Goal: Information Seeking & Learning: Learn about a topic

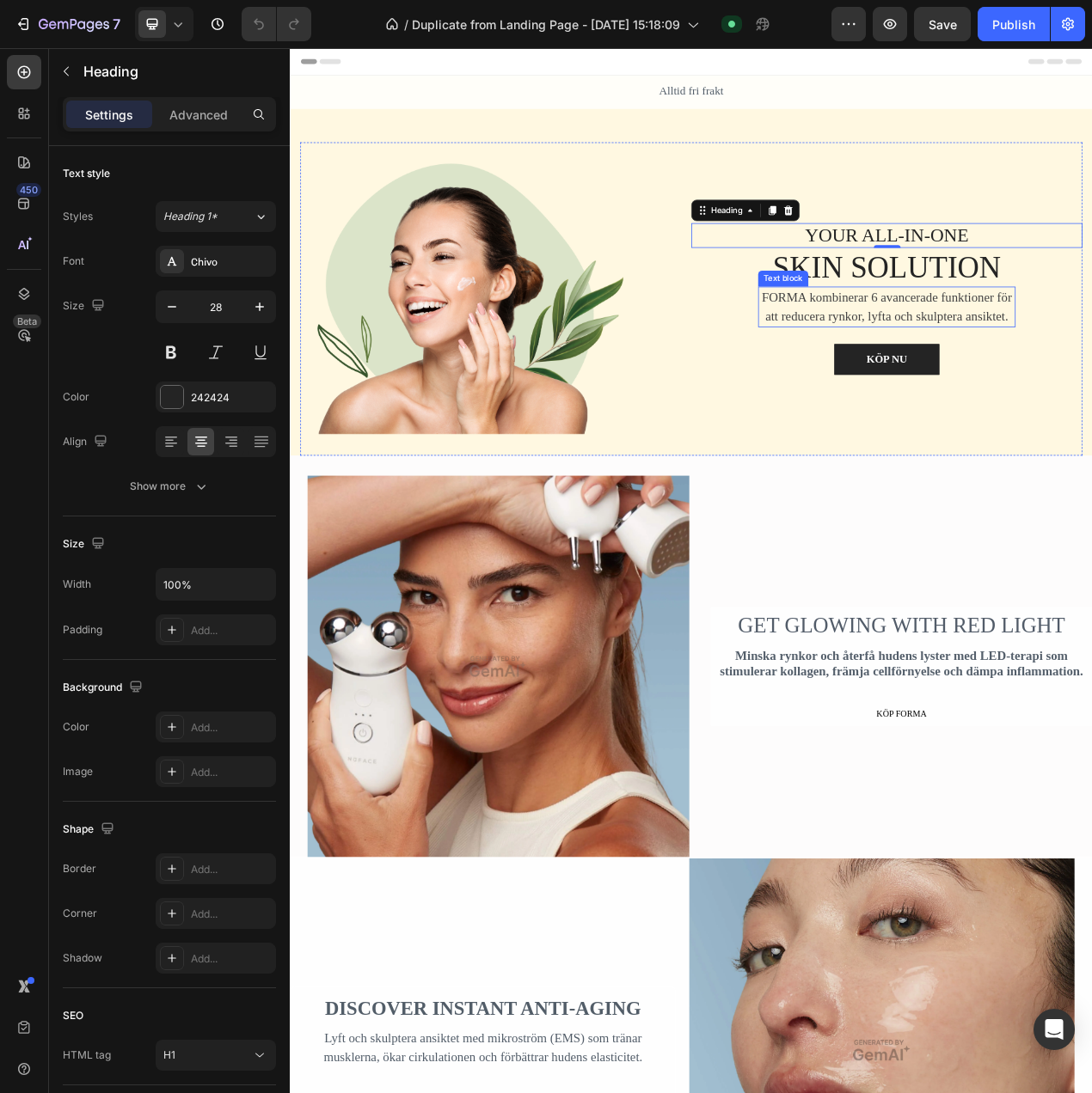
click at [904, 361] on p "FORMA kombinerar 6 avancerade funktioner för att reducera rynkor, lyfta och sku…" at bounding box center [1056, 380] width 328 height 49
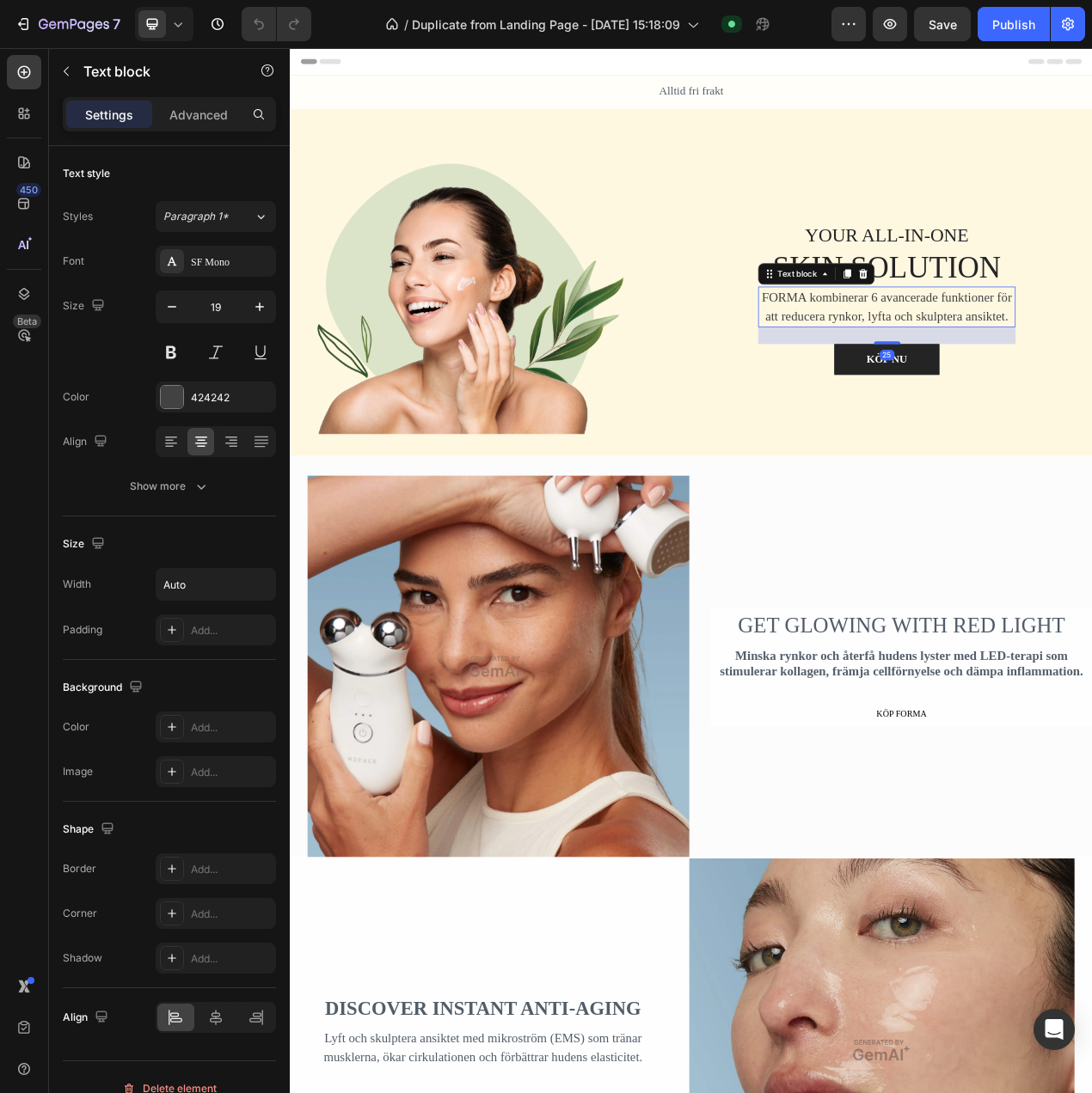
click at [930, 362] on p "FORMA kombinerar 6 avancerade funktioner för att reducera rynkor, lyfta och sku…" at bounding box center [1056, 380] width 328 height 49
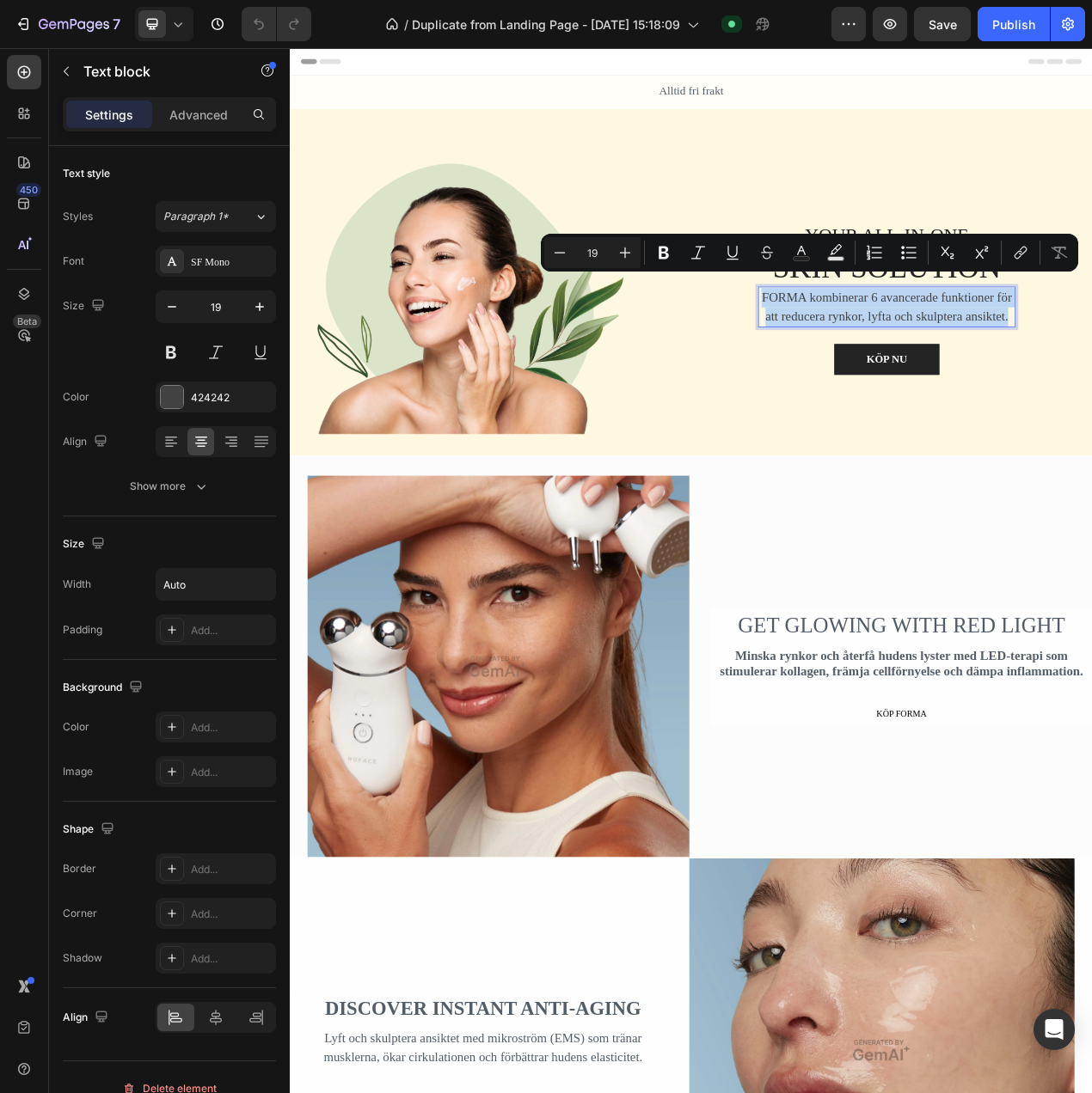
copy p "FORMA kombinerar 6 avancerade funktioner för att reducera rynkor, lyfta och sku…"
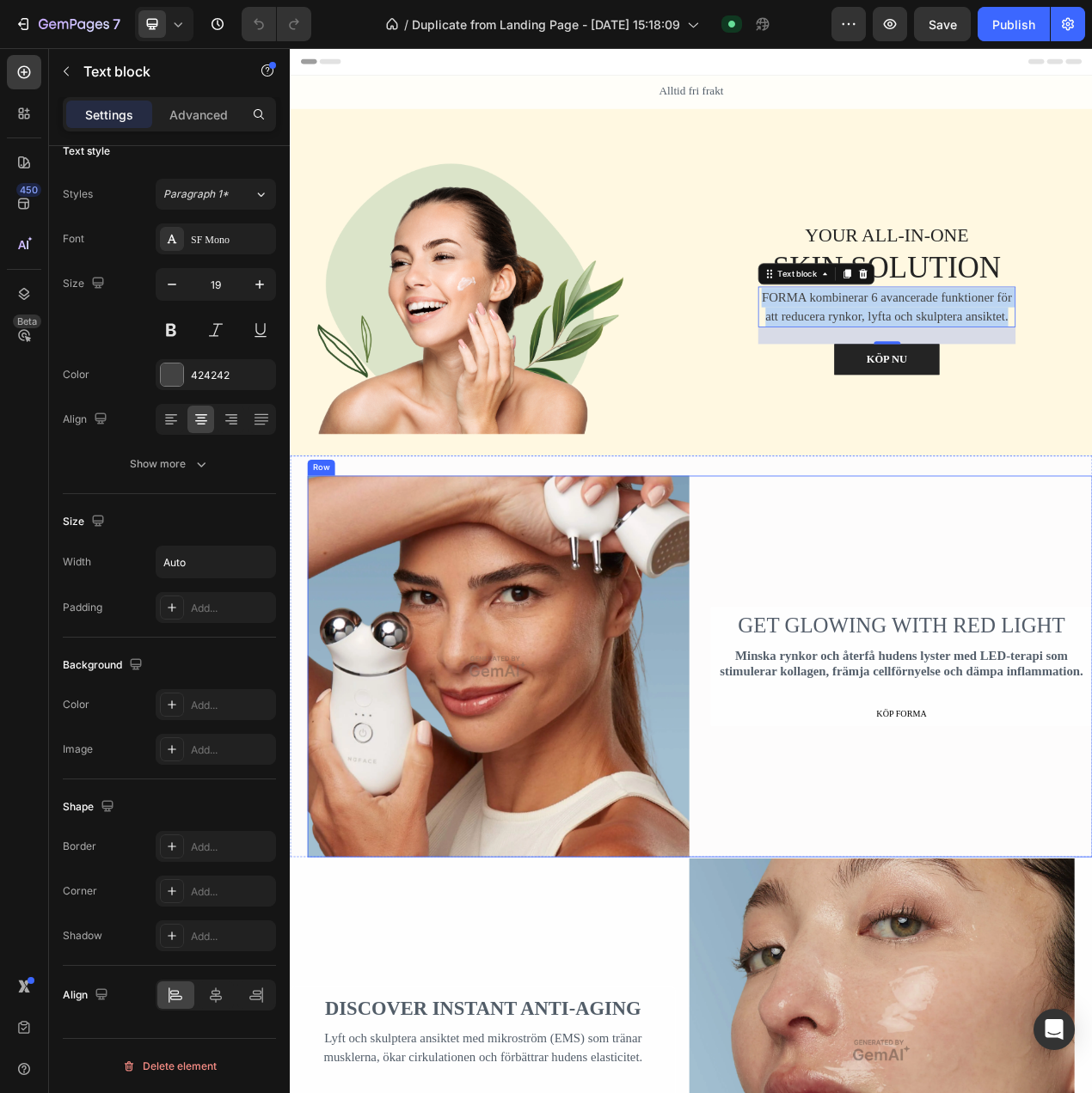
click at [1060, 798] on h2 "GET GLOWING WITH RED LIGHT" at bounding box center [1076, 789] width 491 height 45
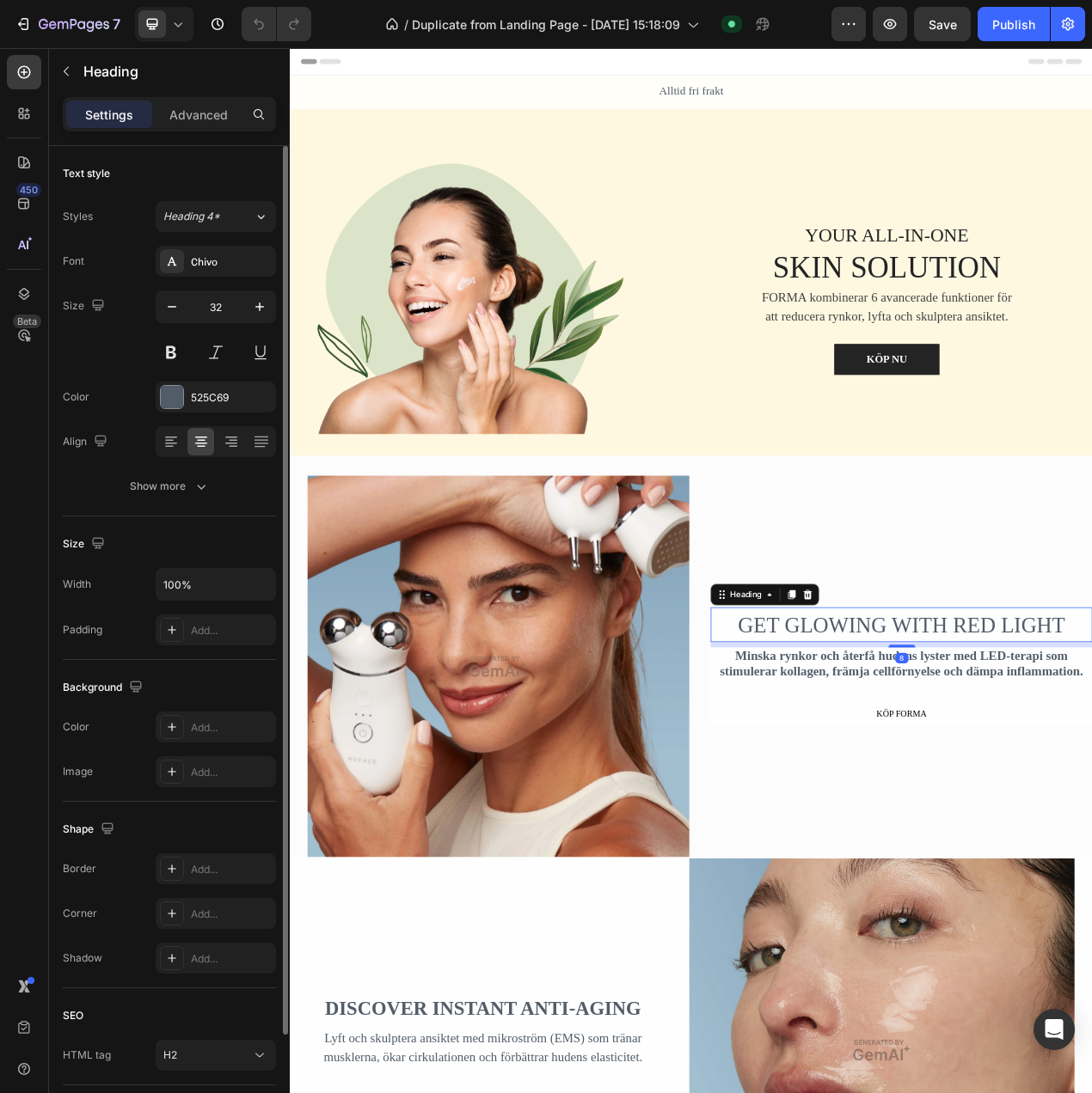
click at [1059, 798] on p "GET GLOWING WITH RED LIGHT" at bounding box center [1075, 790] width 487 height 42
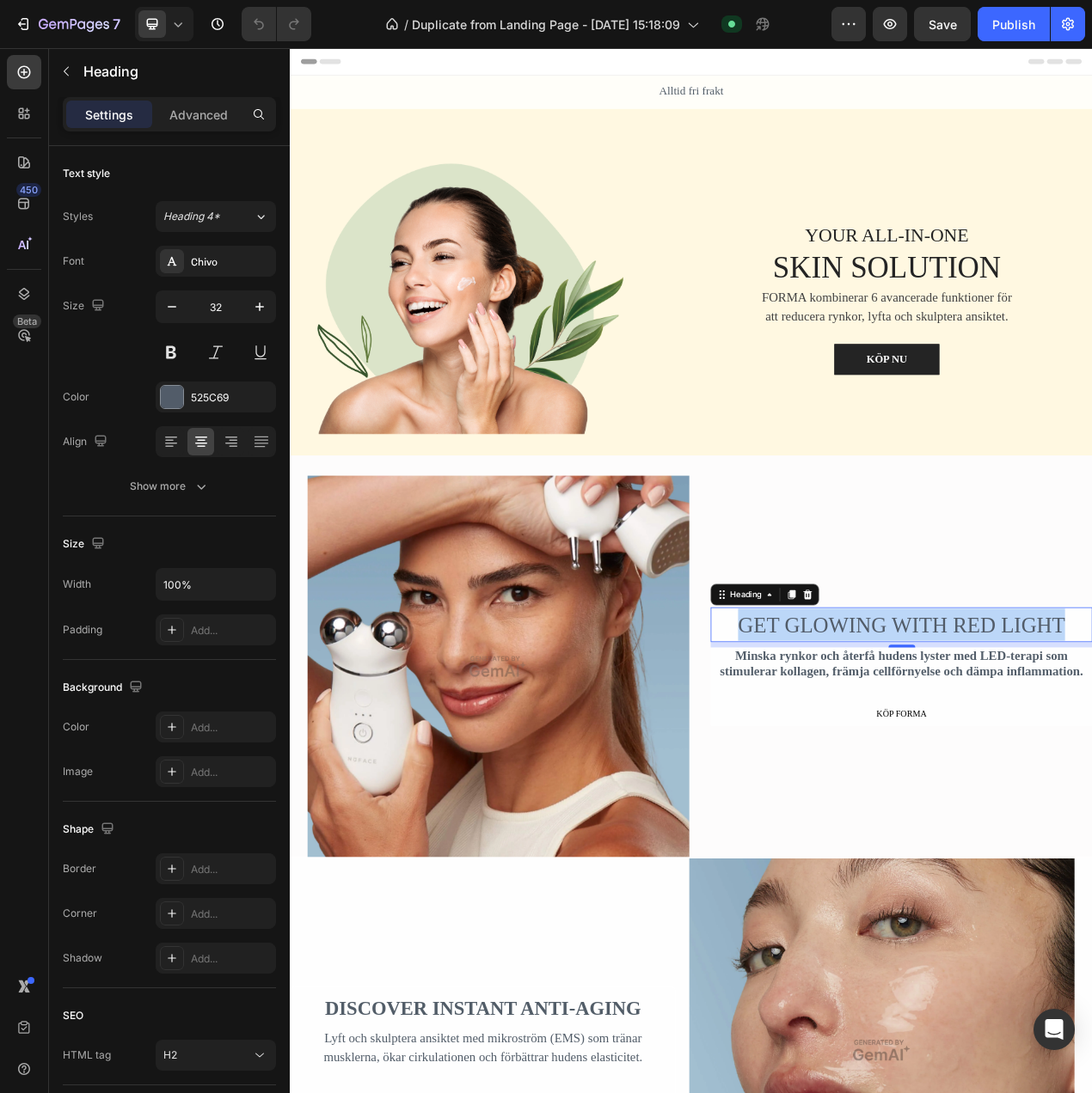
click at [1075, 841] on p "Minska rynkor och återfå hudens lyster med LED-terapi som stimulerar kollagen, …" at bounding box center [1075, 841] width 487 height 40
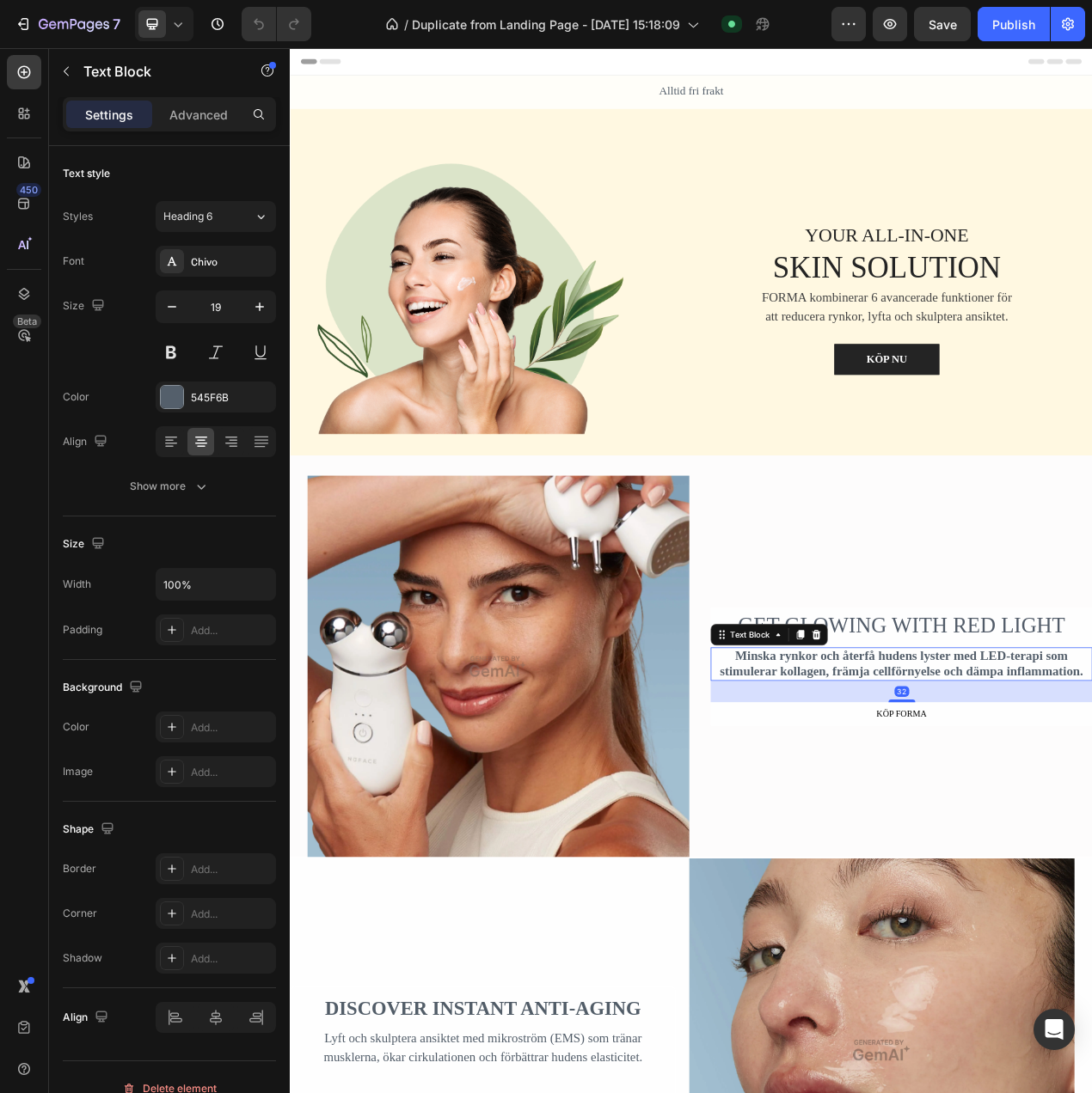
click at [1075, 841] on p "Minska rynkor och återfå hudens lyster med LED-terapi som stimulerar kollagen, …" at bounding box center [1075, 841] width 487 height 40
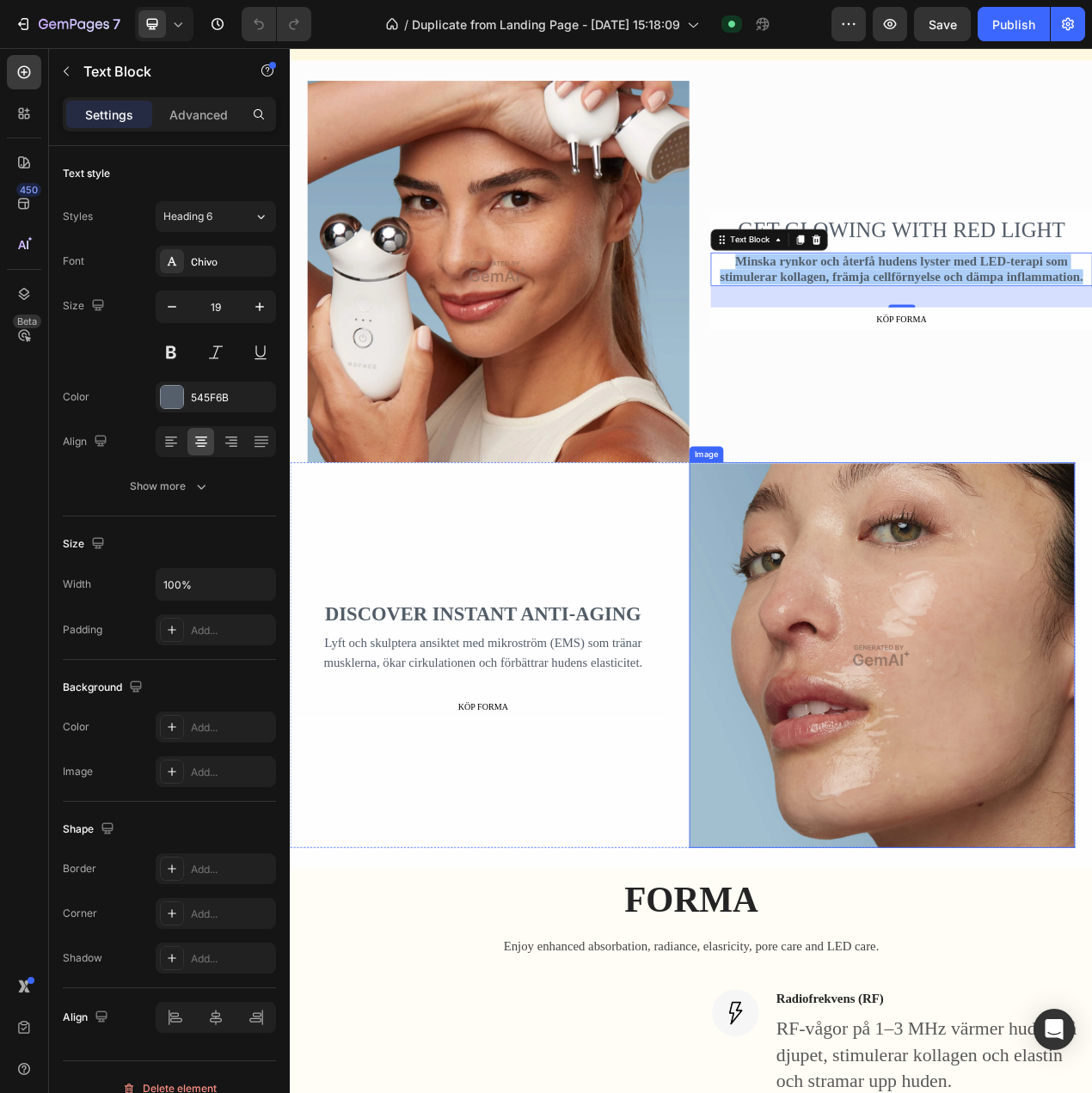
scroll to position [516, 0]
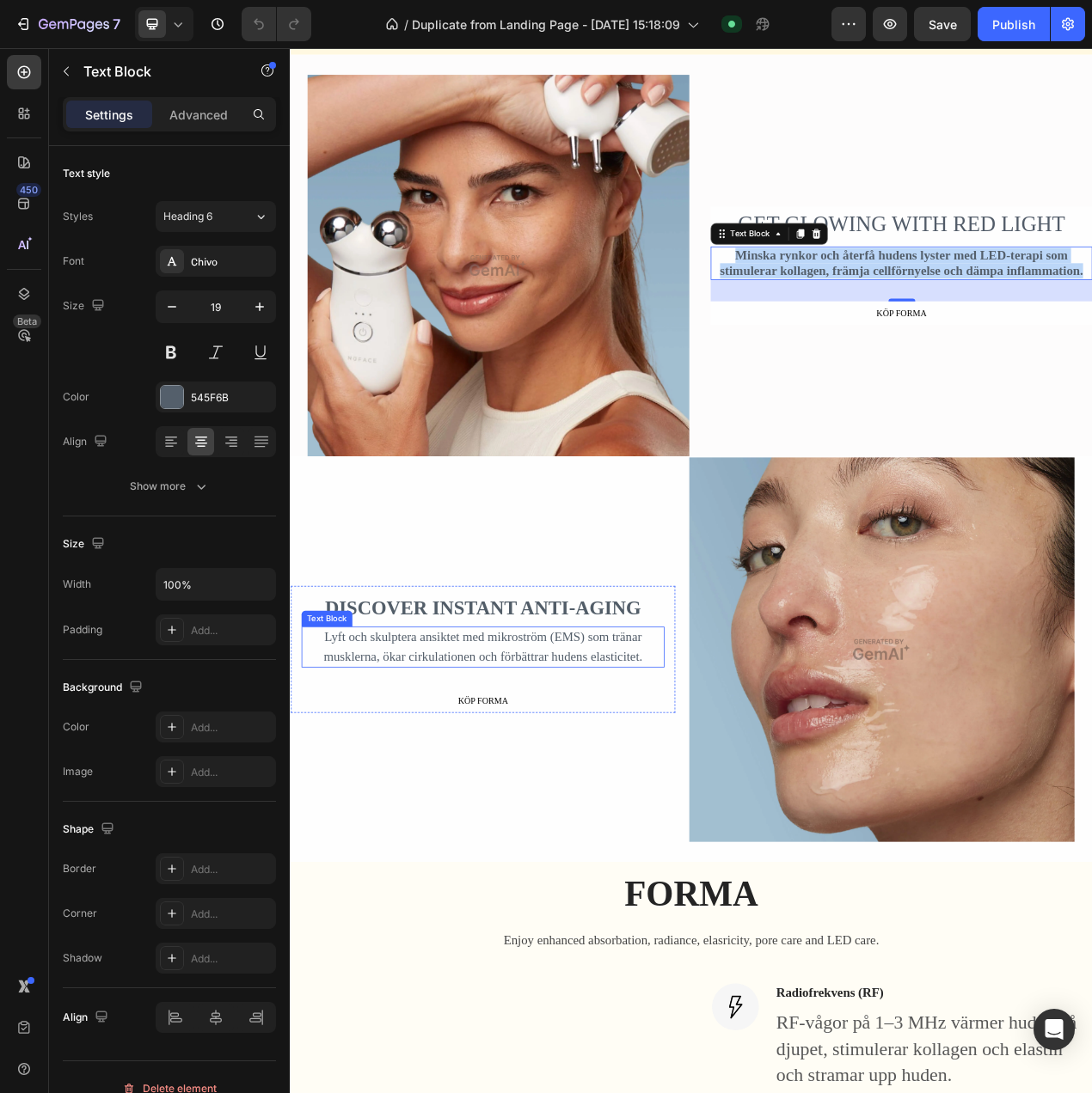
click at [558, 826] on p "Lyft och skulptera ansiktet med mikroström (EMS) som tränar musklerna, ökar cir…" at bounding box center [538, 818] width 463 height 49
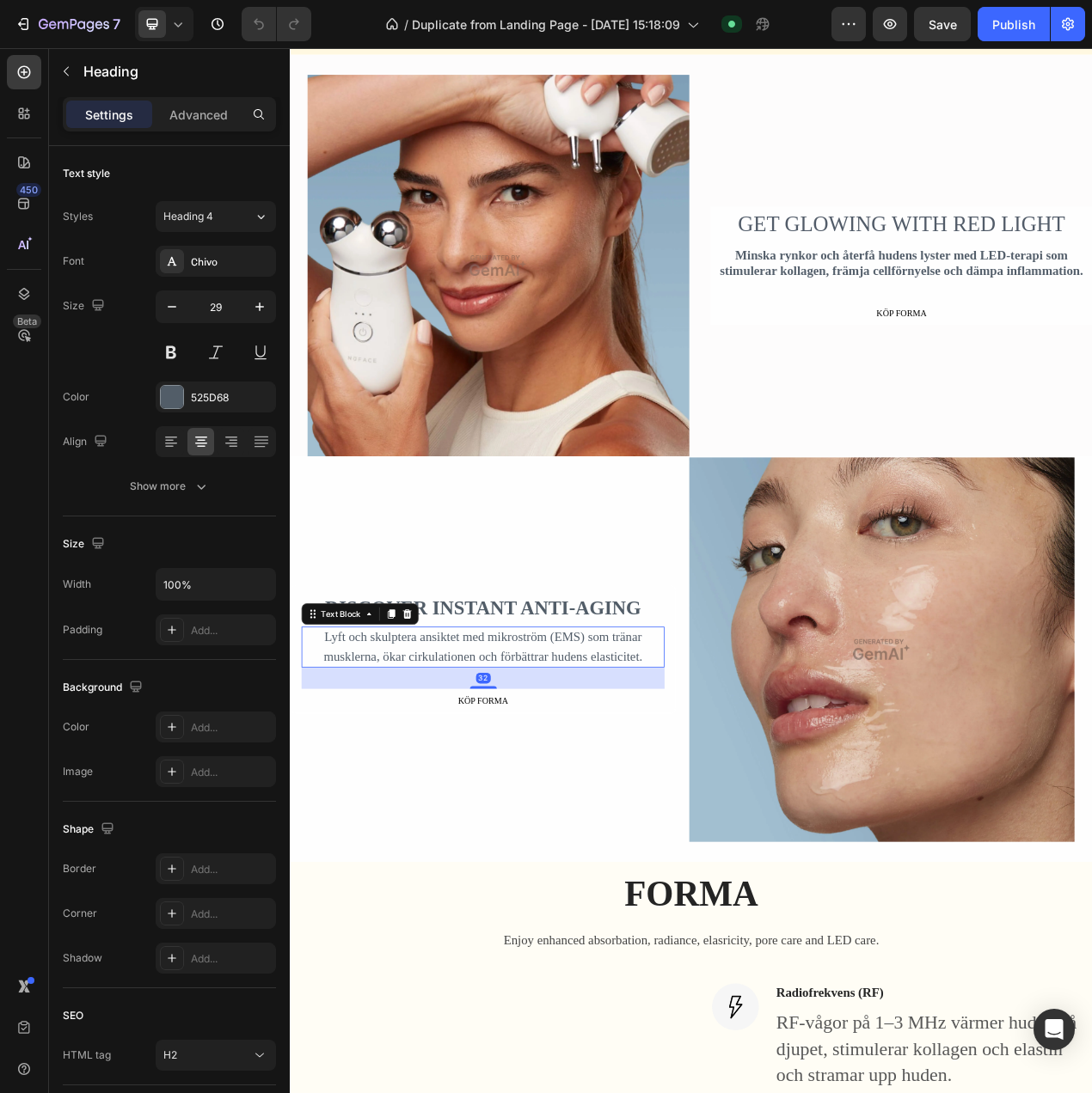
click at [593, 763] on h2 "DISCOVER INSTANT ANTI-AGING" at bounding box center [537, 768] width 466 height 36
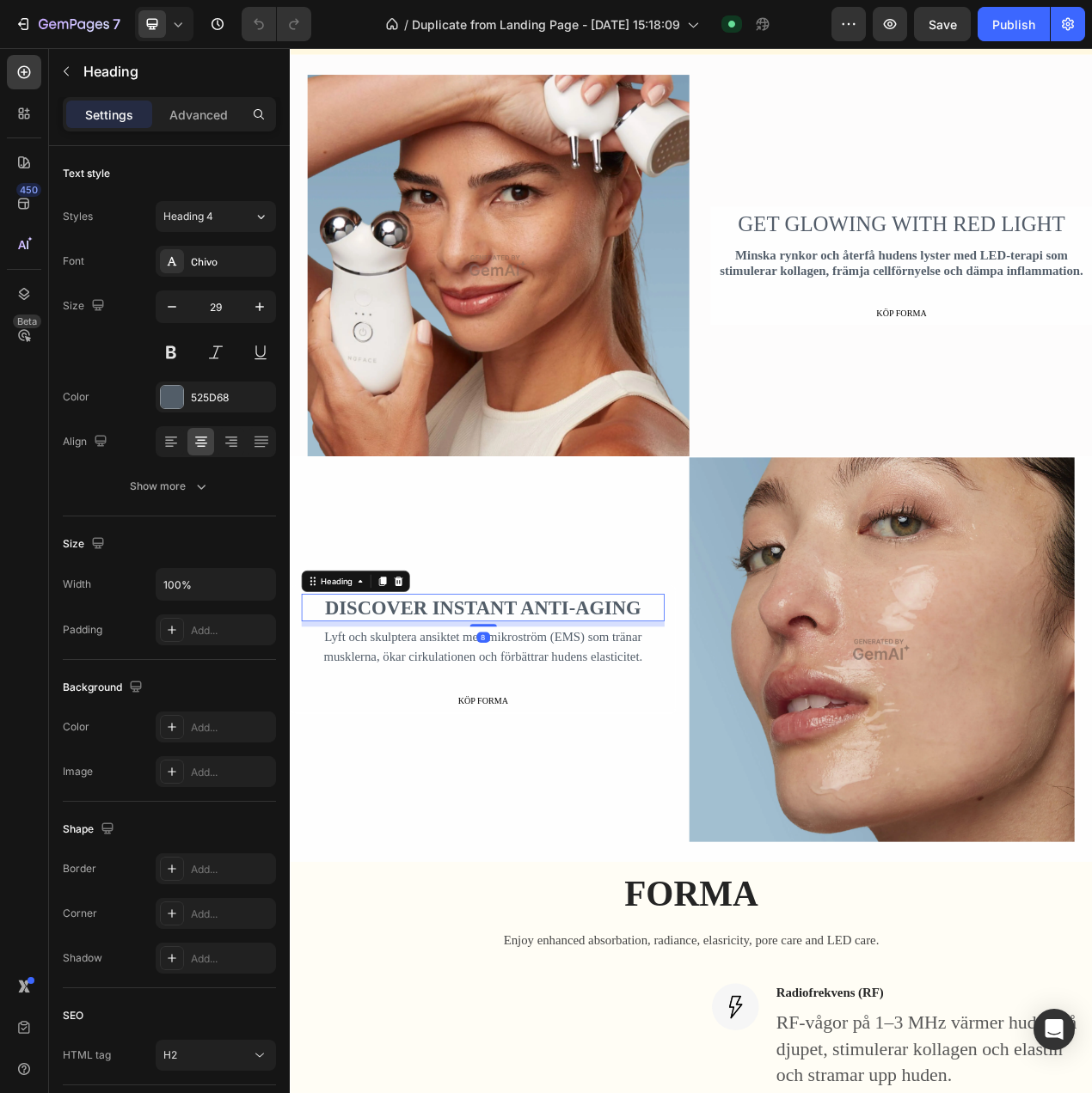
click at [593, 763] on h2 "DISCOVER INSTANT ANTI-AGING" at bounding box center [537, 768] width 466 height 36
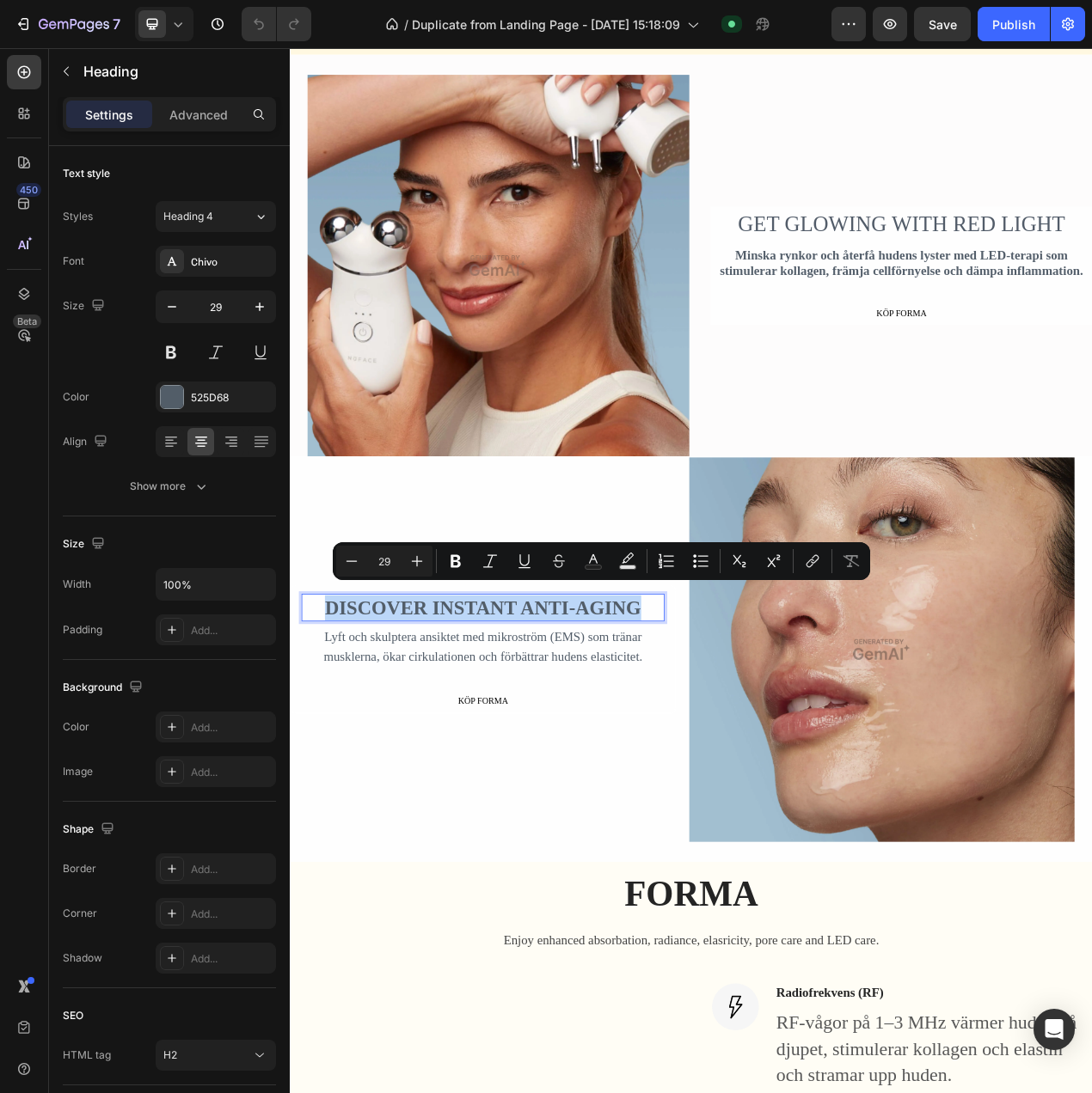
click at [593, 763] on p "DISCOVER INSTANT ANTI-AGING" at bounding box center [538, 768] width 463 height 33
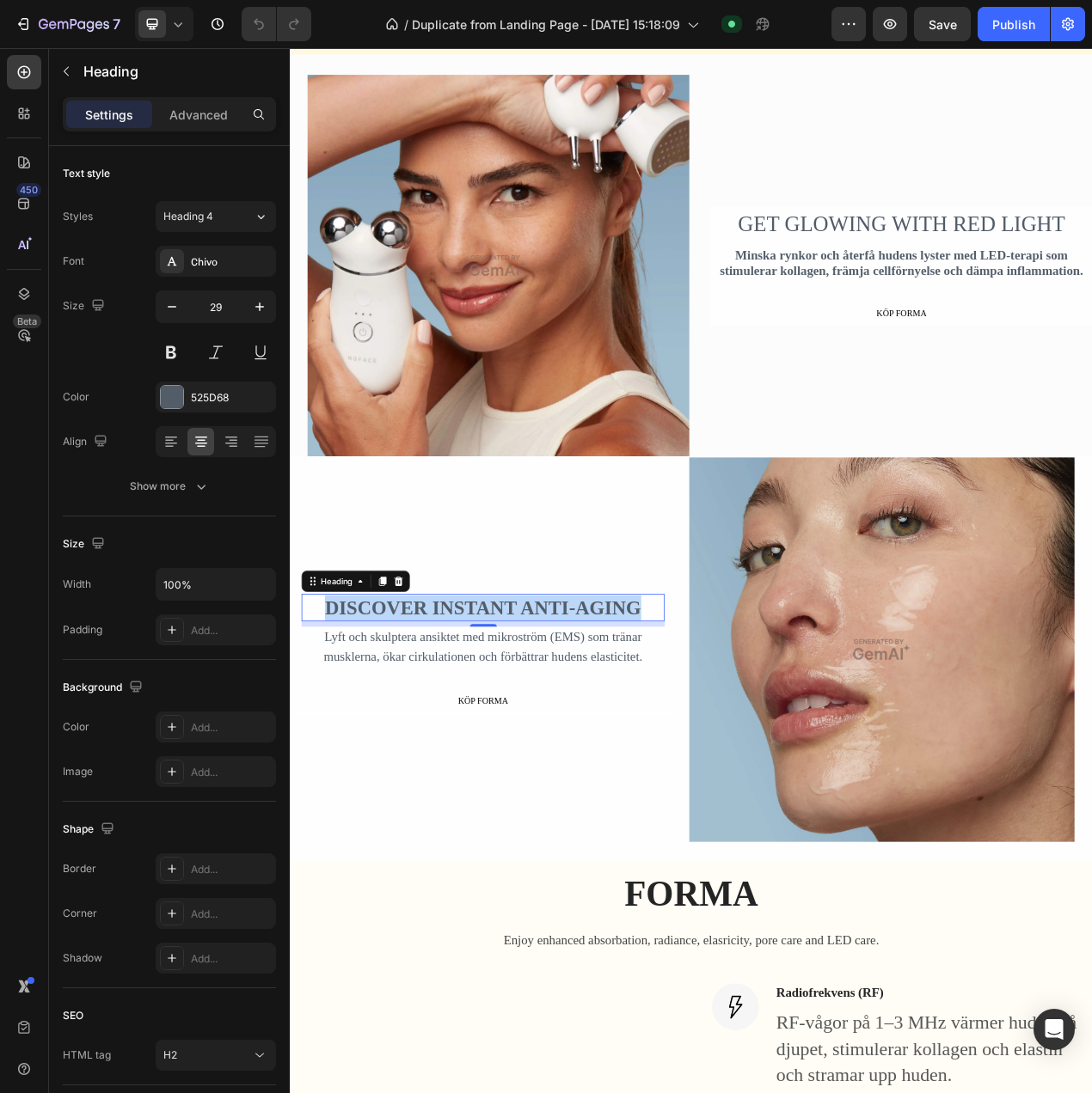
click at [569, 831] on p "Lyft och skulptera ansiktet med mikroström (EMS) som tränar musklerna, ökar cir…" at bounding box center [538, 818] width 463 height 49
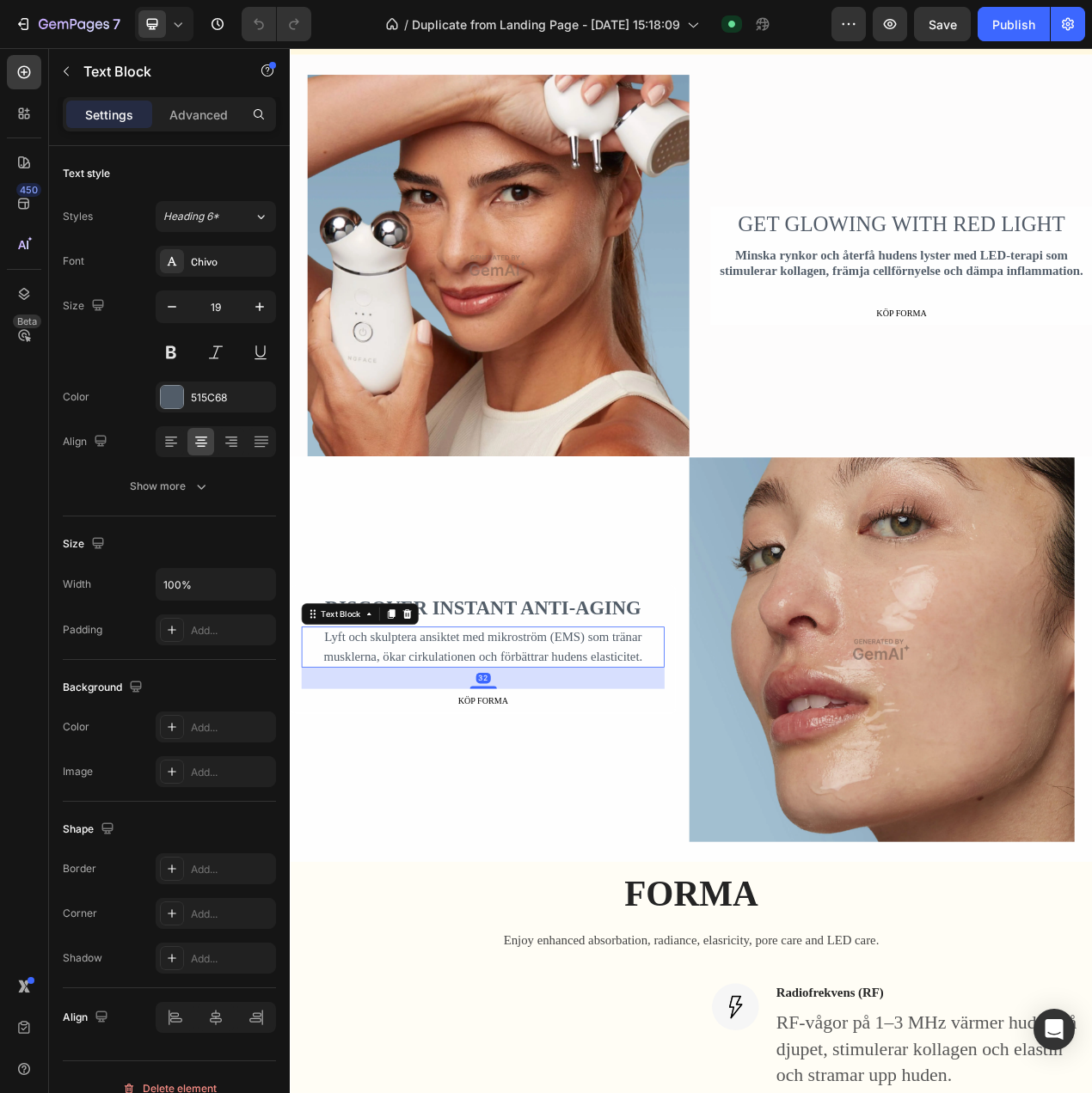
click at [572, 816] on p "Lyft och skulptera ansiktet med mikroström (EMS) som tränar musklerna, ökar cir…" at bounding box center [538, 818] width 463 height 49
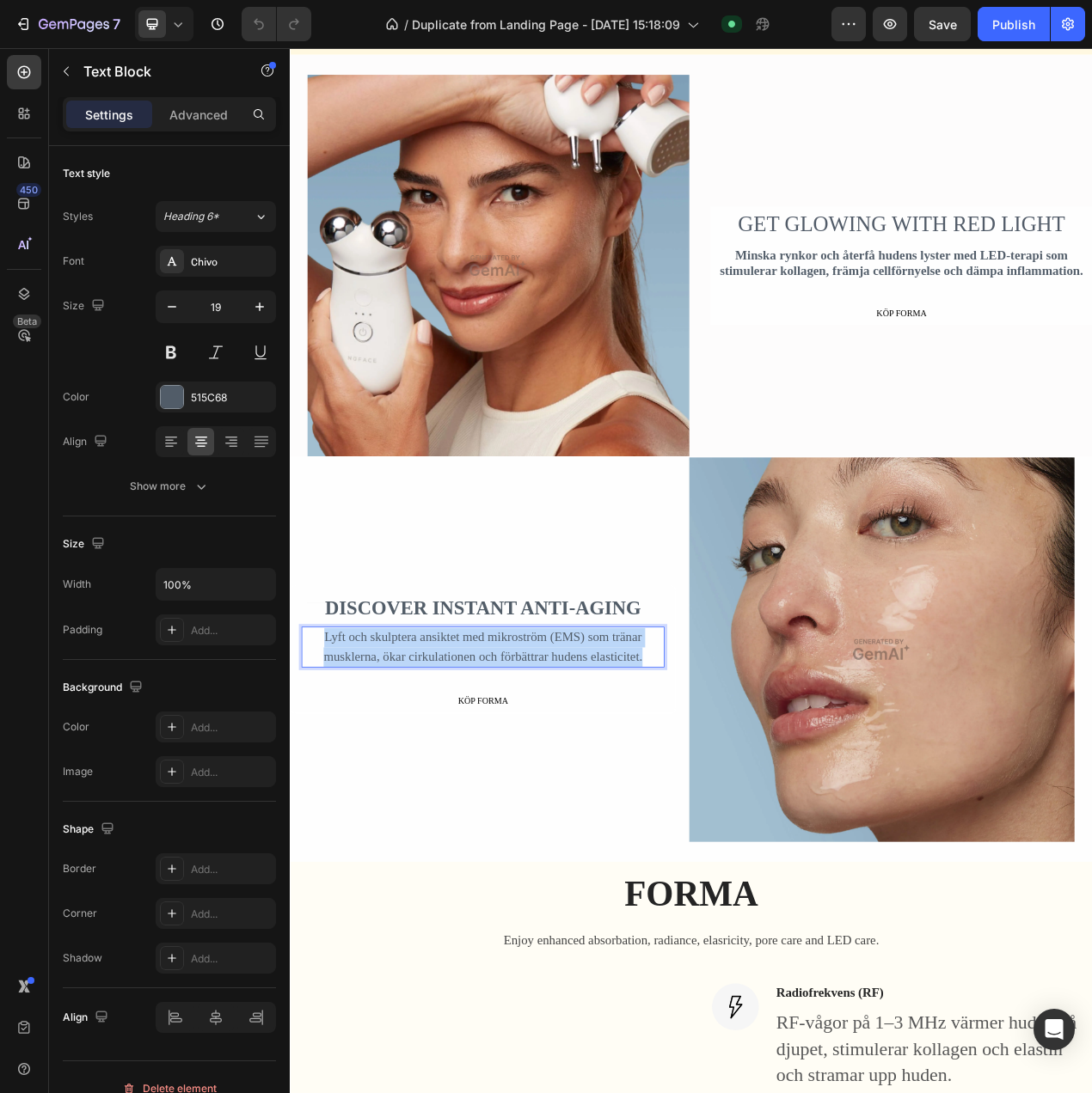
copy p "Lyft och skulptera ansiktet med mikroström (EMS) som tränar musklerna, ökar cir…"
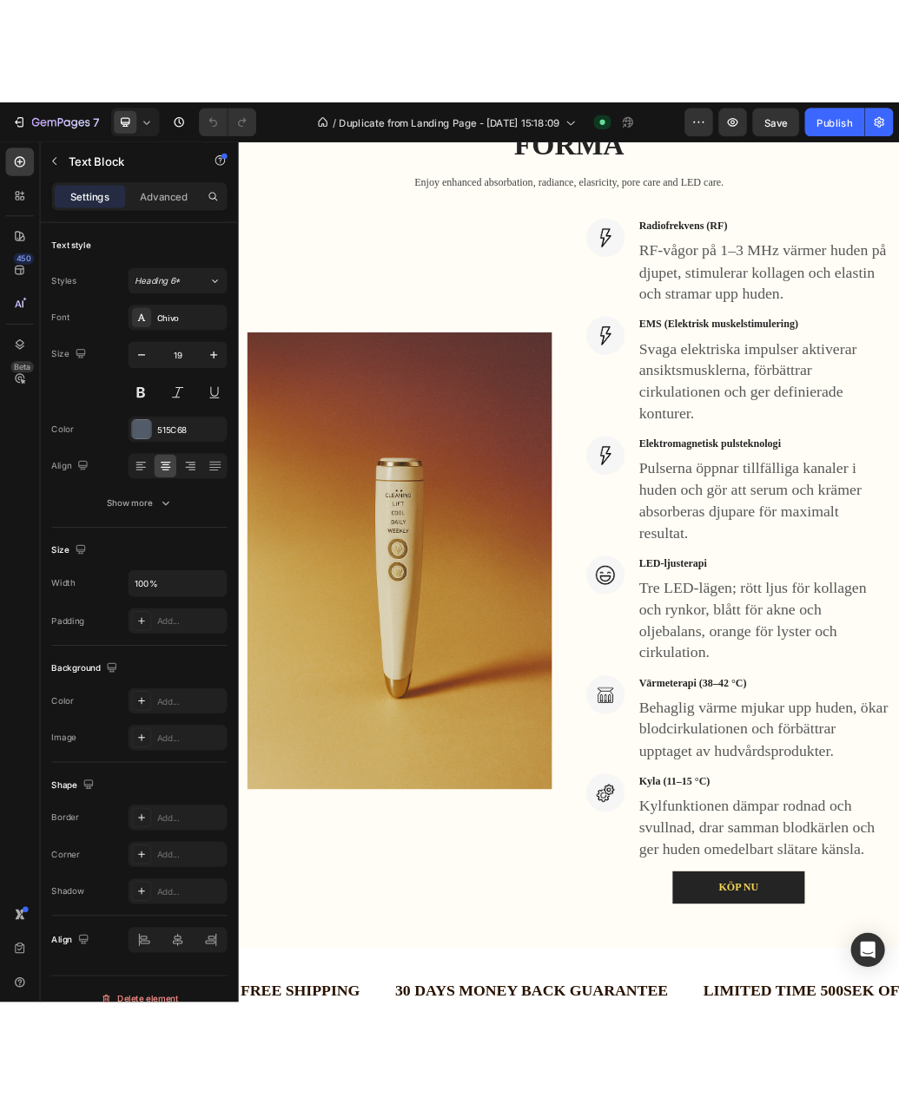
scroll to position [1563, 0]
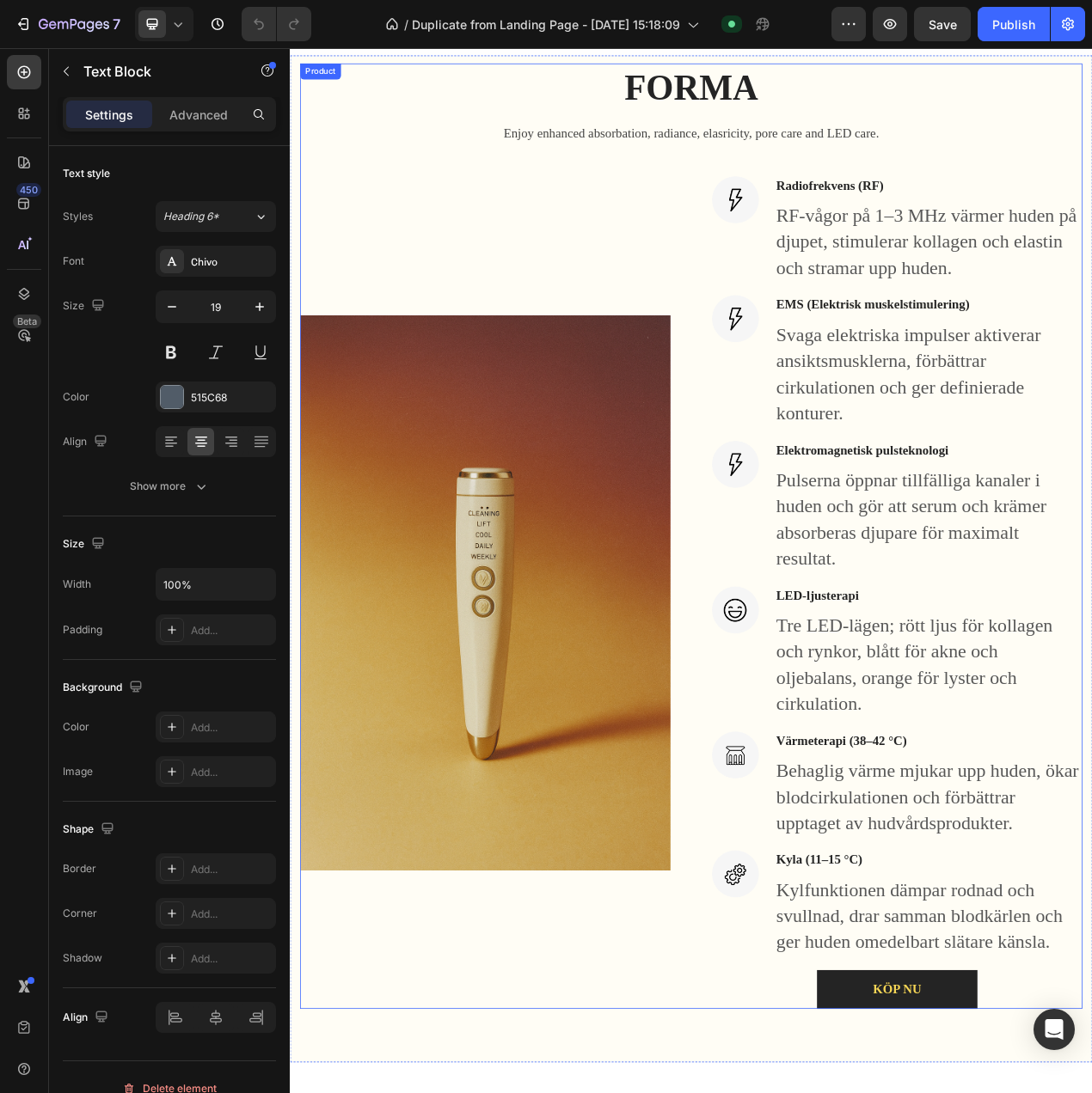
click at [1020, 227] on h3 "Radiofrekvens (RF)" at bounding box center [1110, 225] width 395 height 25
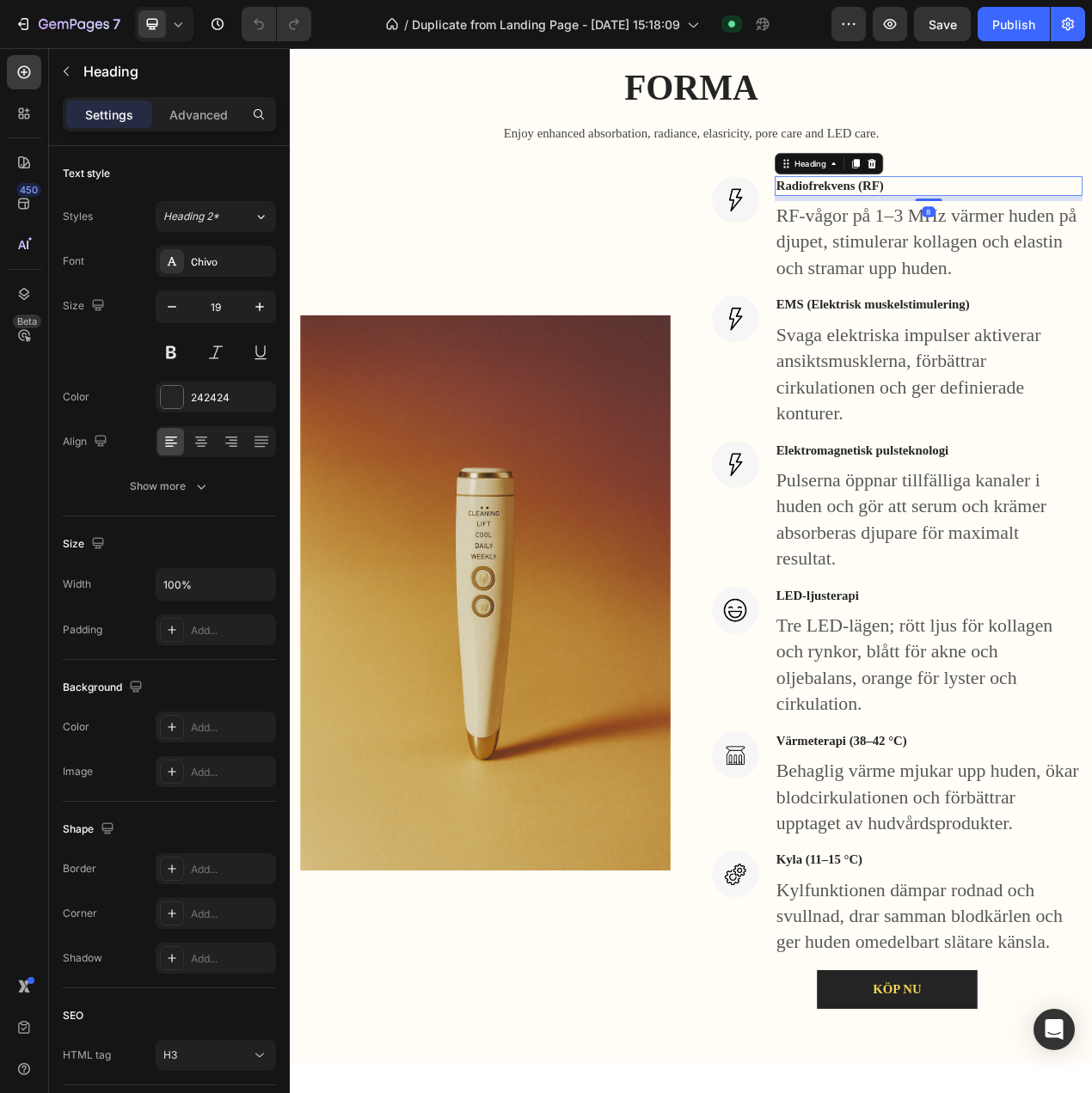
click at [1018, 219] on h3 "Radiofrekvens (RF)" at bounding box center [1110, 225] width 395 height 25
click at [1018, 219] on p "Radiofrekvens (RF)" at bounding box center [1111, 226] width 392 height 22
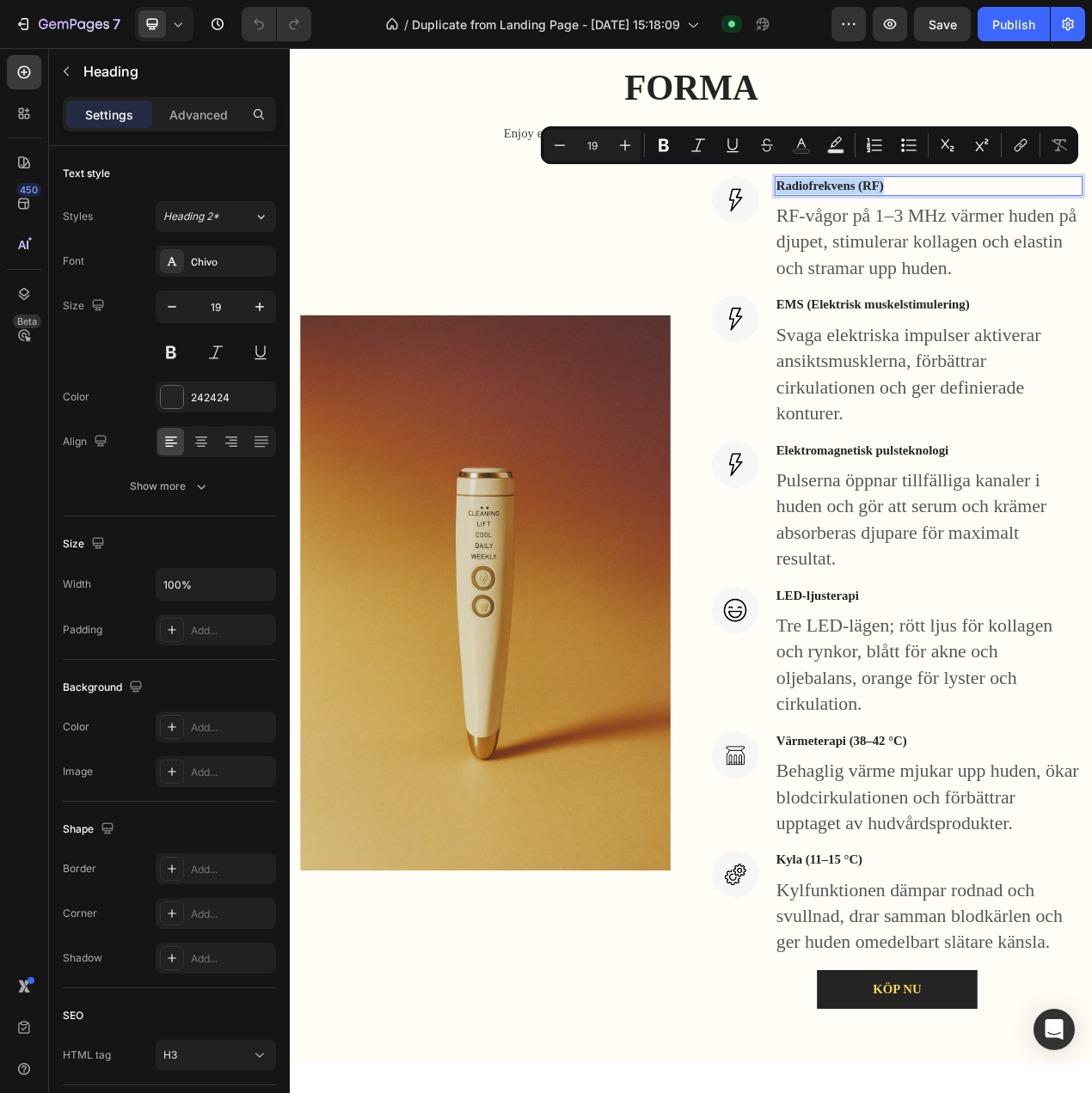
click at [1018, 219] on p "Radiofrekvens (RF)" at bounding box center [1111, 226] width 392 height 22
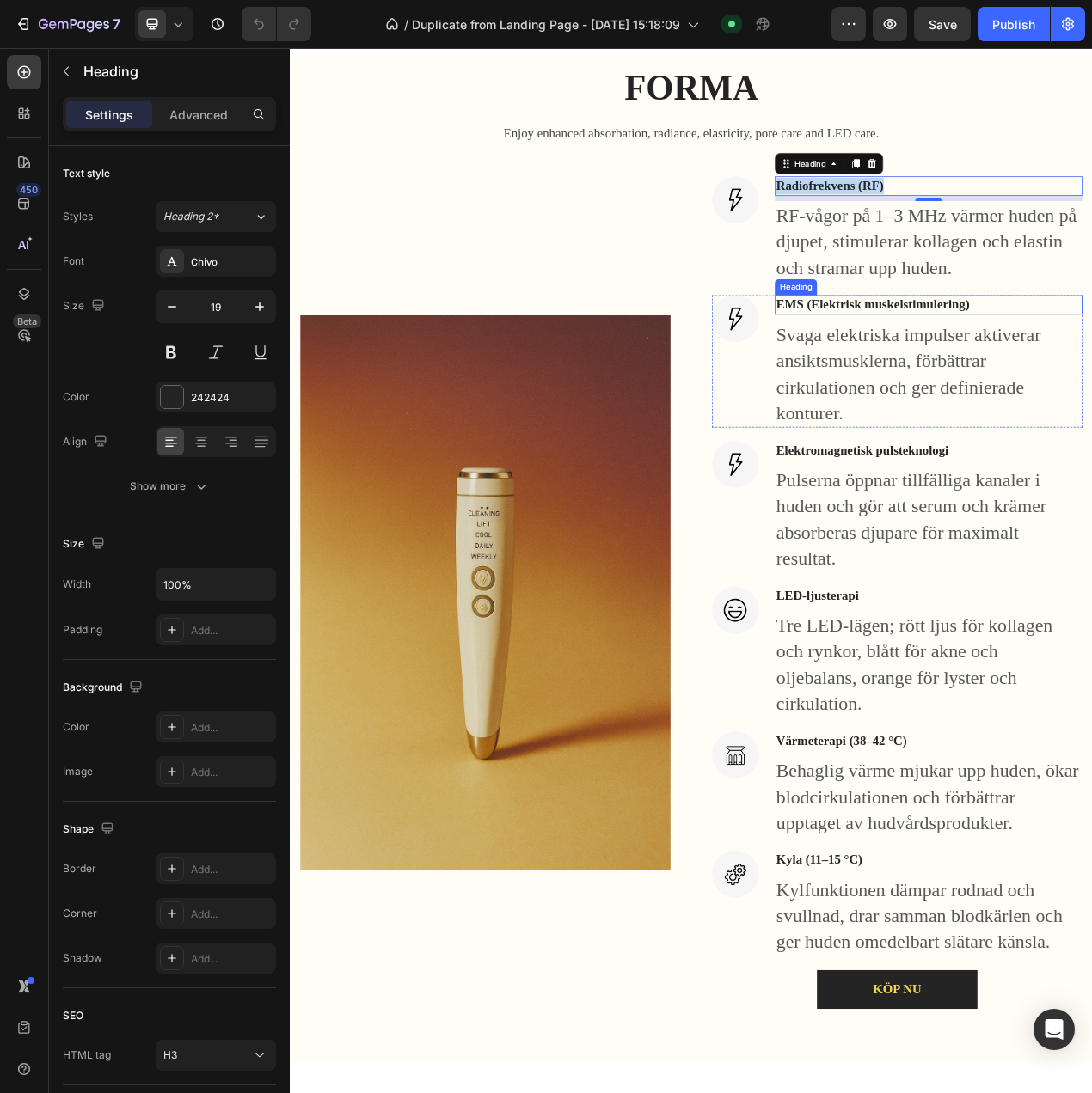
click at [1044, 366] on h3 "EMS (Elektrisk muskelstimulering)" at bounding box center [1110, 378] width 395 height 25
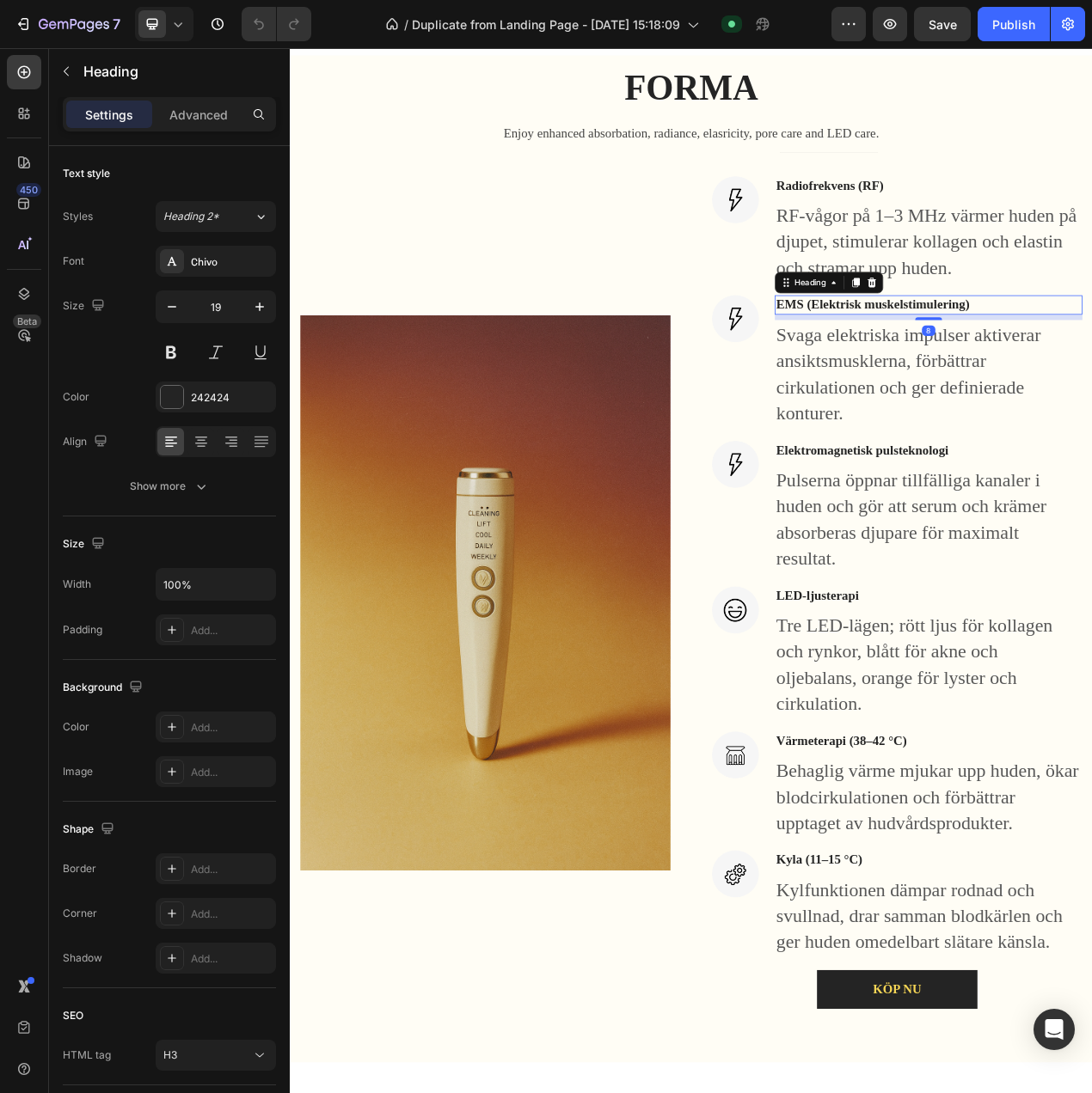
click at [1042, 367] on h3 "EMS (Elektrisk muskelstimulering)" at bounding box center [1110, 378] width 395 height 25
click at [1042, 368] on p "EMS (Elektrisk muskelstimulering)" at bounding box center [1111, 379] width 392 height 22
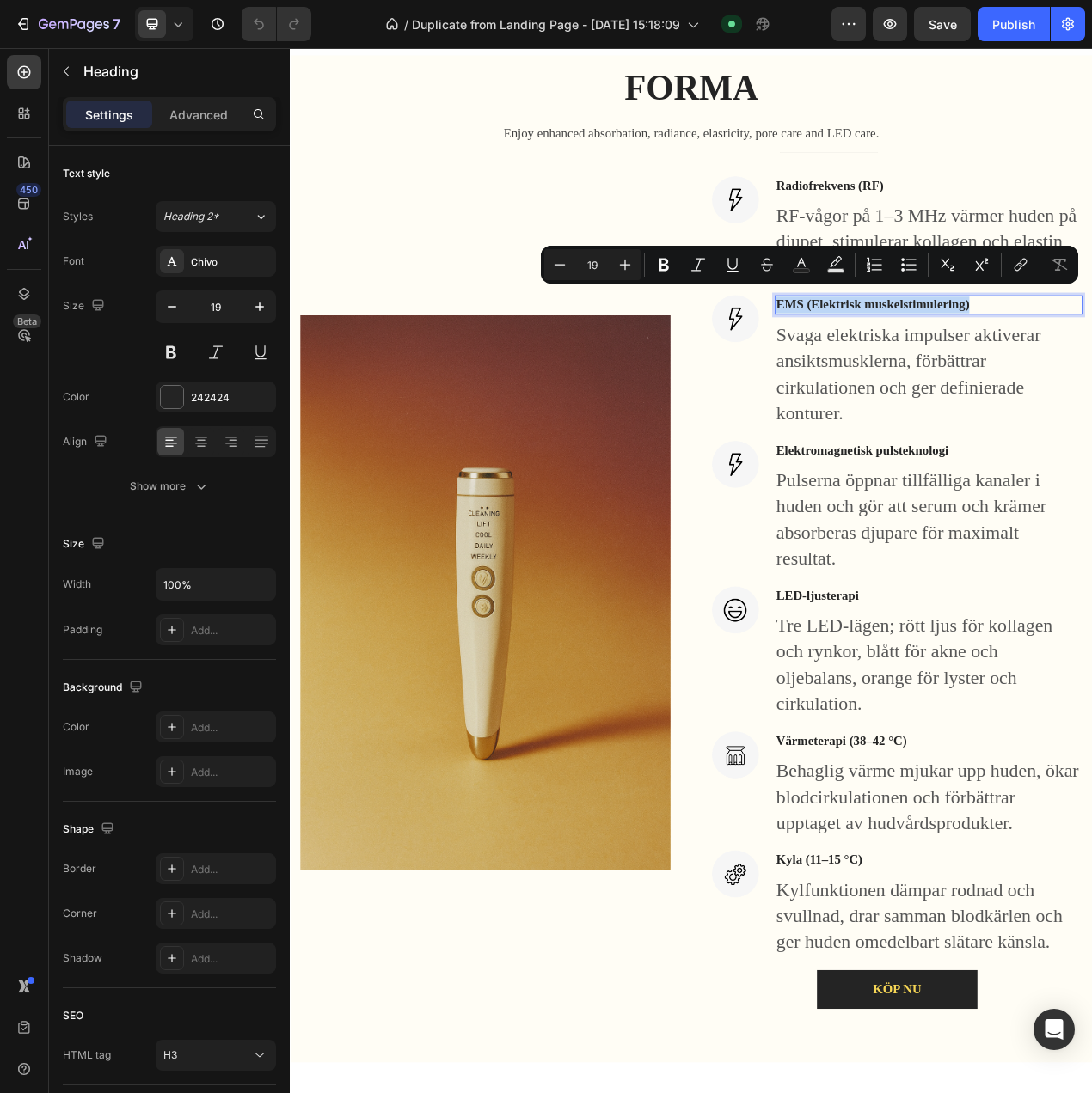
click at [1042, 368] on p "EMS (Elektrisk muskelstimulering)" at bounding box center [1111, 379] width 392 height 22
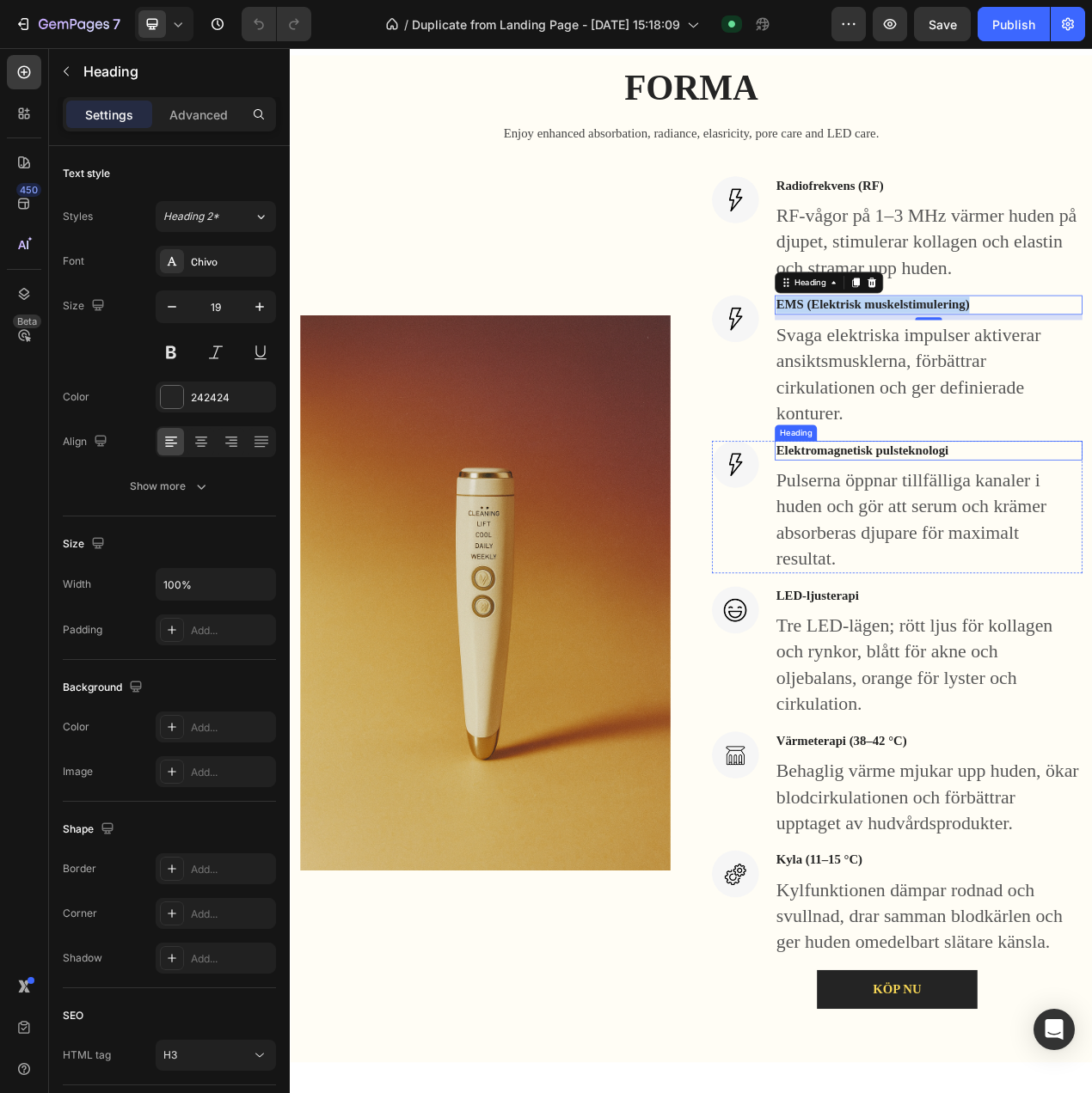
click at [1076, 553] on h3 "Elektromagnetisk pulsteknologi" at bounding box center [1110, 565] width 395 height 25
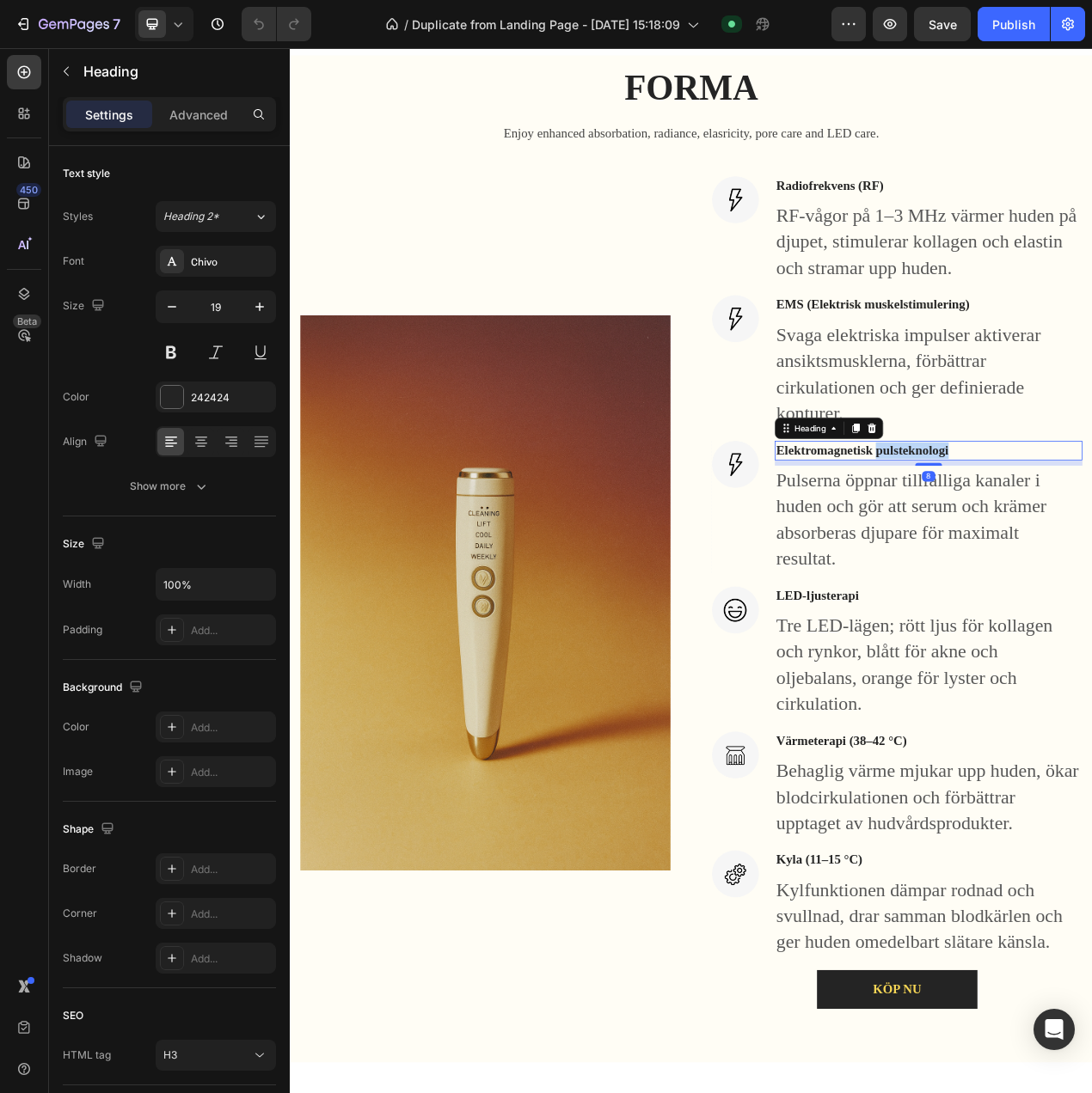
click at [1076, 553] on h3 "Elektromagnetisk pulsteknologi" at bounding box center [1110, 565] width 395 height 25
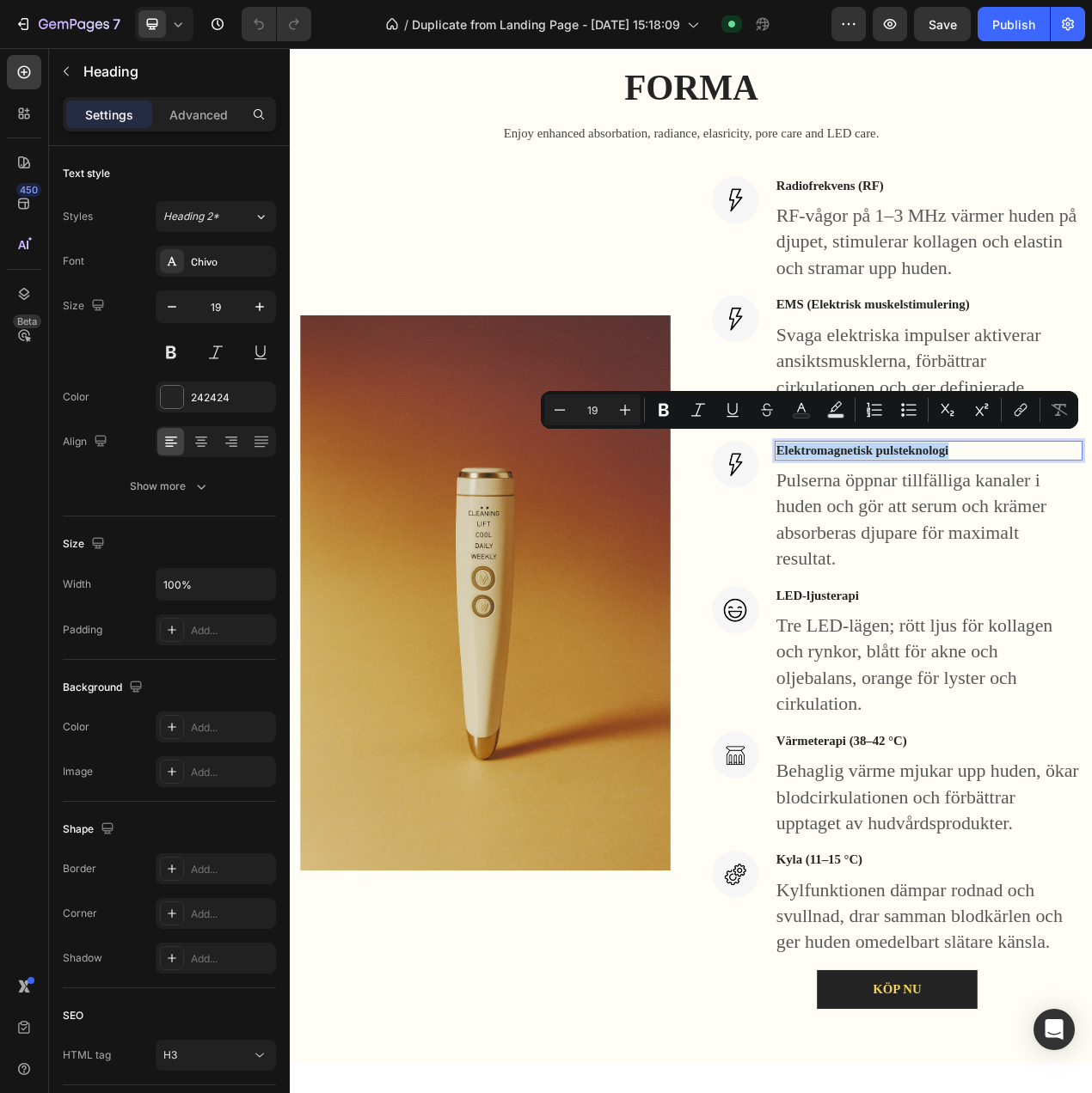
click at [1076, 555] on p "Elektromagnetisk pulsteknologi" at bounding box center [1111, 566] width 392 height 22
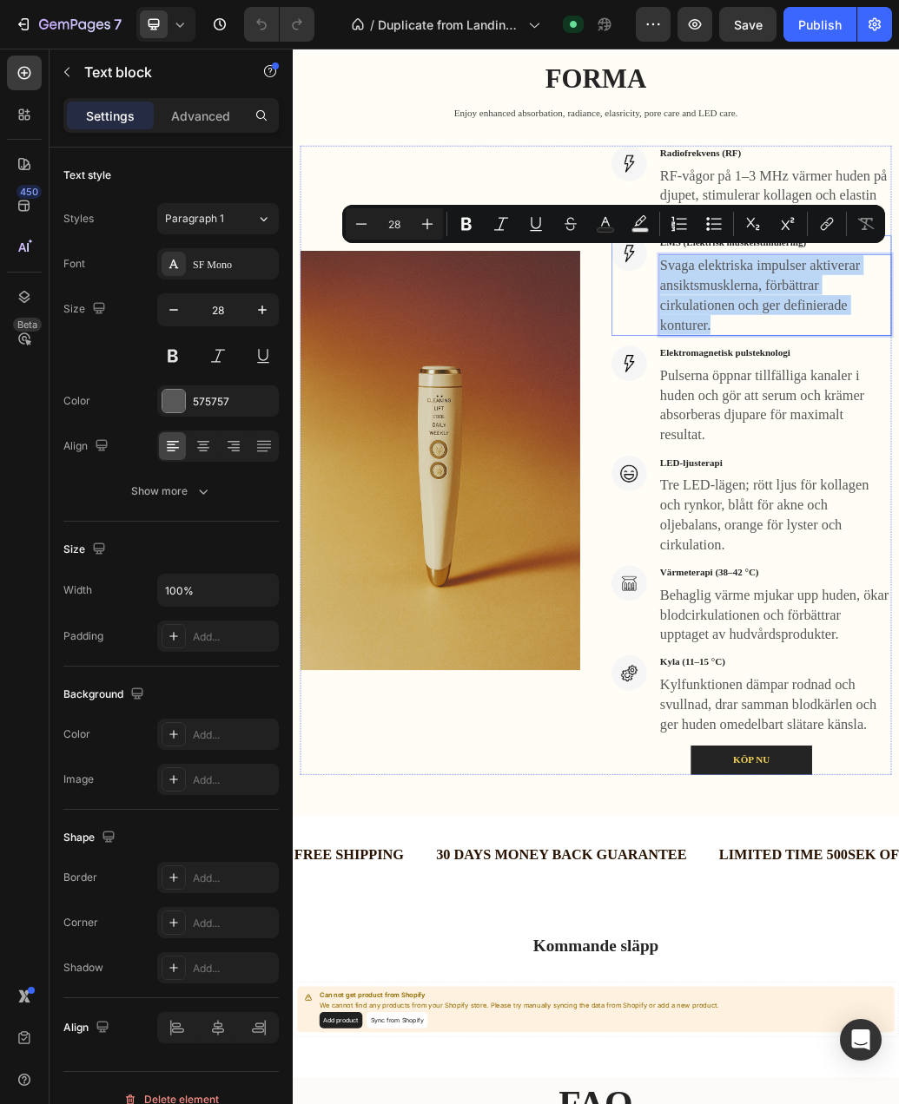
drag, startPoint x: 1019, startPoint y: 523, endPoint x: 901, endPoint y: 414, distance: 160.4
copy p "Svaga elektriska impulser aktiverar ansiktsmusklerna, förbättrar cirkulationen …"
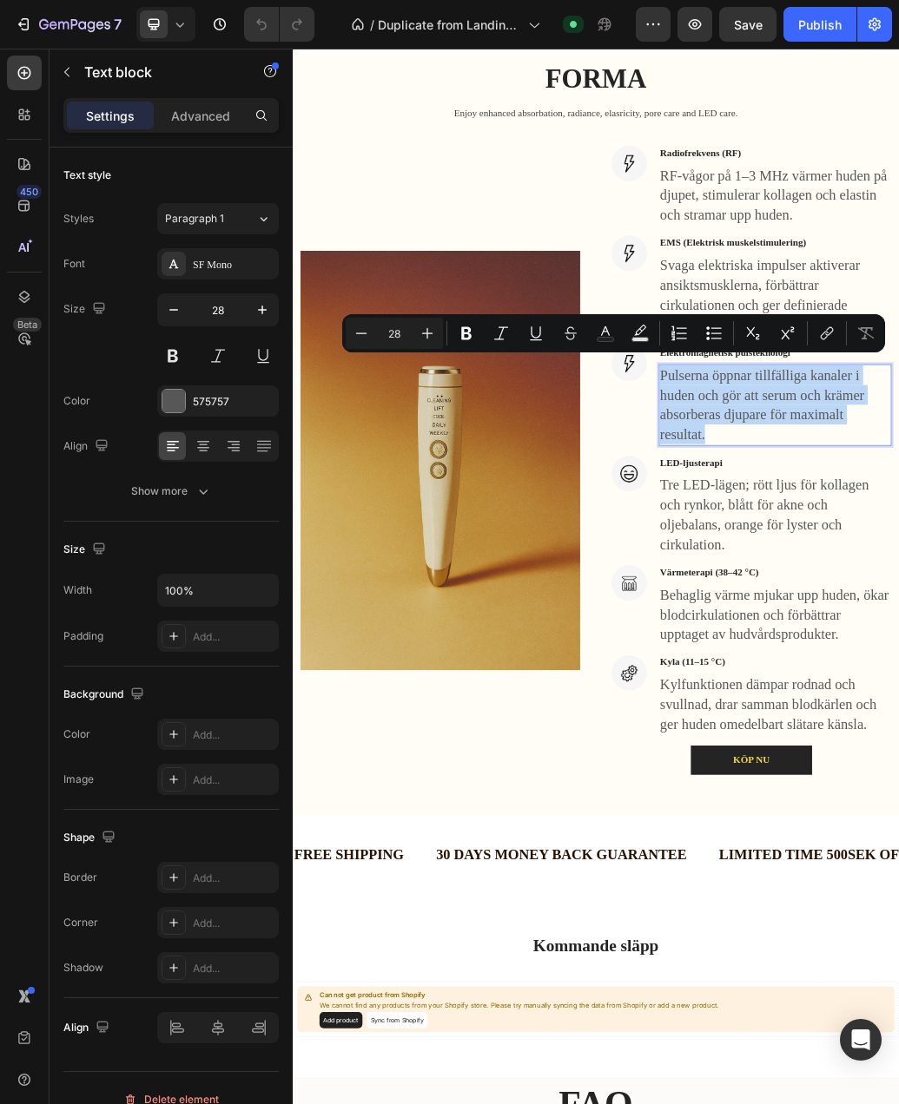
copy p "Pulserna öppnar tillfälliga kanaler i huden och gör att serum och krämer absorb…"
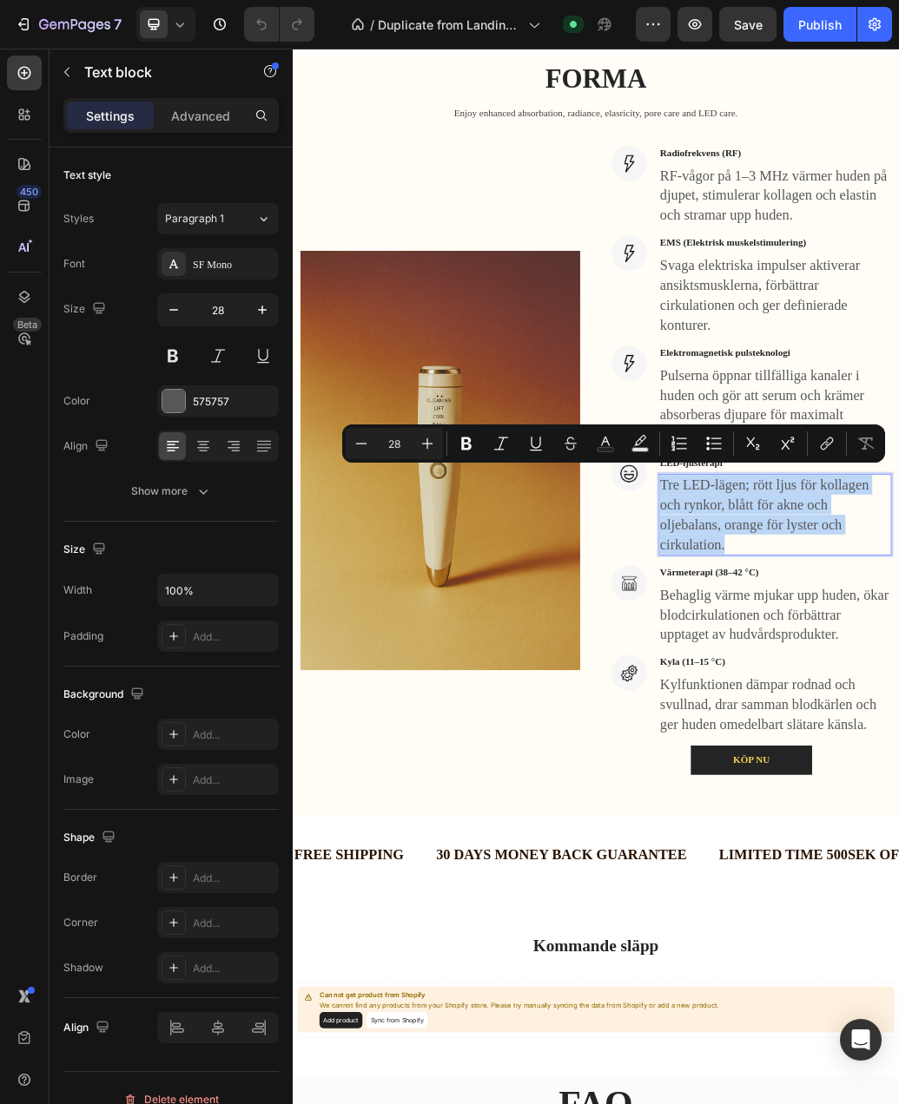
copy p "Tre LED-lägen; rött ljus för kollagen och rynkor, blått för akne och oljebalans…"
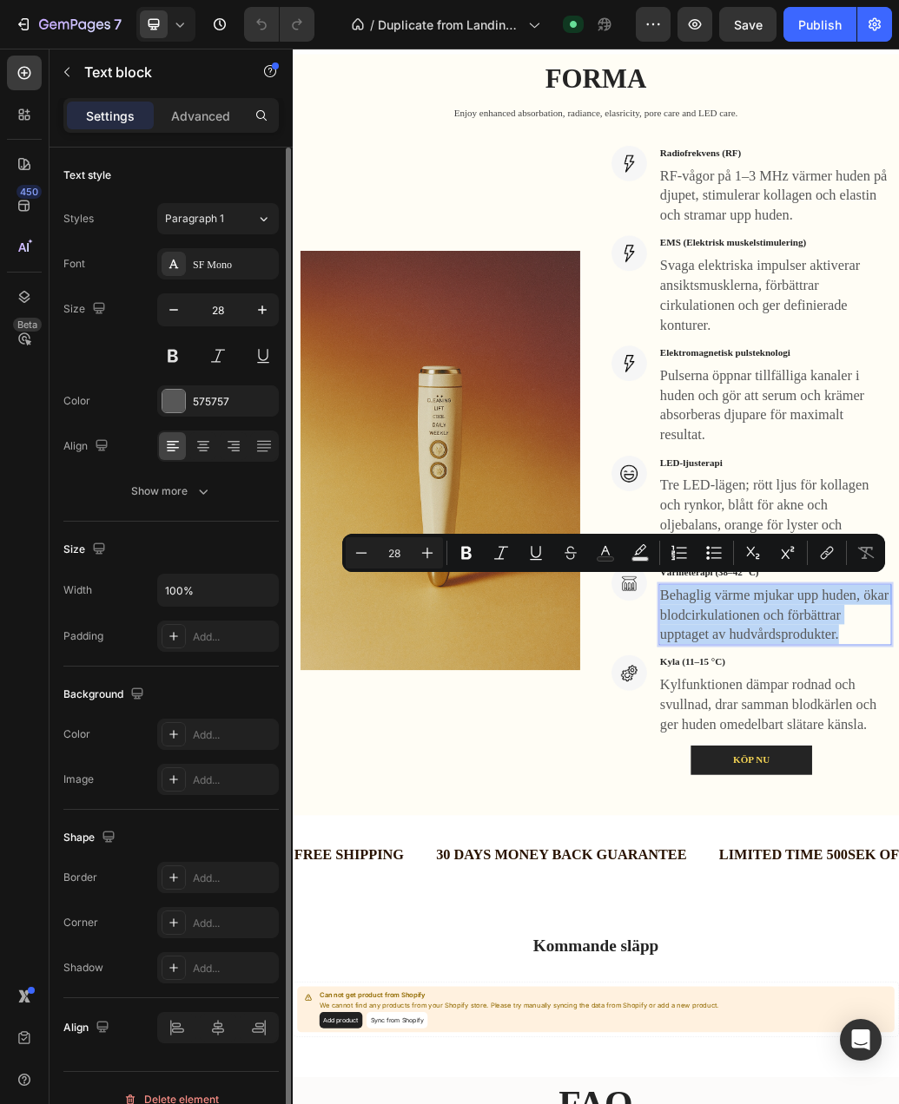
copy p "Behaglig värme mjukar upp huden, ökar blodcirkulationen och förbättrar upptaget…"
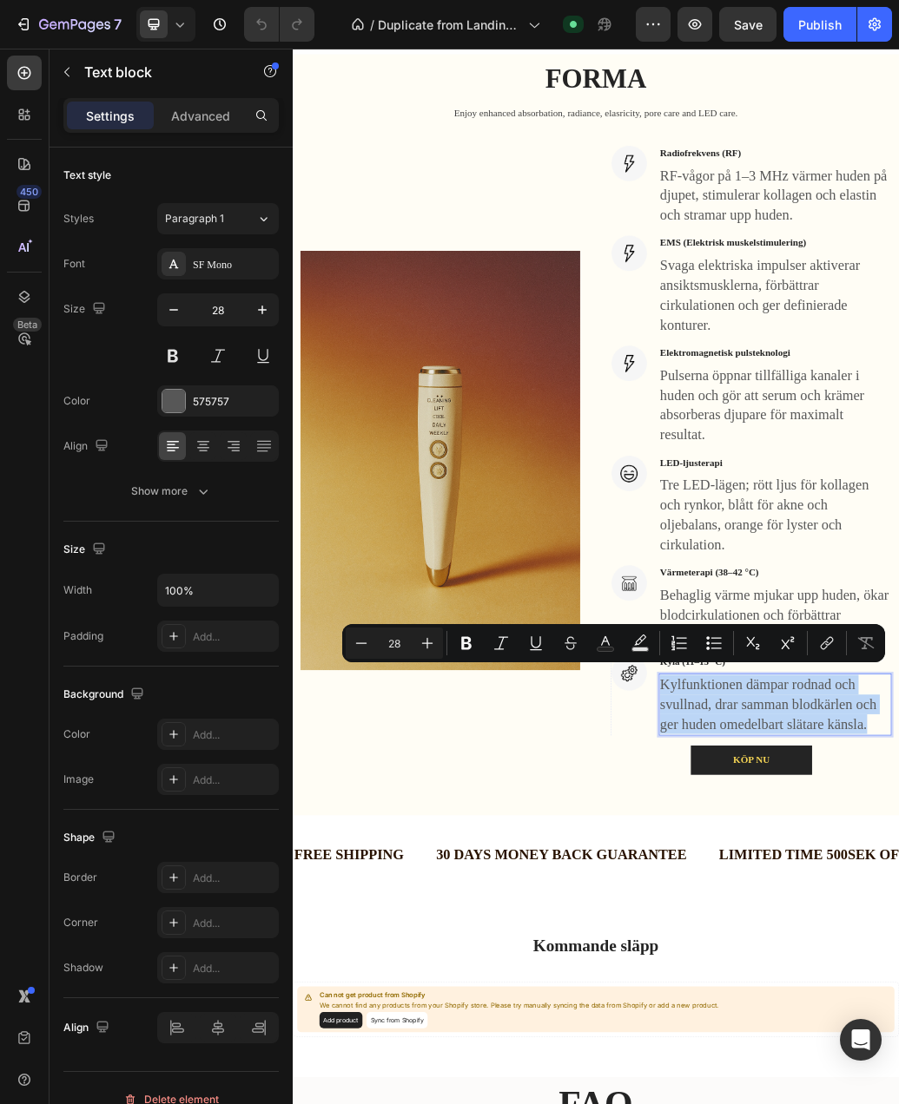
copy p "Kylfunktionen dämpar rodnad och svullnad, drar samman blodkärlen och ger huden …"
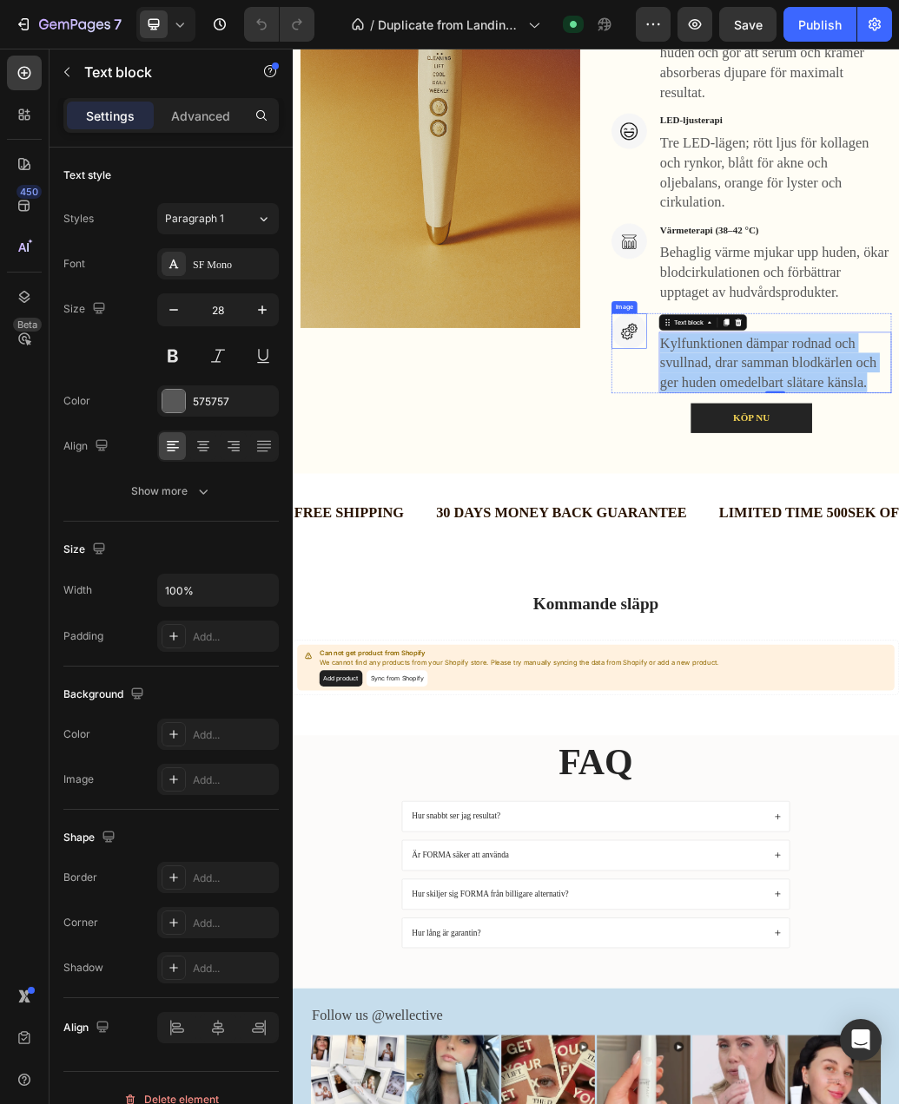
scroll to position [2344, 0]
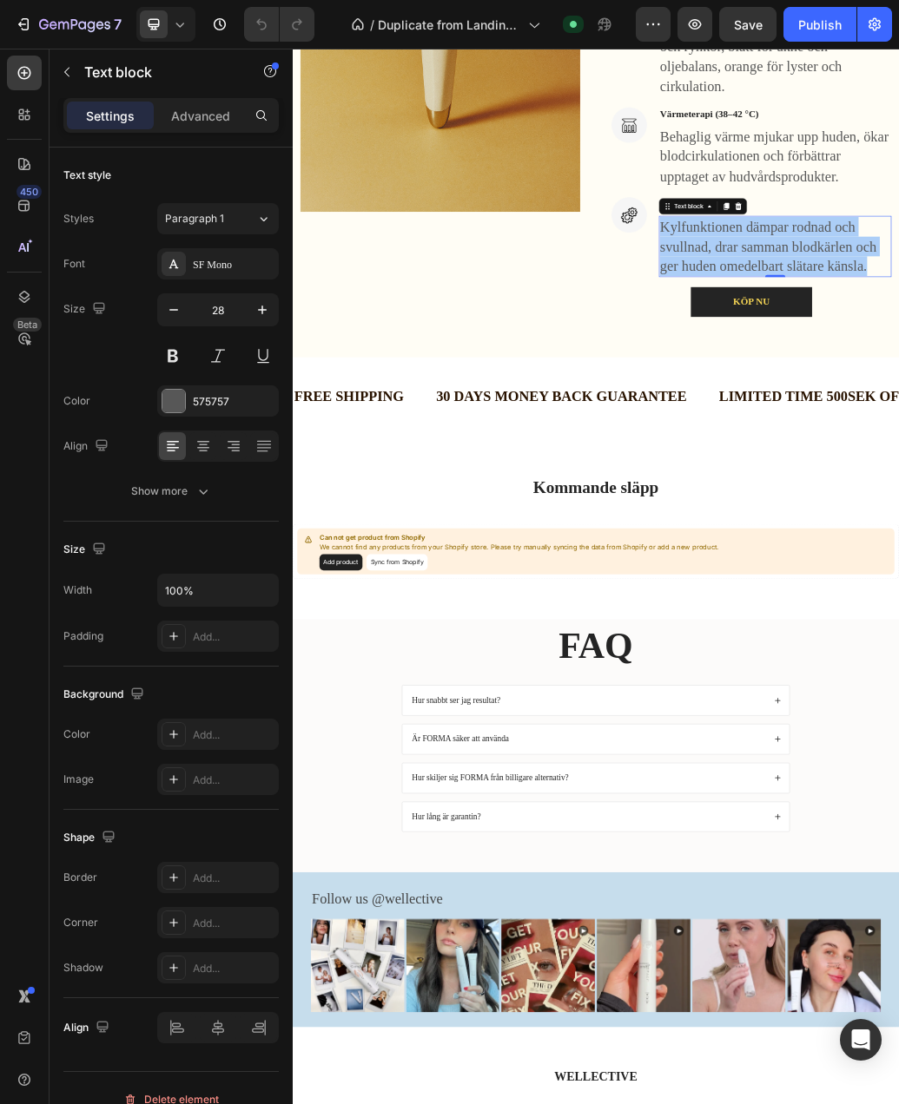
click at [633, 21] on div "/ Duplicate from Landing Page - [DATE] 15:18:09 Published" at bounding box center [481, 24] width 307 height 35
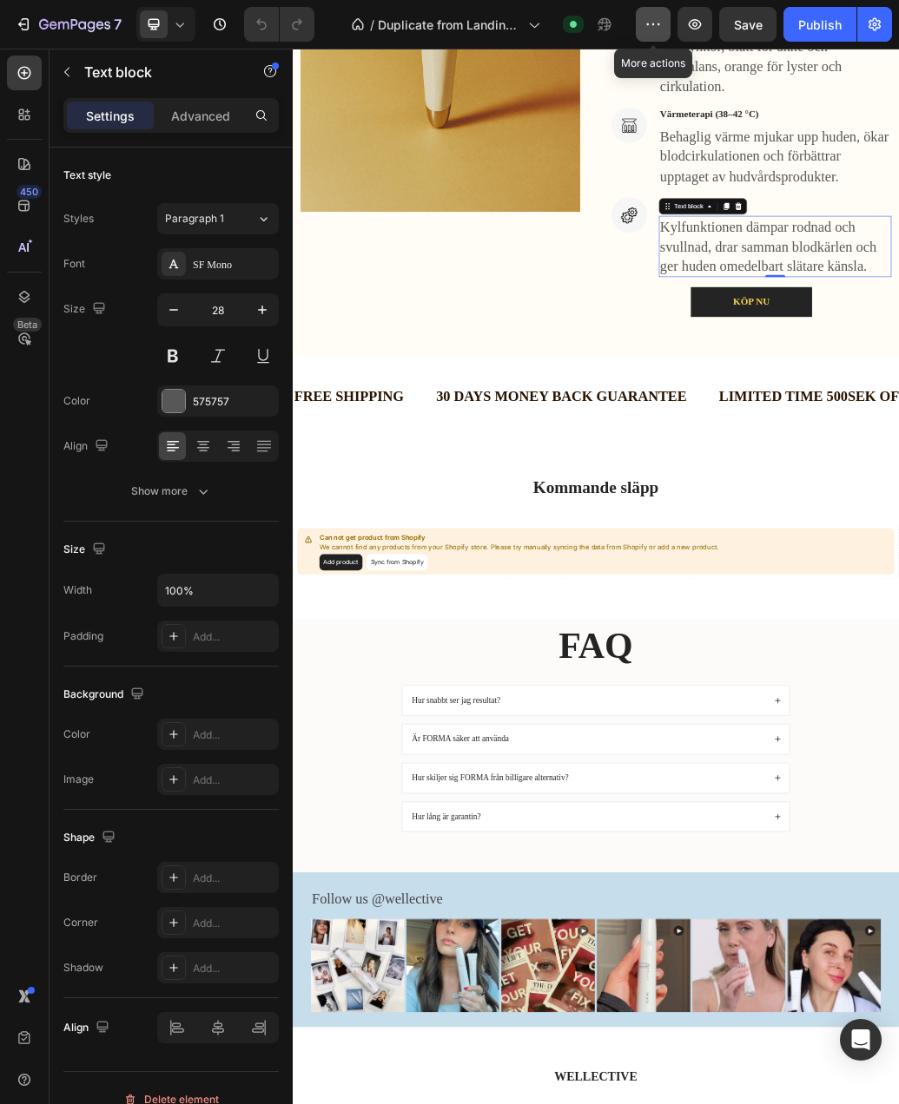
click at [642, 21] on button "button" at bounding box center [652, 24] width 35 height 35
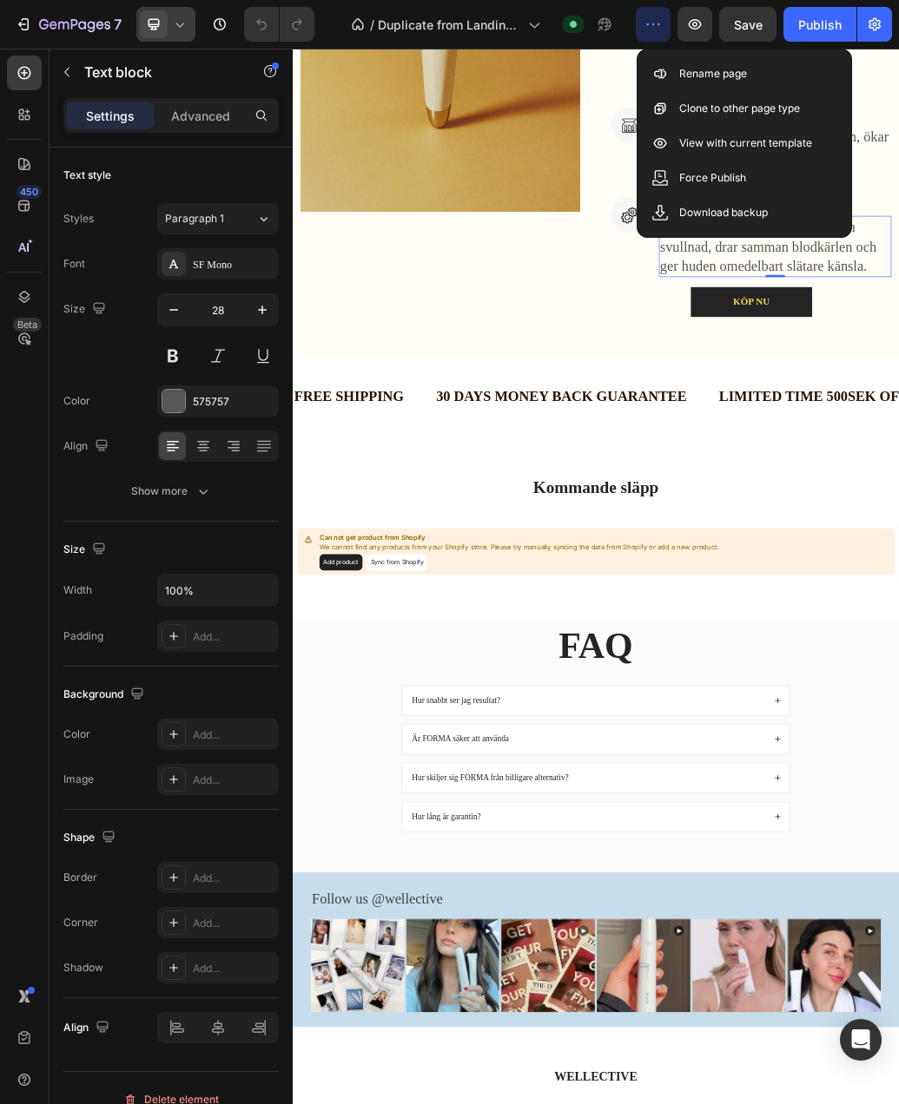
click at [188, 25] on icon at bounding box center [179, 24] width 17 height 17
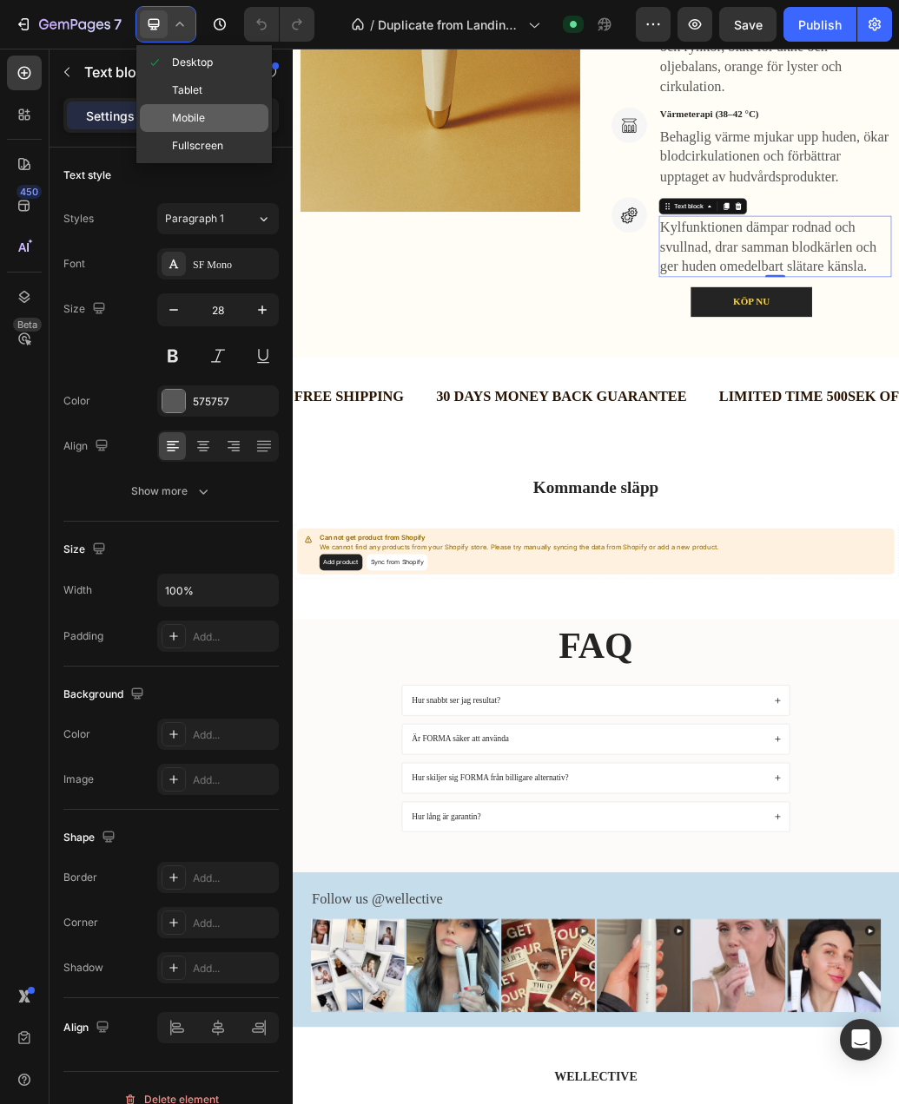
click at [193, 110] on span "Mobile" at bounding box center [188, 117] width 33 height 17
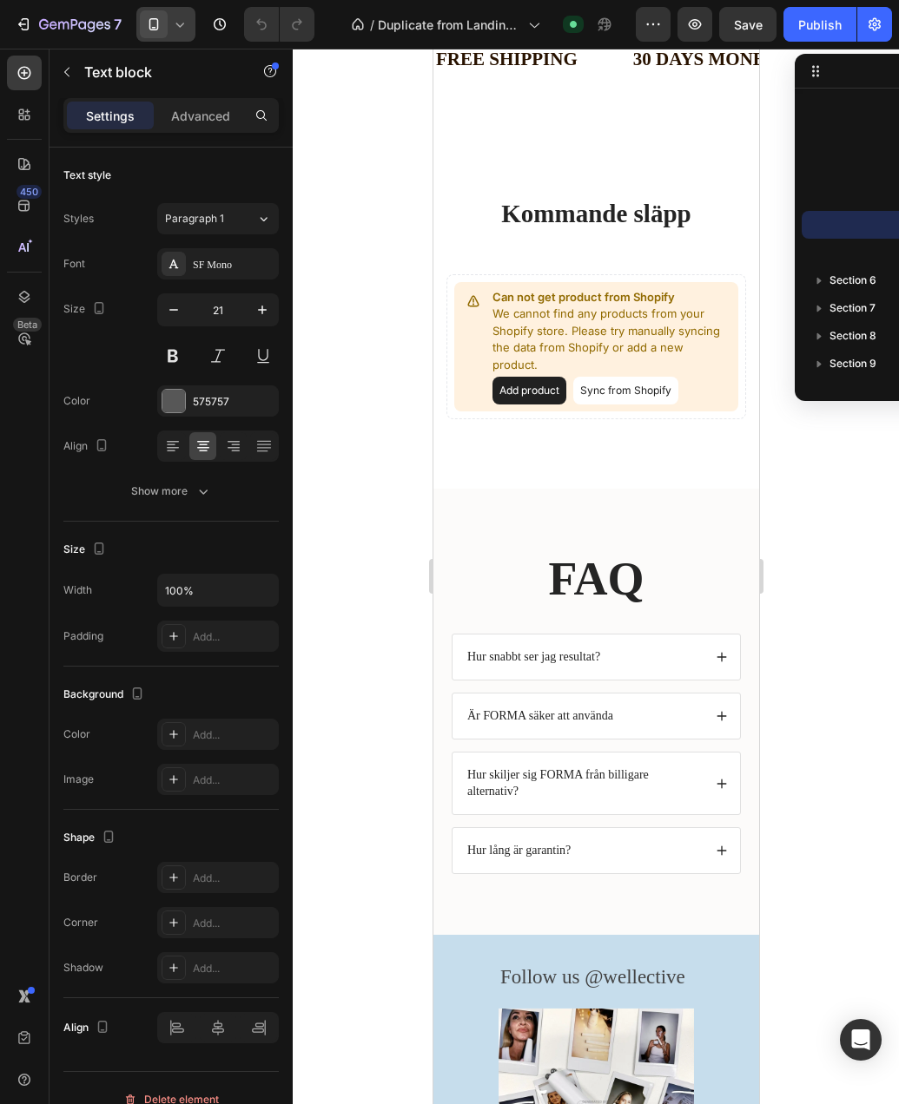
scroll to position [3472, 0]
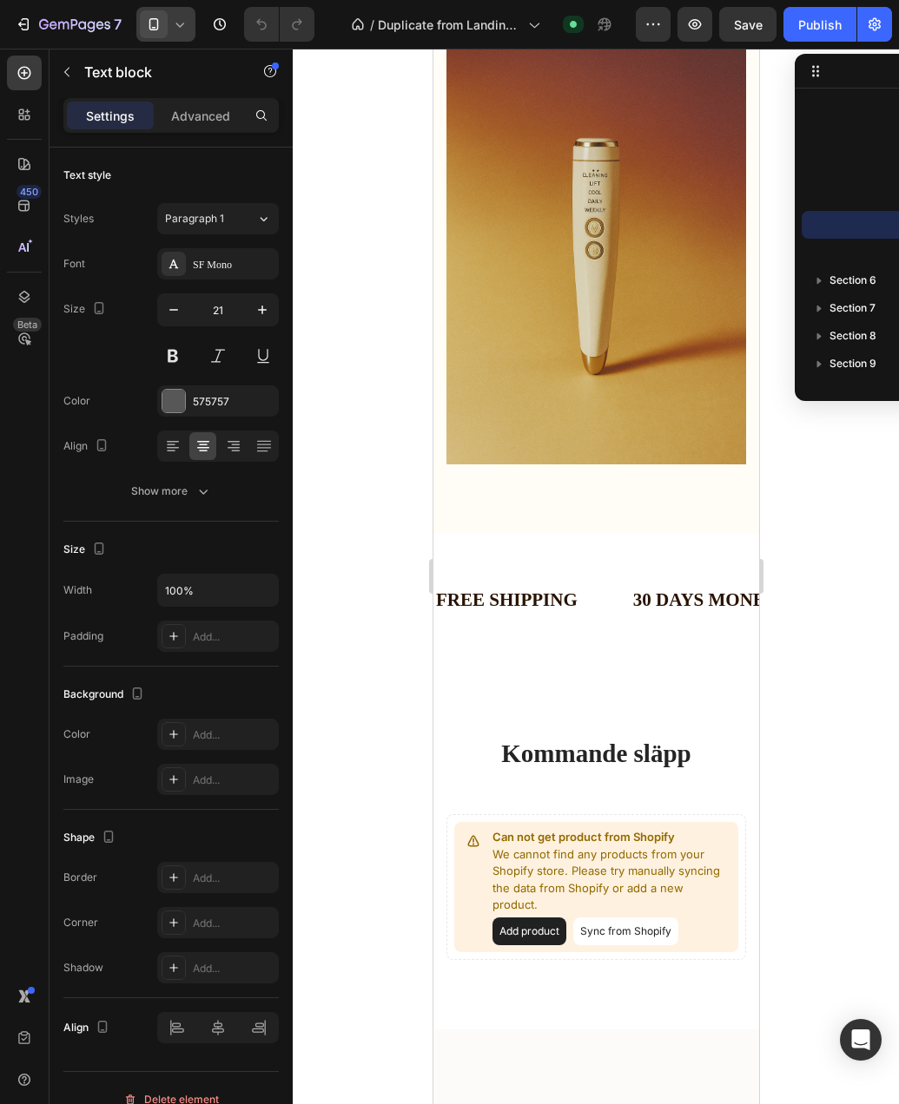
click at [179, 24] on icon at bounding box center [179, 24] width 17 height 17
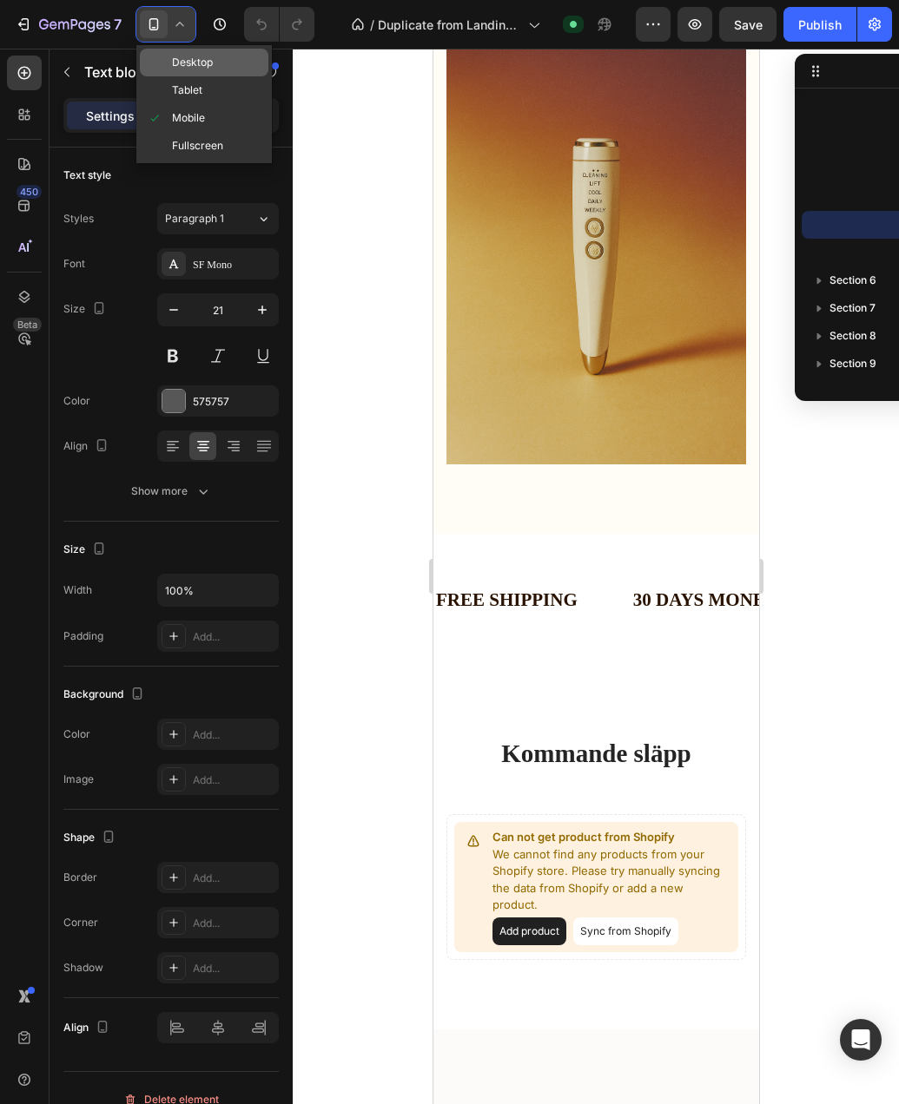
click at [179, 61] on span "Desktop" at bounding box center [192, 62] width 41 height 17
type input "28"
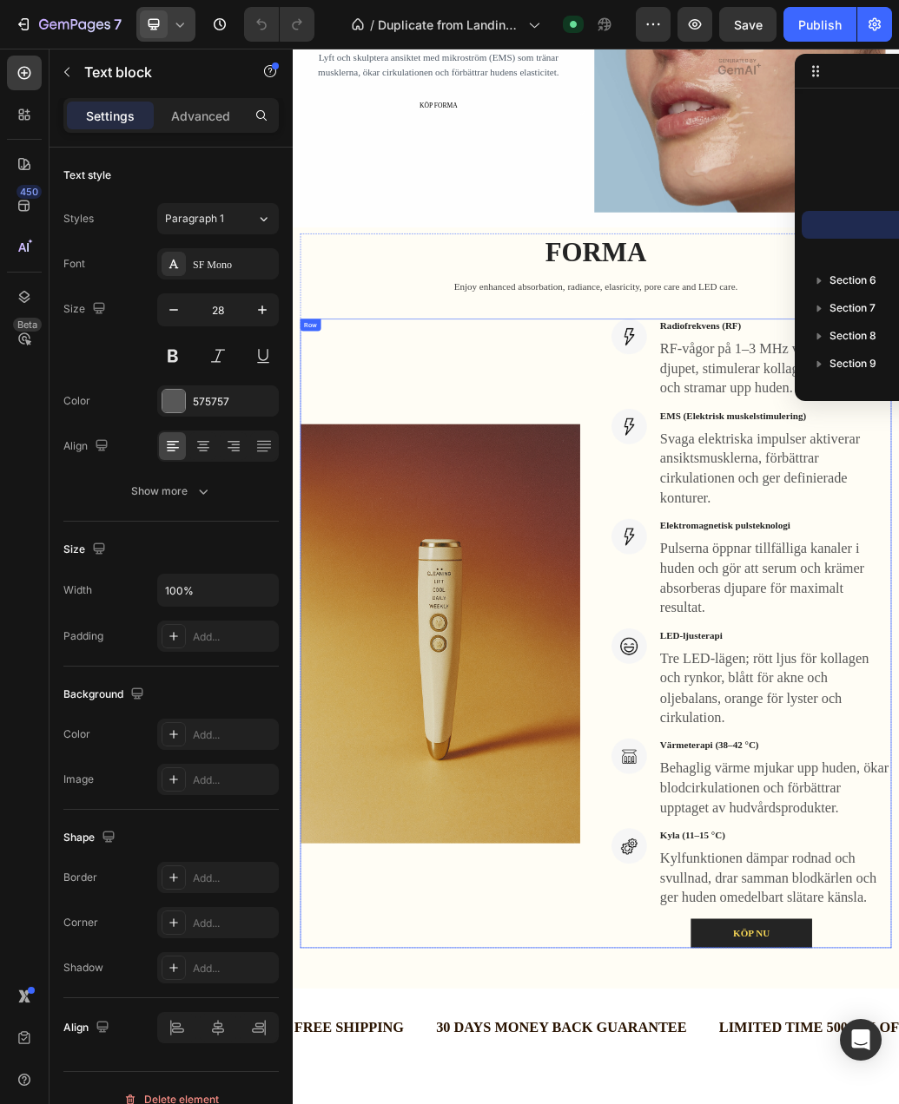
scroll to position [1608, 0]
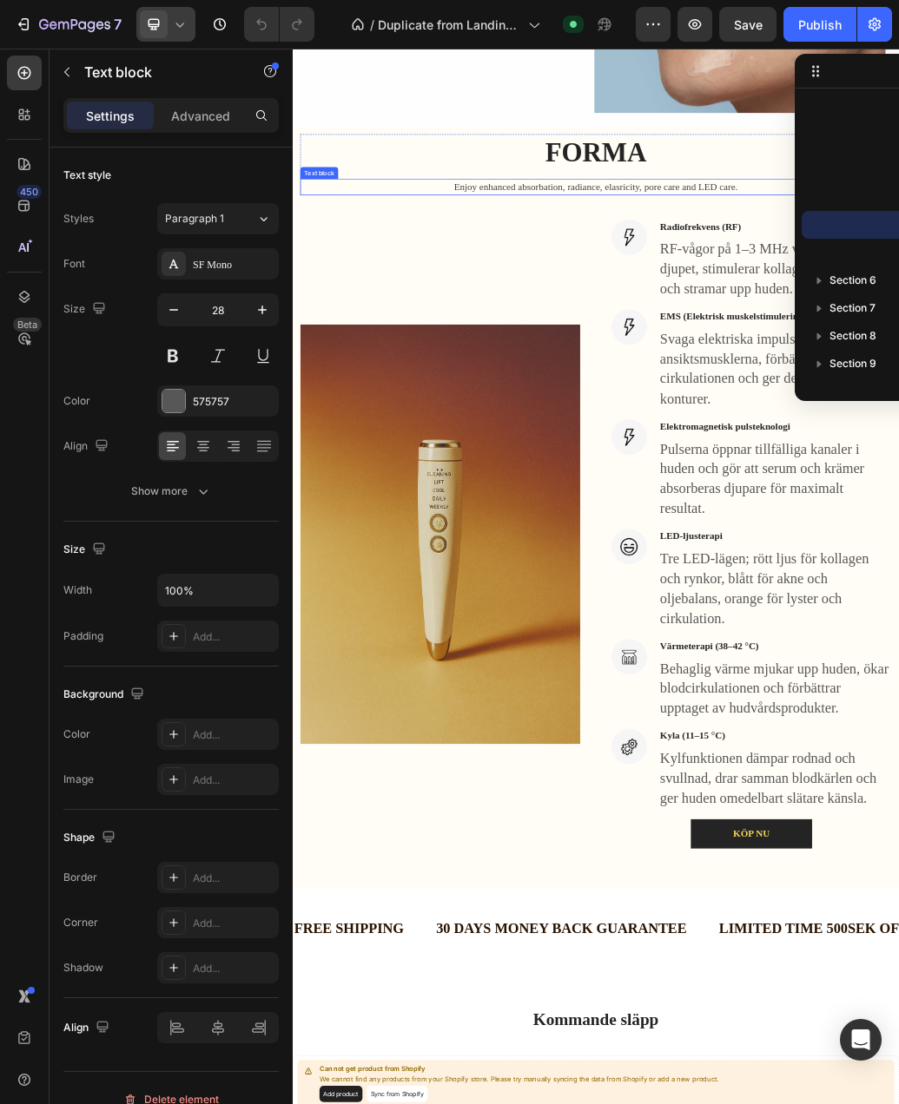
click at [667, 292] on p "Enjoy enhanced absorbation, radiance, elasricity, pore care and LED care." at bounding box center [813, 286] width 1012 height 25
click at [692, 290] on p "Enjoy enhanced absorbation, radiance, elasricity, pore care and LED care." at bounding box center [813, 286] width 1012 height 25
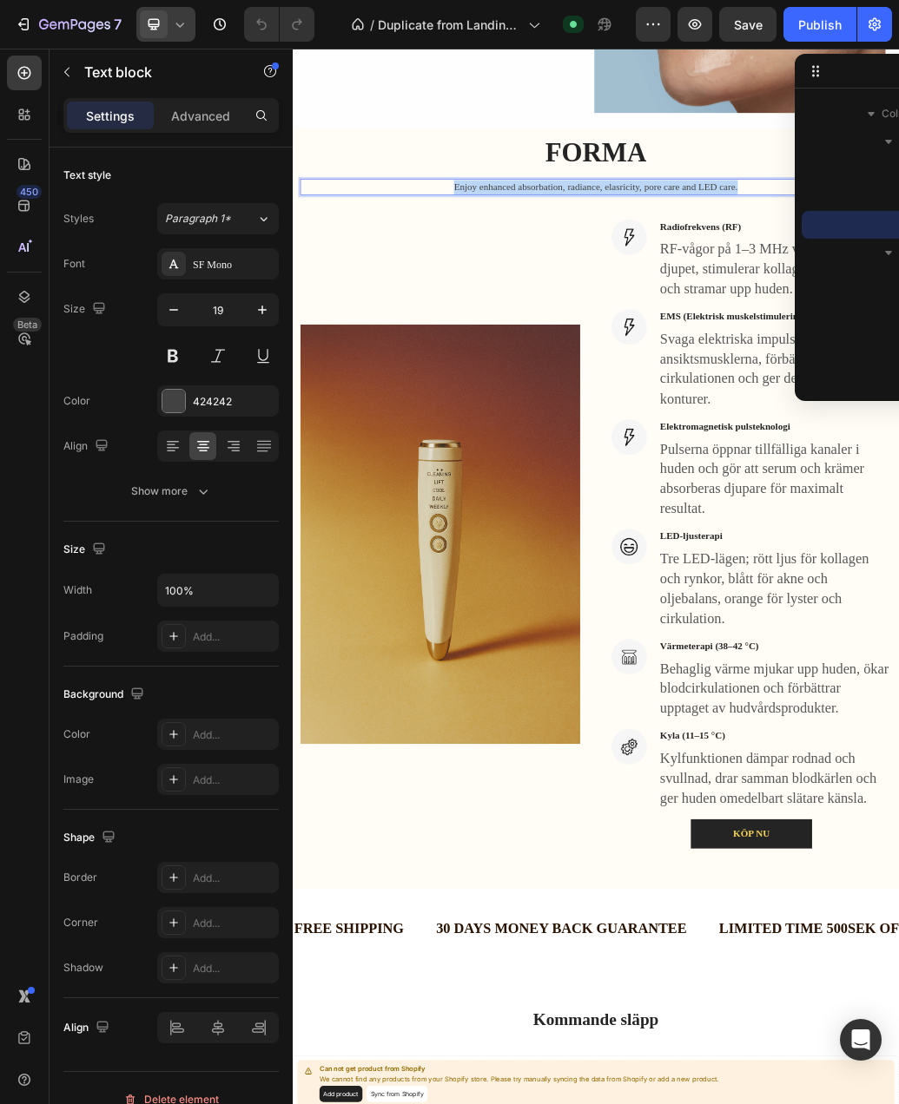
click at [692, 290] on p "Enjoy enhanced absorbation, radiance, elasricity, pore care and LED care." at bounding box center [813, 286] width 1012 height 25
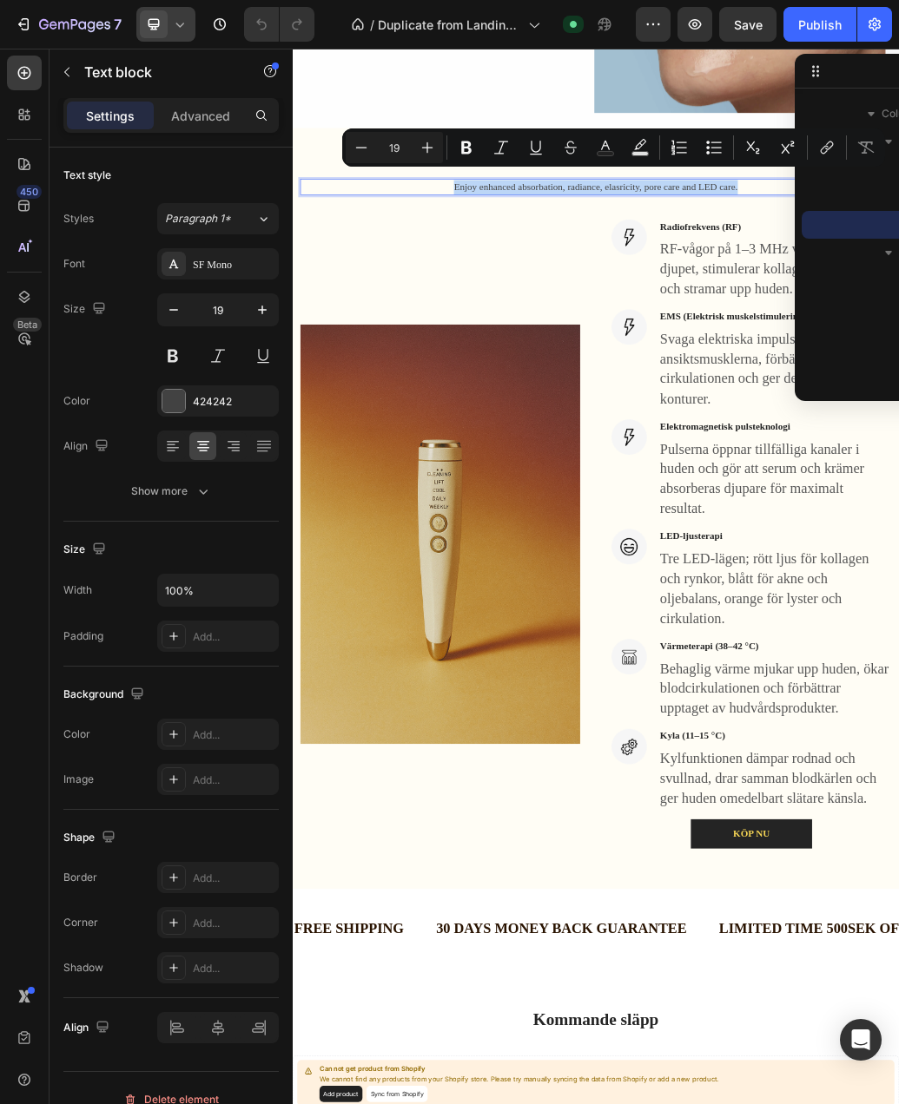
copy p "Enjoy enhanced absorbation, radiance, elasricity, pore care and LED care."
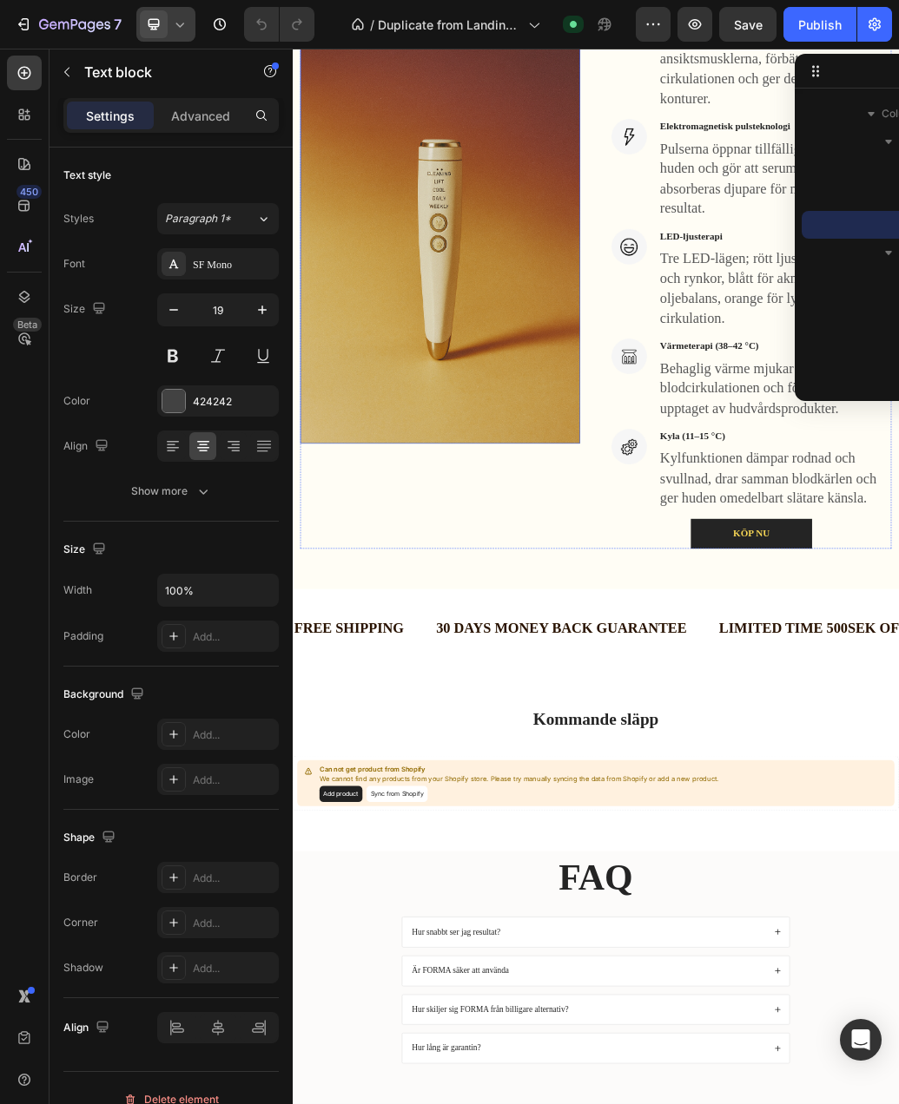
scroll to position [2129, 0]
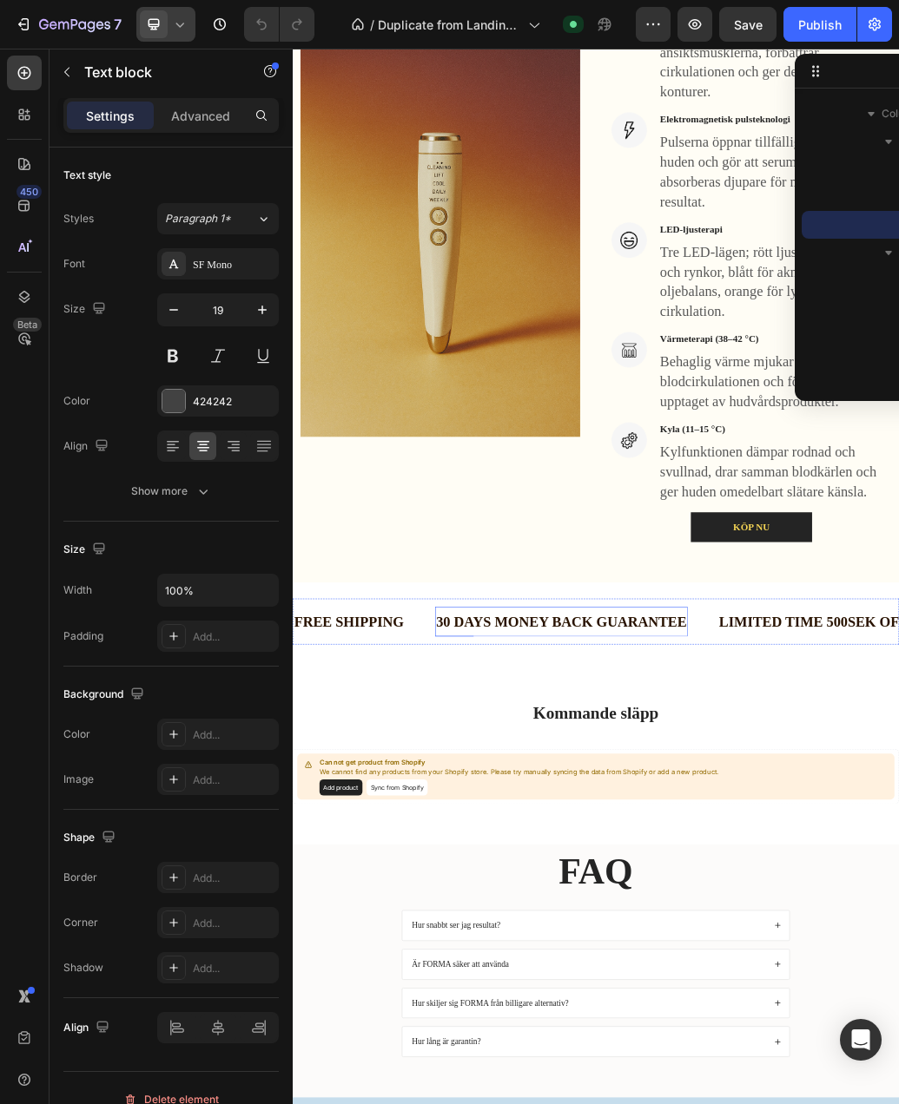
click at [569, 1033] on div "30 DAYS MONEY BACK GUARANTEE" at bounding box center [754, 1033] width 434 height 37
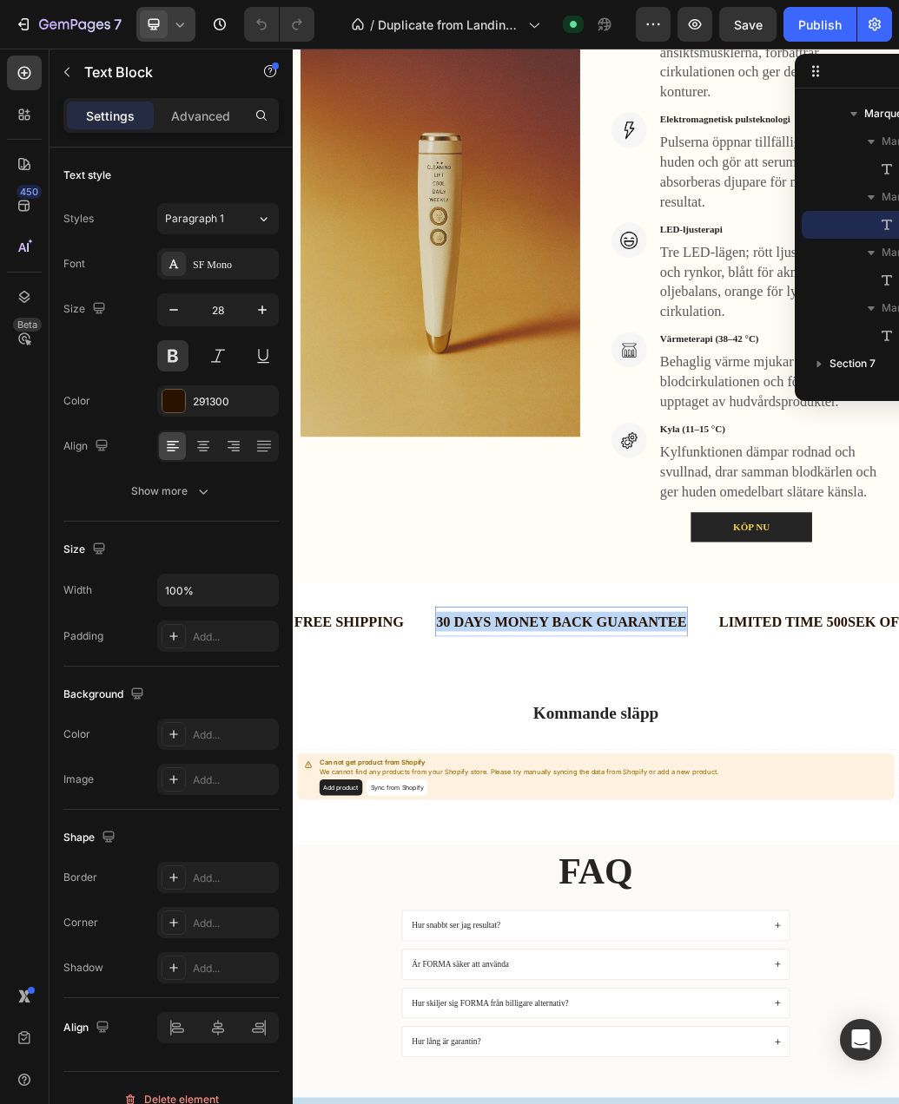
click at [569, 1033] on p "30 DAYS MONEY BACK GUARANTEE" at bounding box center [754, 1034] width 431 height 34
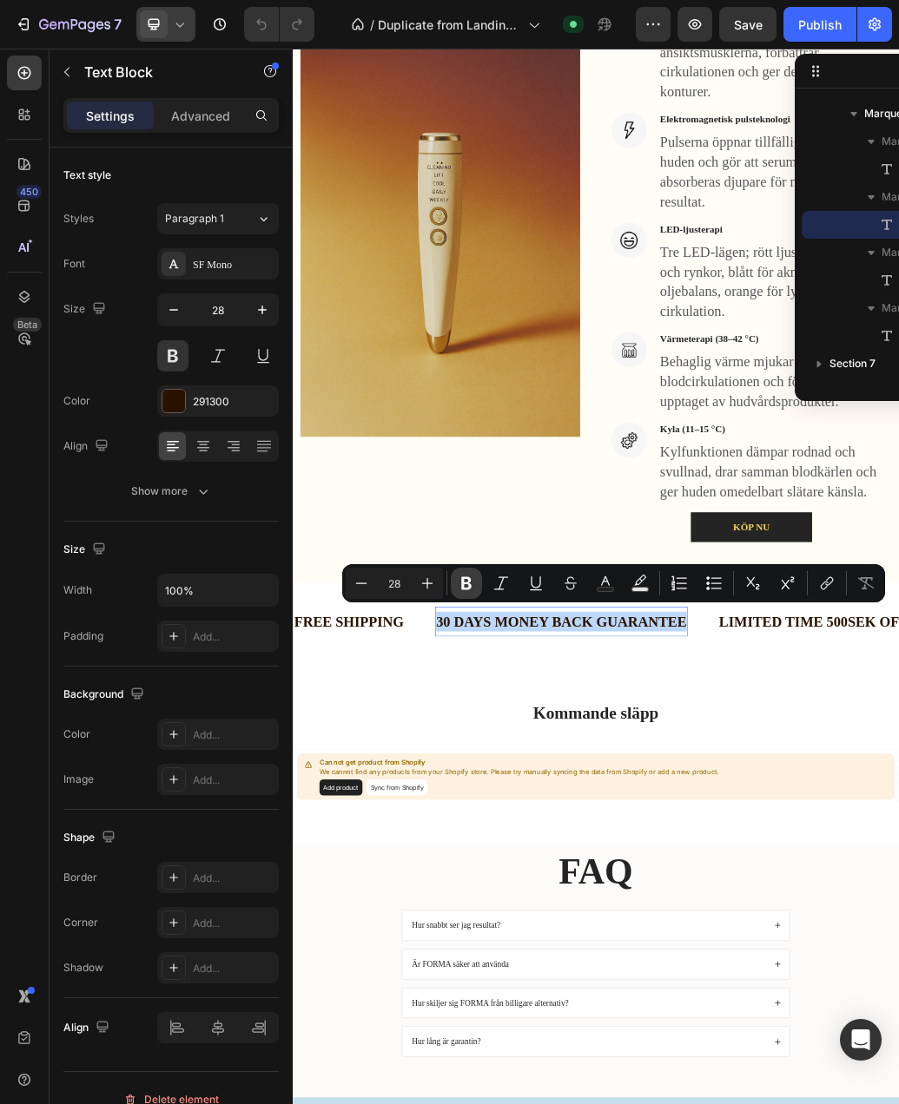
copy p "30 DAYS MONEY BACK GUARANTEE"
click at [171, 21] on icon at bounding box center [179, 24] width 17 height 17
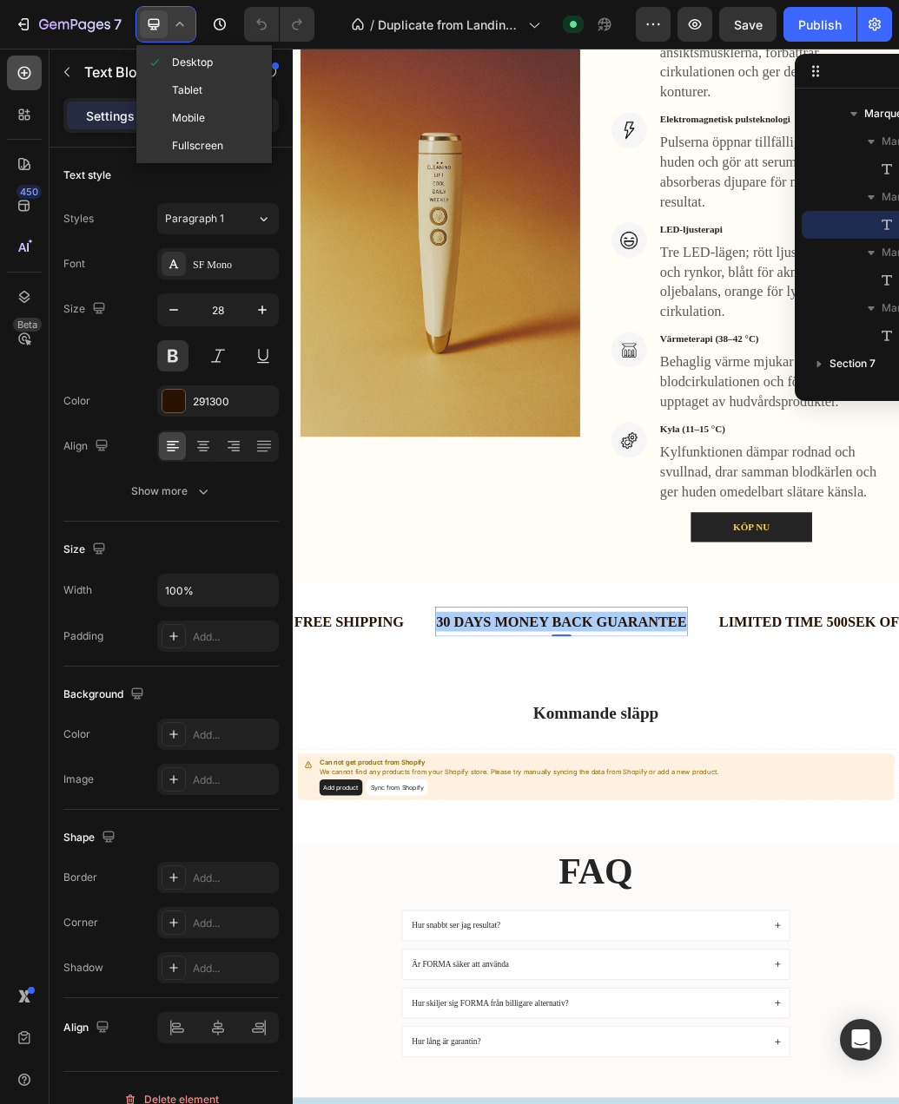
click at [21, 78] on icon at bounding box center [24, 73] width 13 height 13
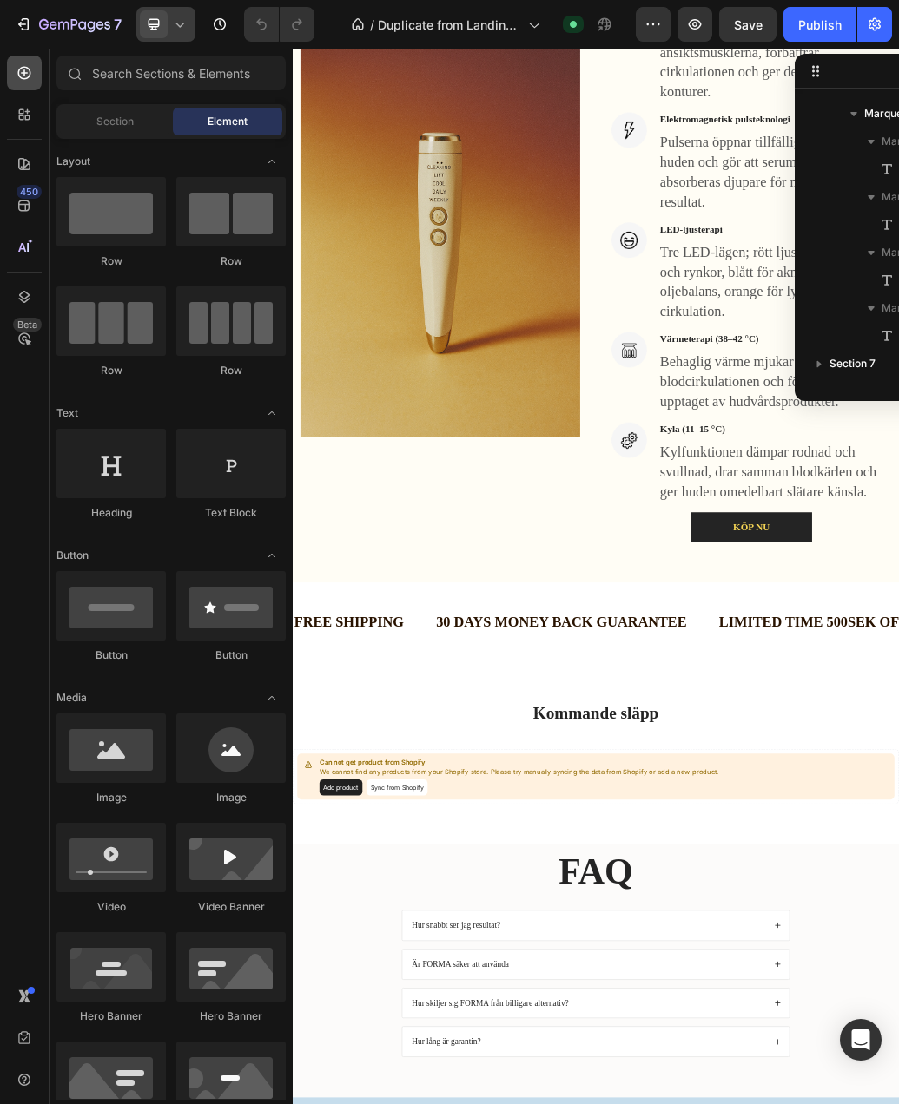
click at [20, 79] on icon at bounding box center [24, 72] width 17 height 17
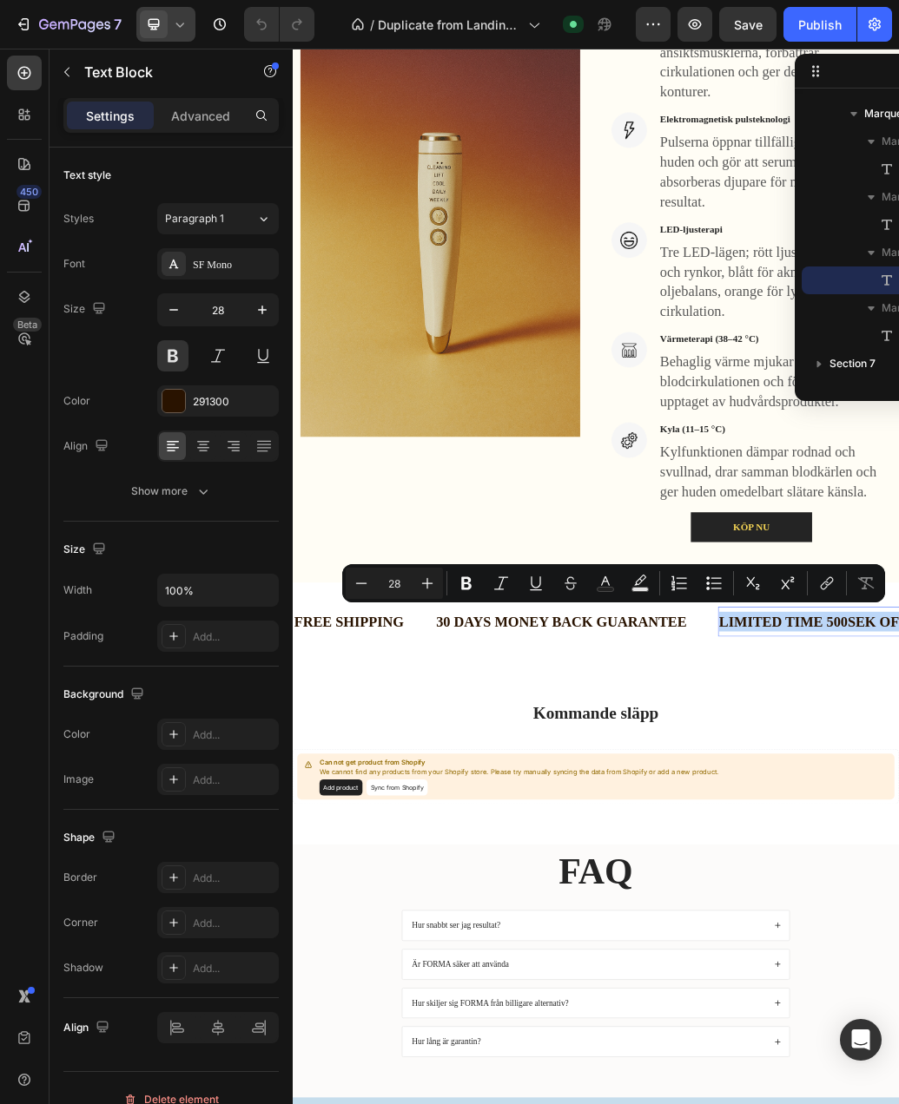
copy p "LIMITED TIME 500SEK OFF"
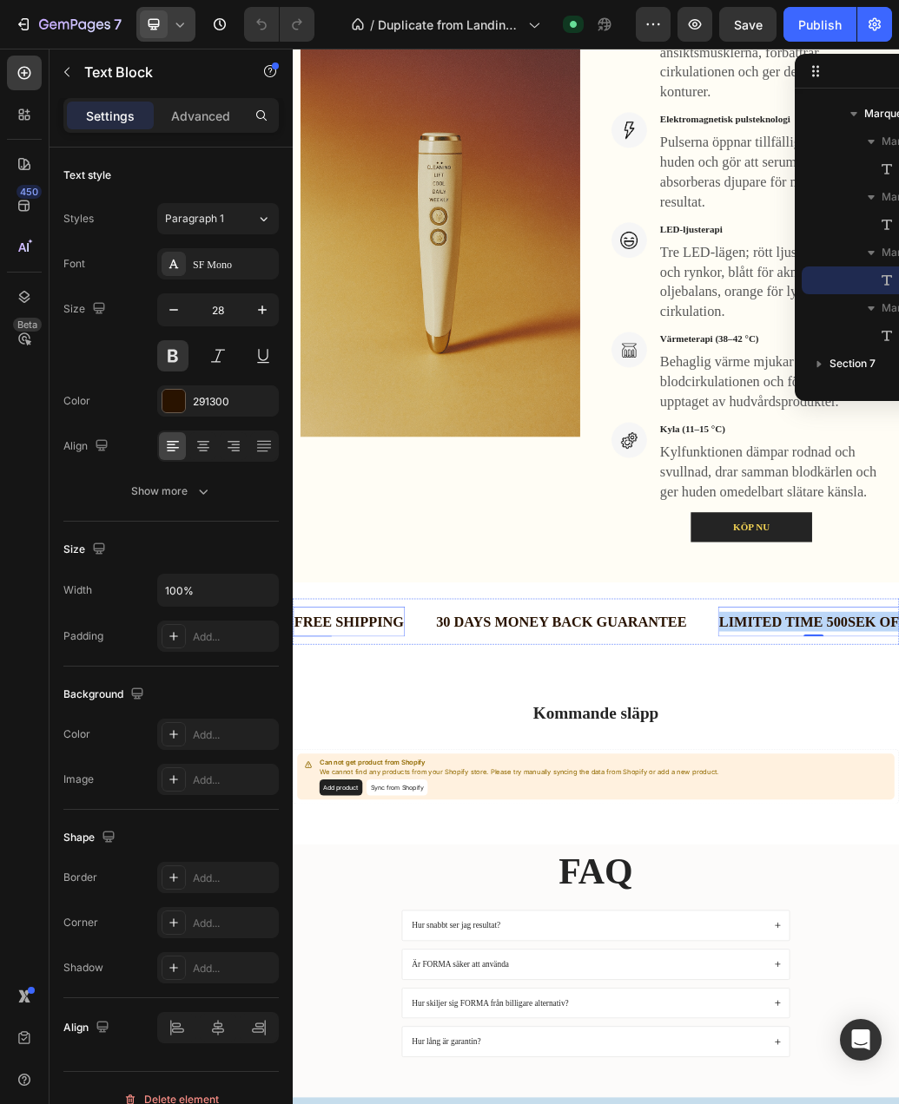
click at [399, 1043] on div "FREE SHIPPING" at bounding box center [389, 1033] width 192 height 37
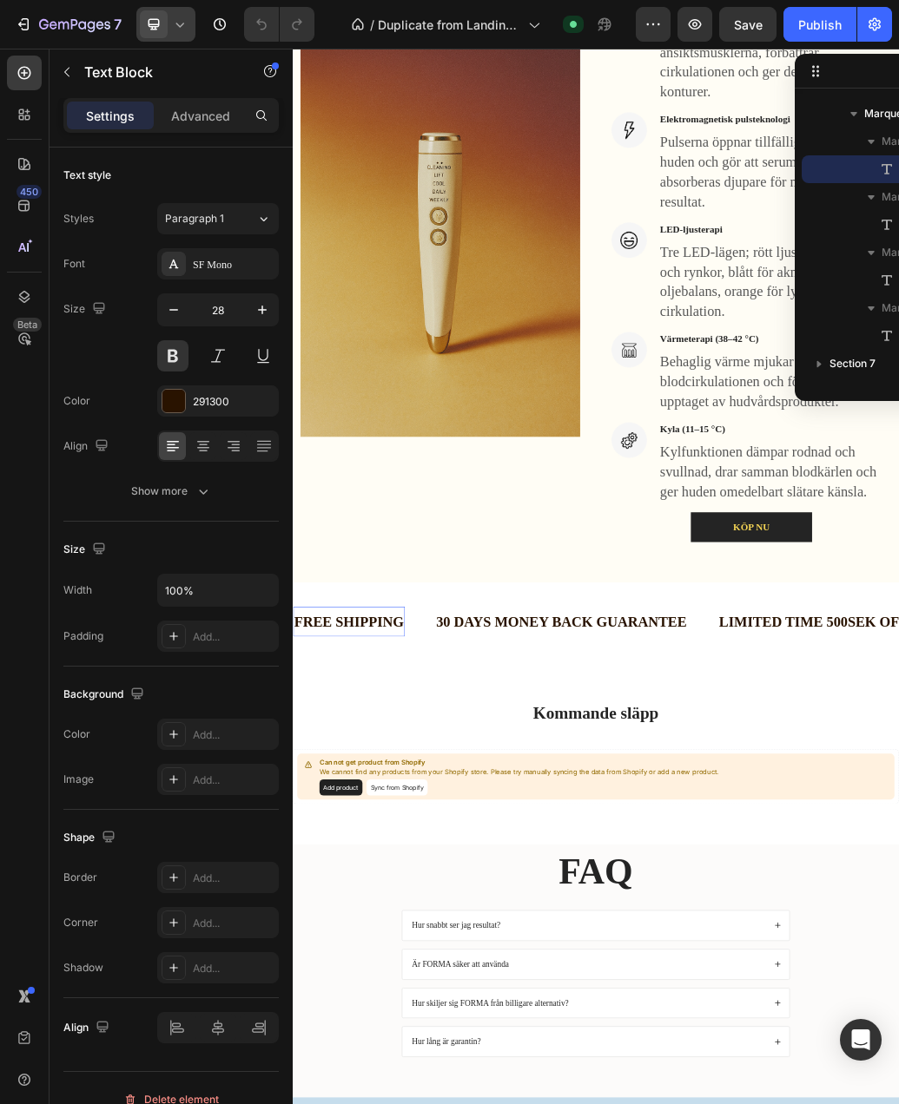
click at [401, 1037] on div "FREE SHIPPING" at bounding box center [389, 1033] width 192 height 37
click at [401, 1037] on p "FREE SHIPPING" at bounding box center [389, 1034] width 188 height 34
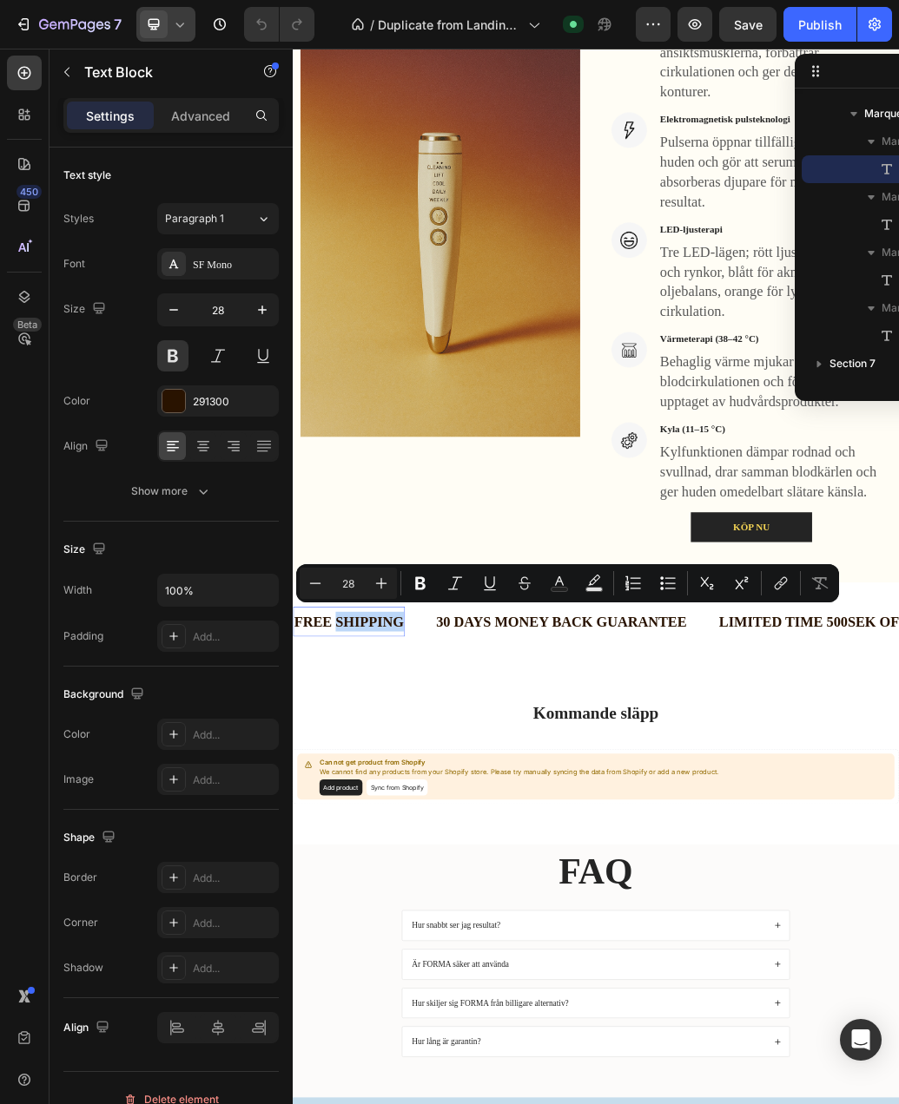
click at [401, 1037] on p "FREE SHIPPING" at bounding box center [389, 1034] width 188 height 34
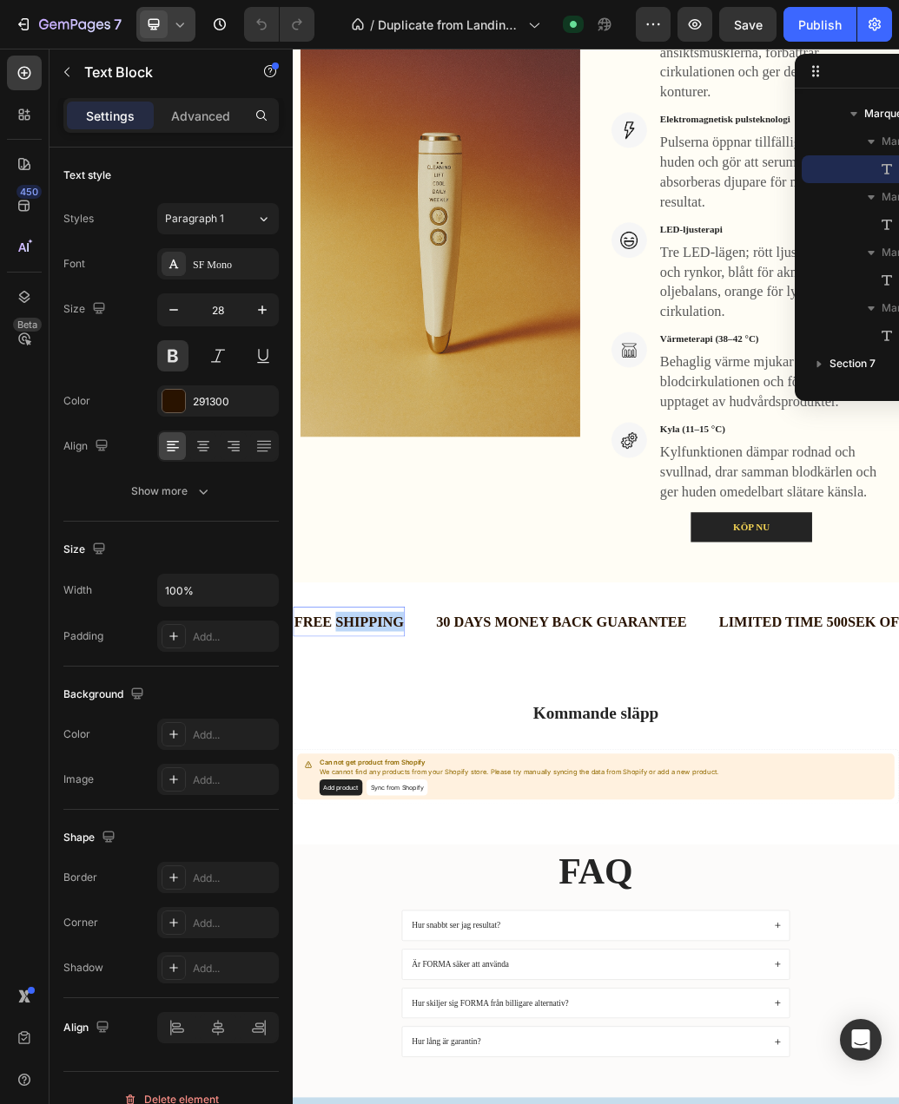
click at [401, 1037] on p "FREE SHIPPING" at bounding box center [389, 1034] width 188 height 34
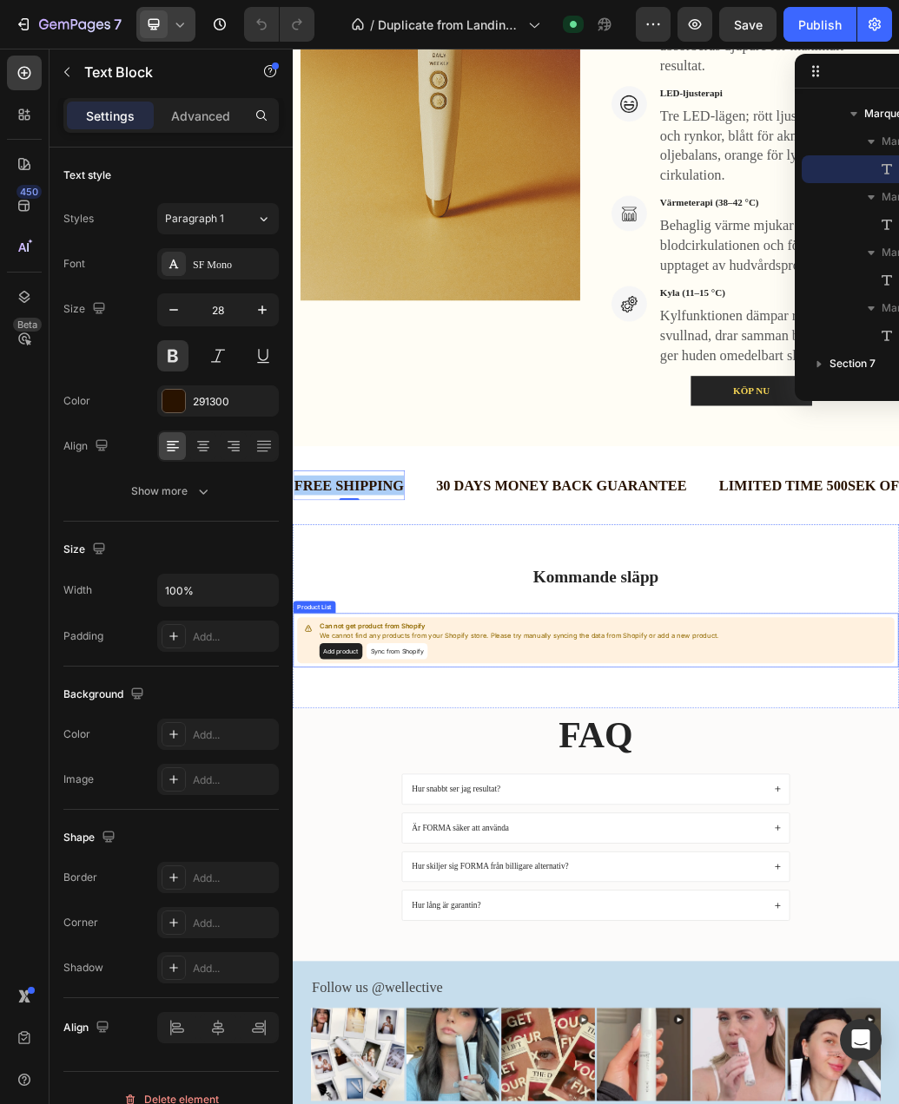
scroll to position [2476, 0]
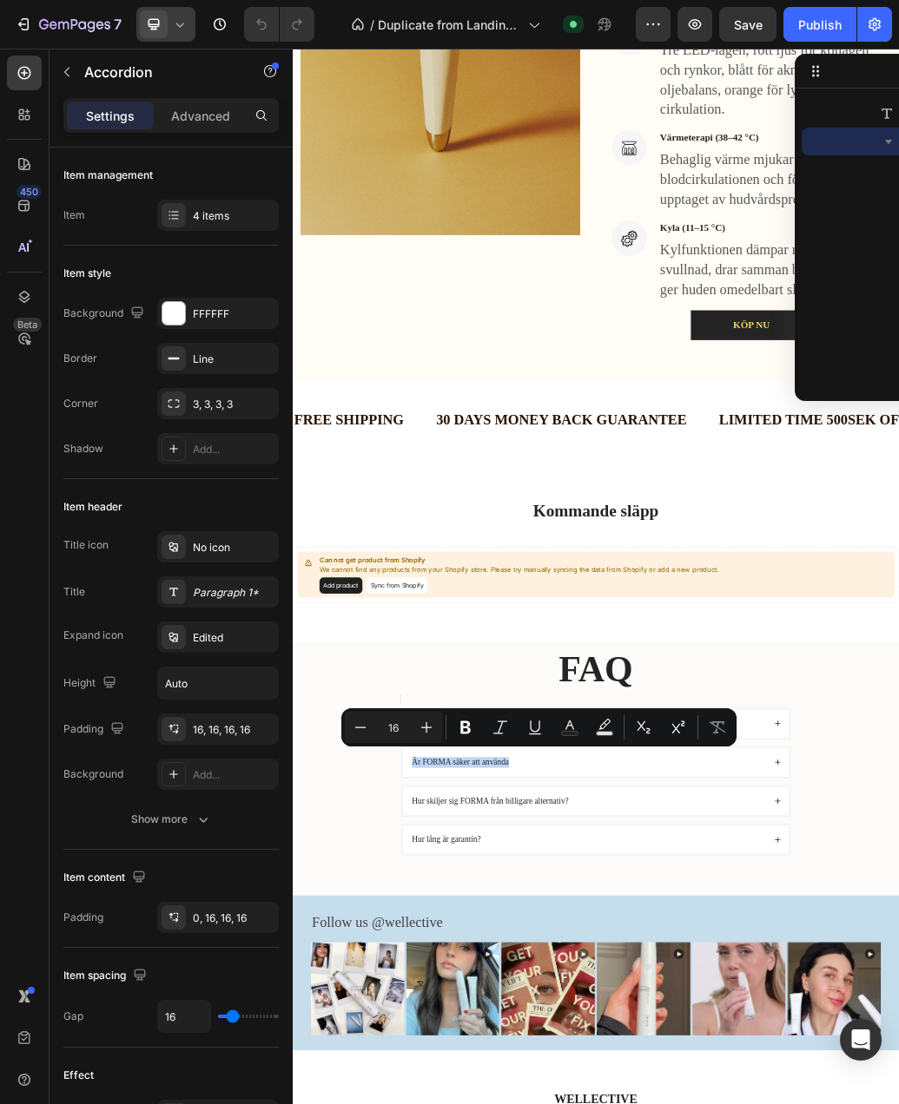
drag, startPoint x: 864, startPoint y: 1288, endPoint x: 870, endPoint y: 1281, distance: 9.2
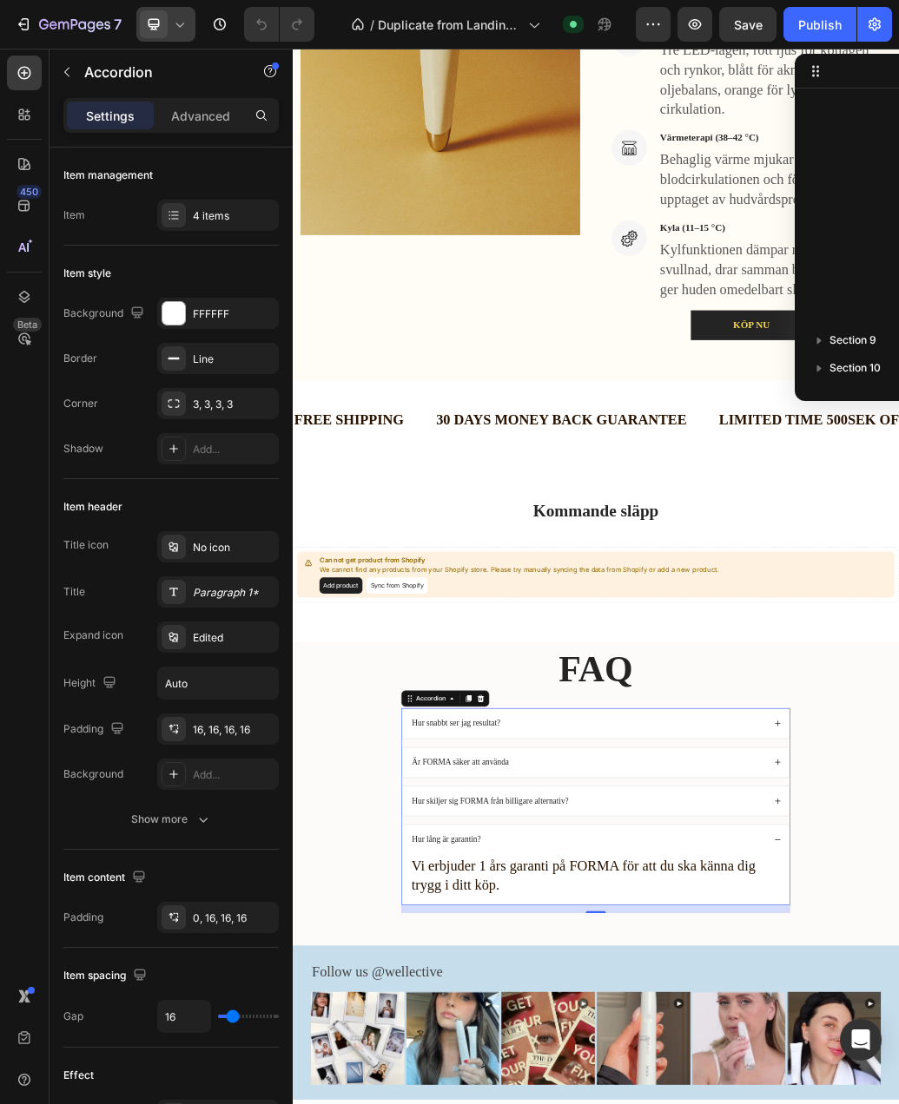
scroll to position [1135, 0]
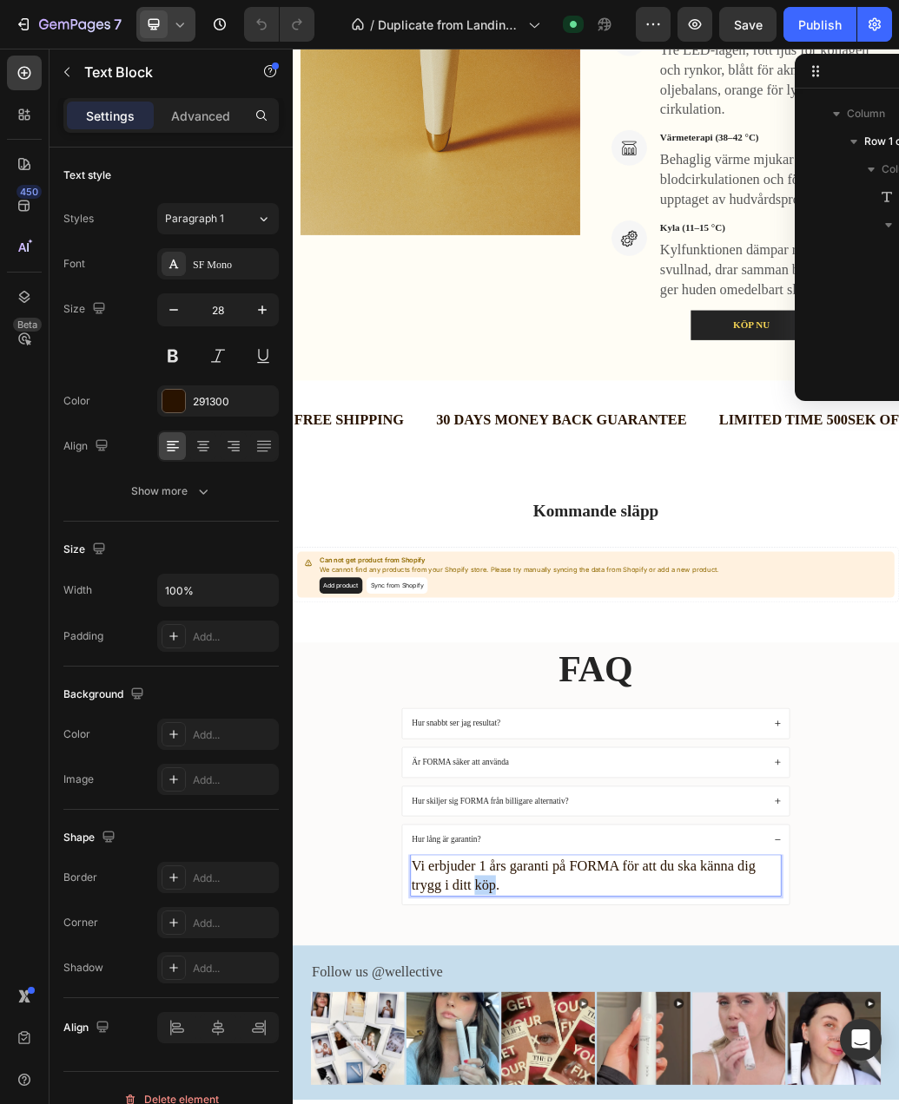
scroll to position [1380, 0]
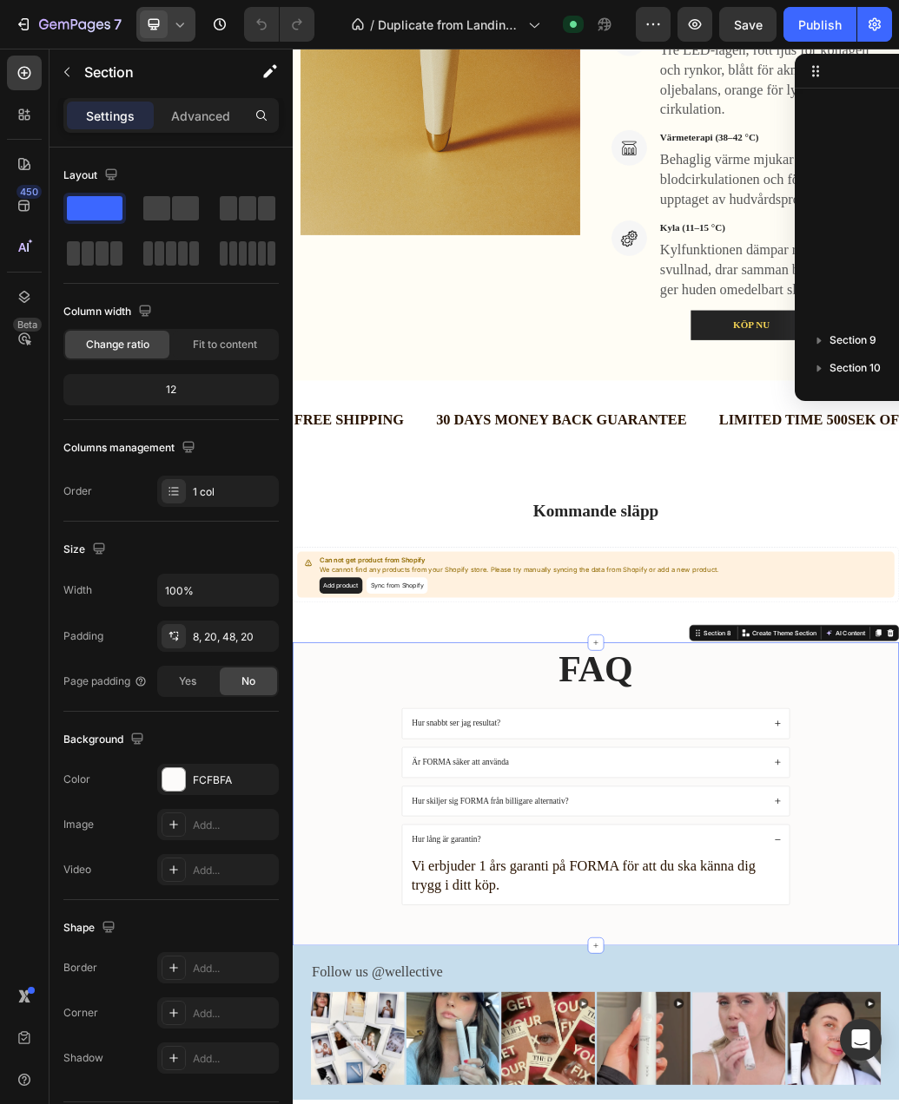
scroll to position [996, 0]
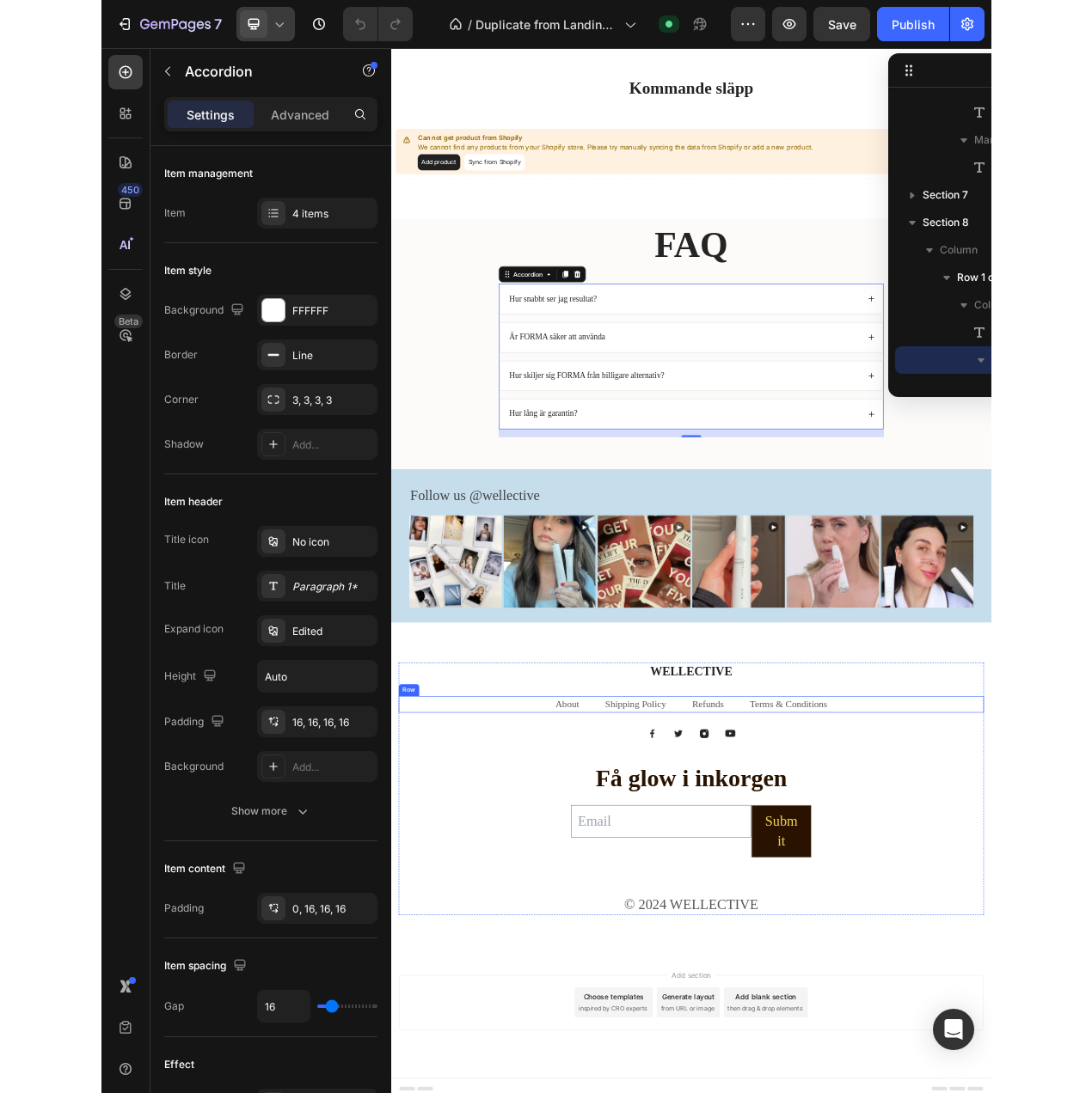
scroll to position [3176, 0]
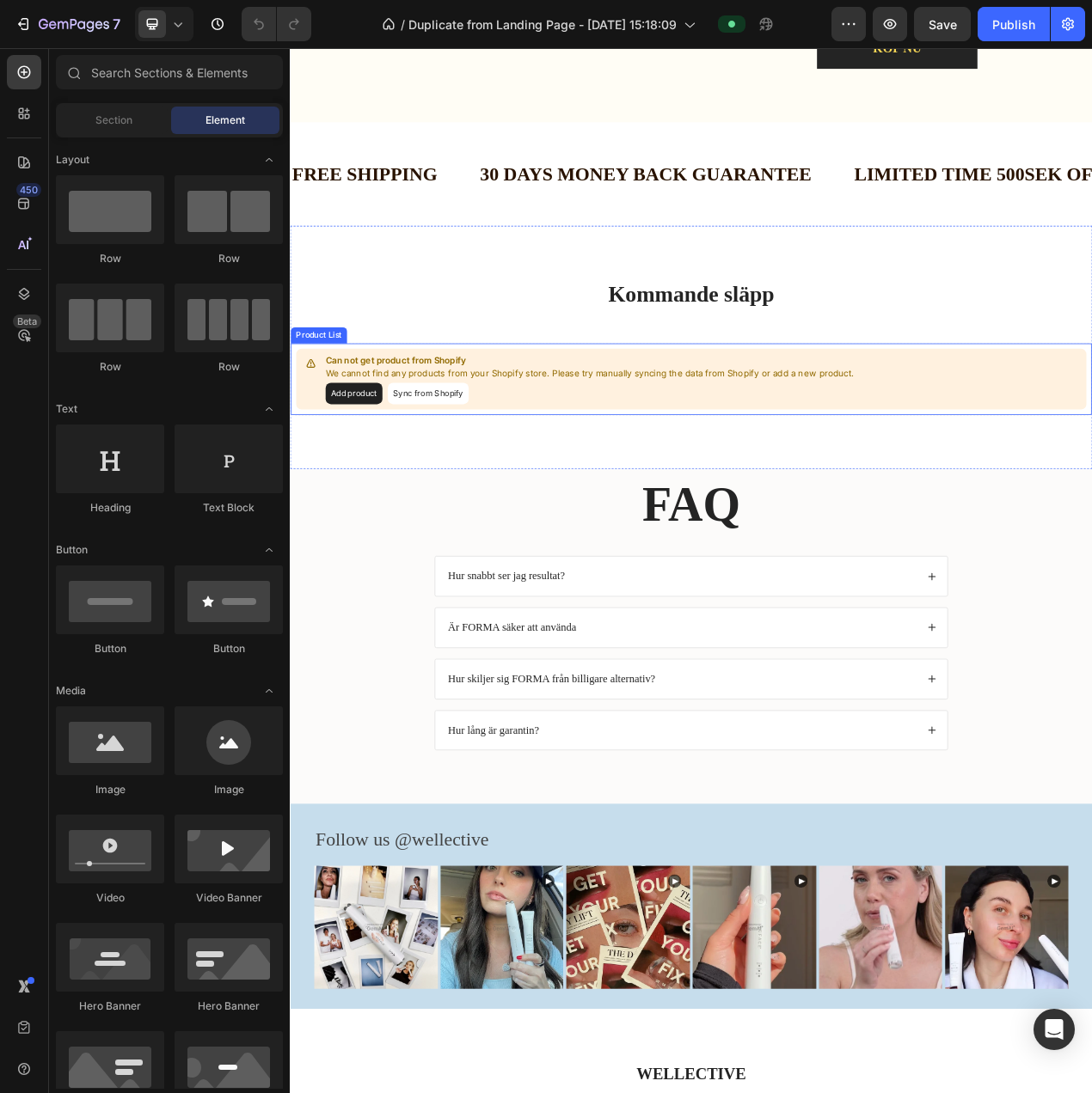
scroll to position [2836, 0]
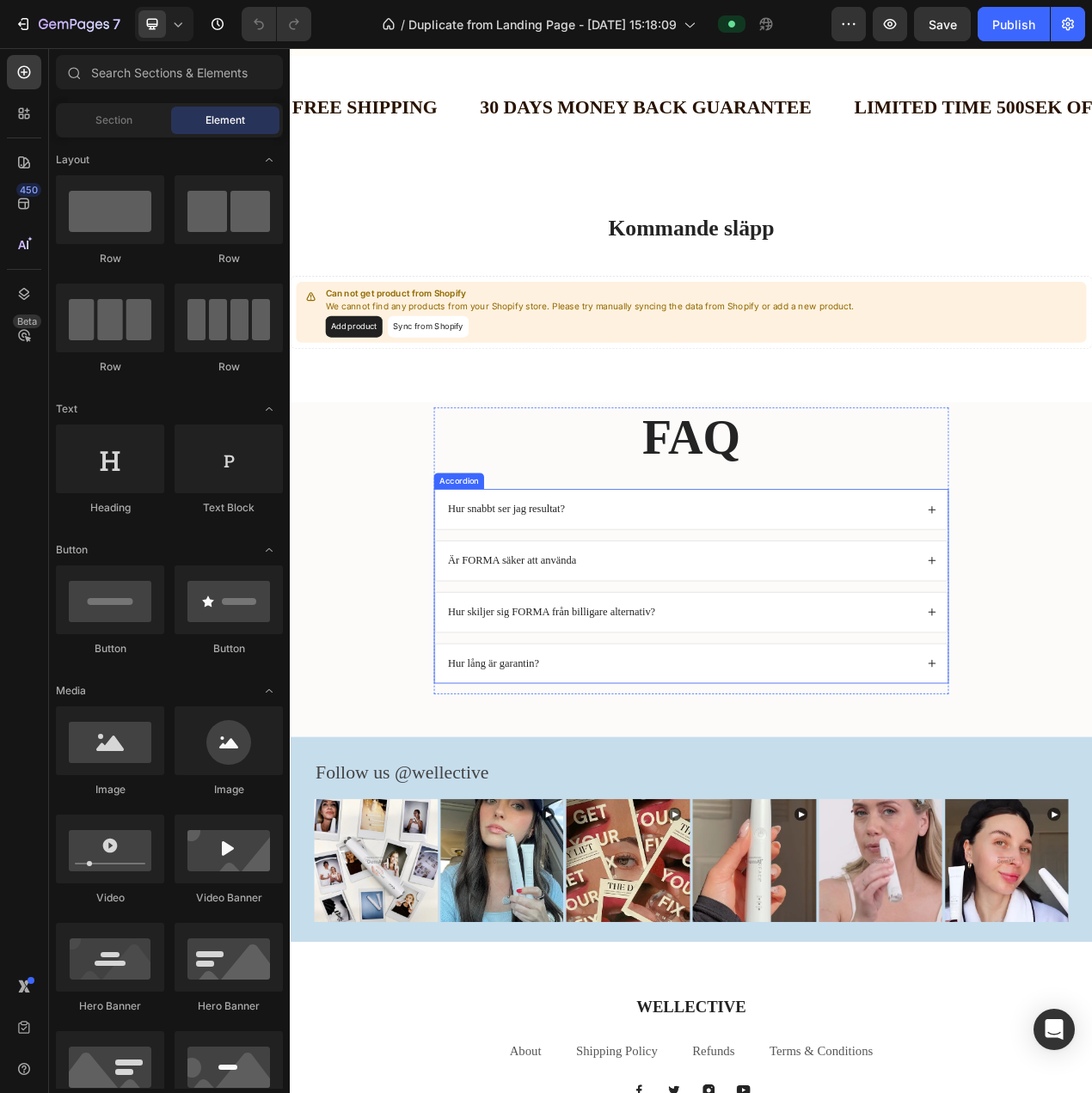
click at [566, 647] on p "Hur snabbt ser jag resultat?" at bounding box center [567, 642] width 150 height 18
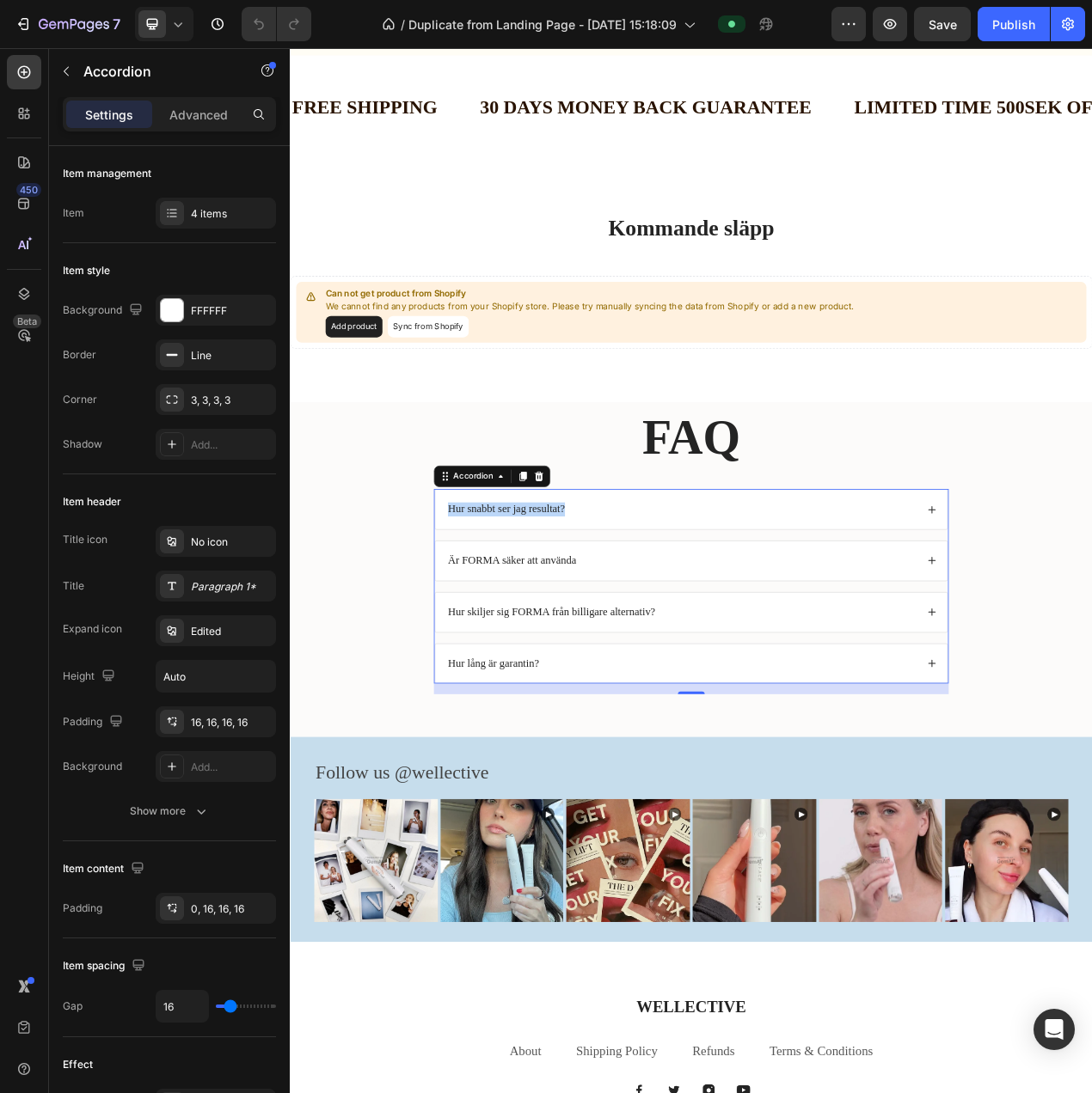
click at [745, 646] on div "Hur snabbt ser jag resultat?" at bounding box center [792, 641] width 605 height 23
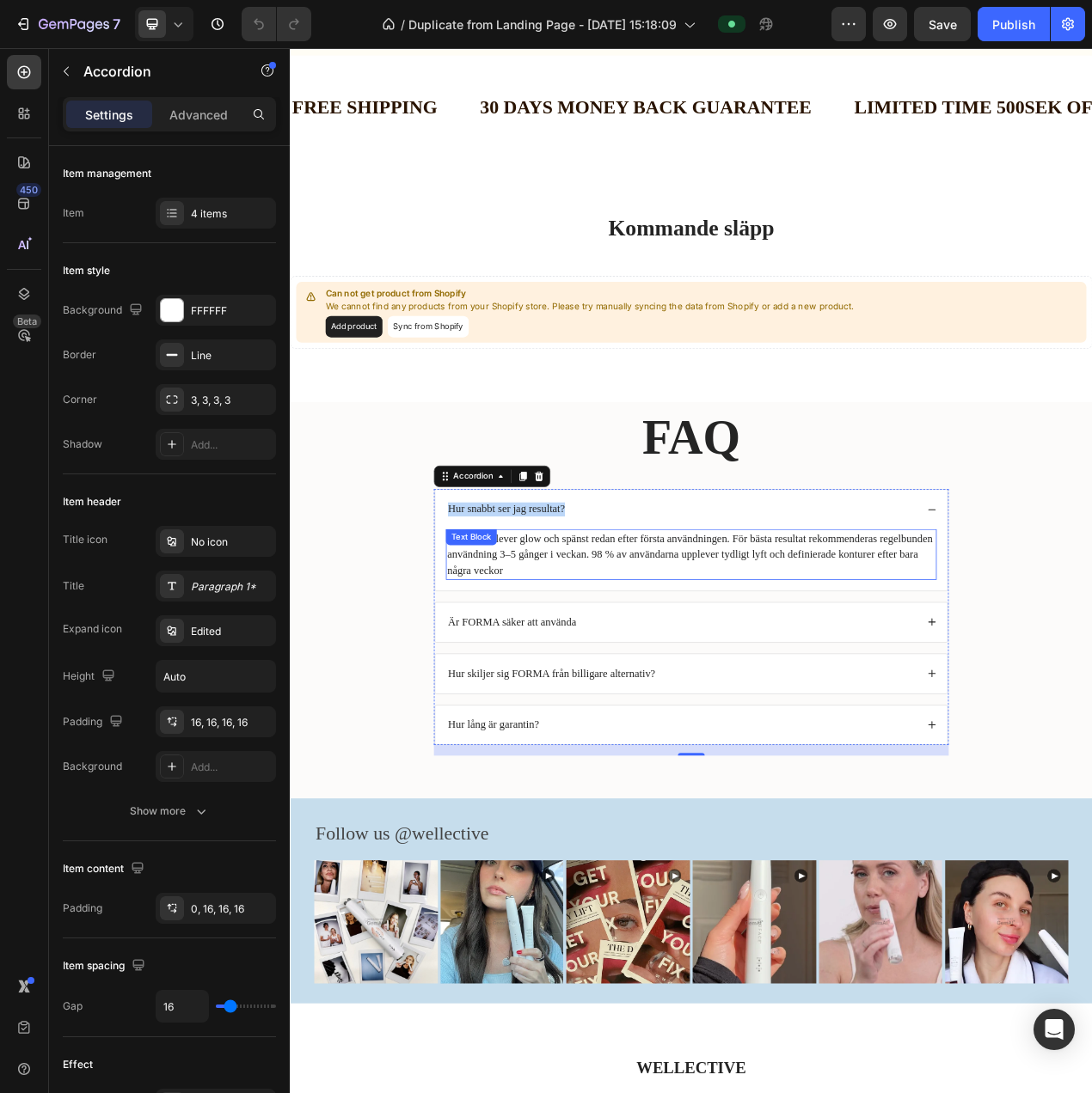
click at [616, 687] on p "Många upplever glow och spänst redan efter första användningen. För bästa resul…" at bounding box center [806, 699] width 628 height 62
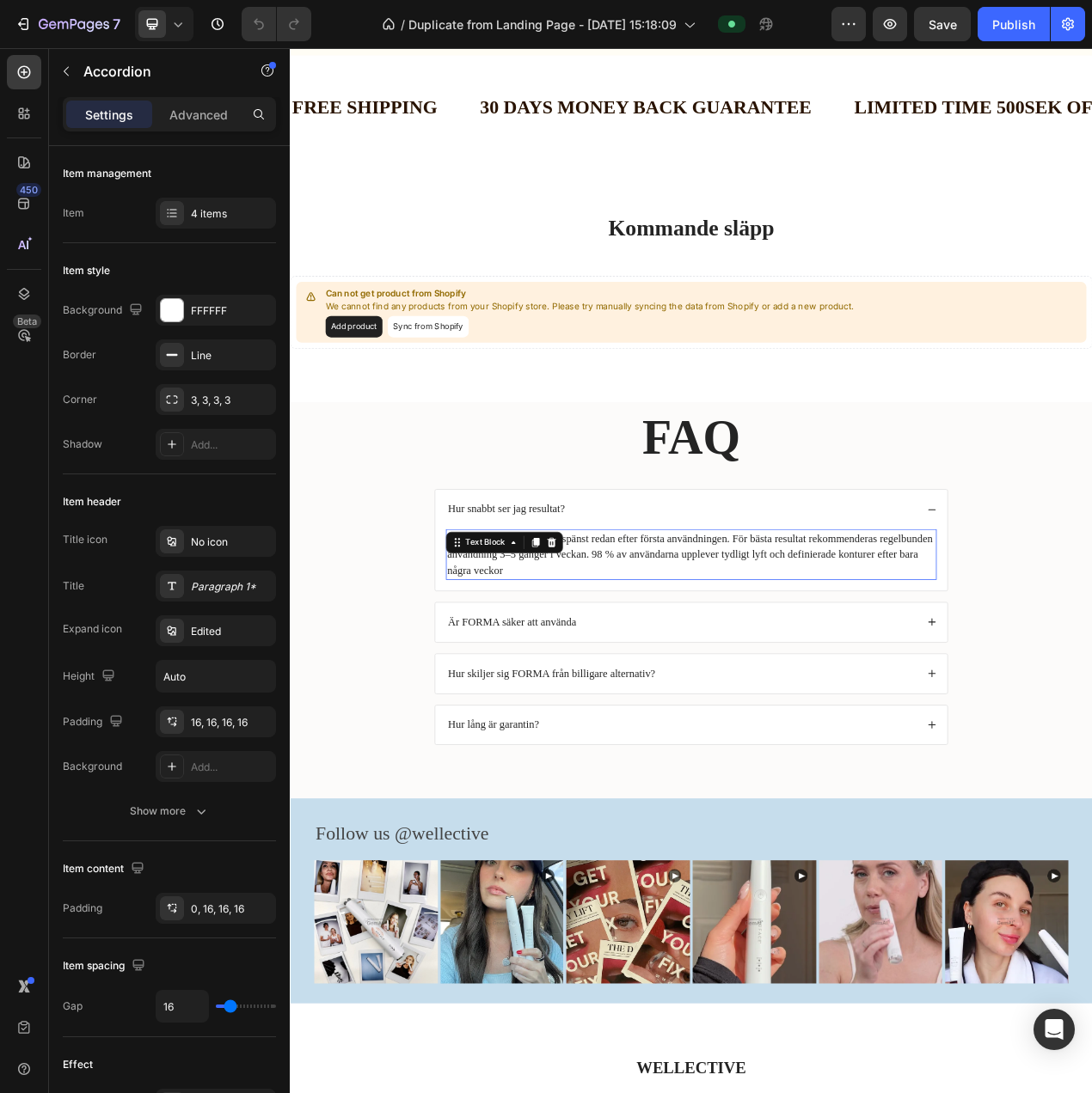
click at [621, 687] on icon at bounding box center [626, 684] width 11 height 12
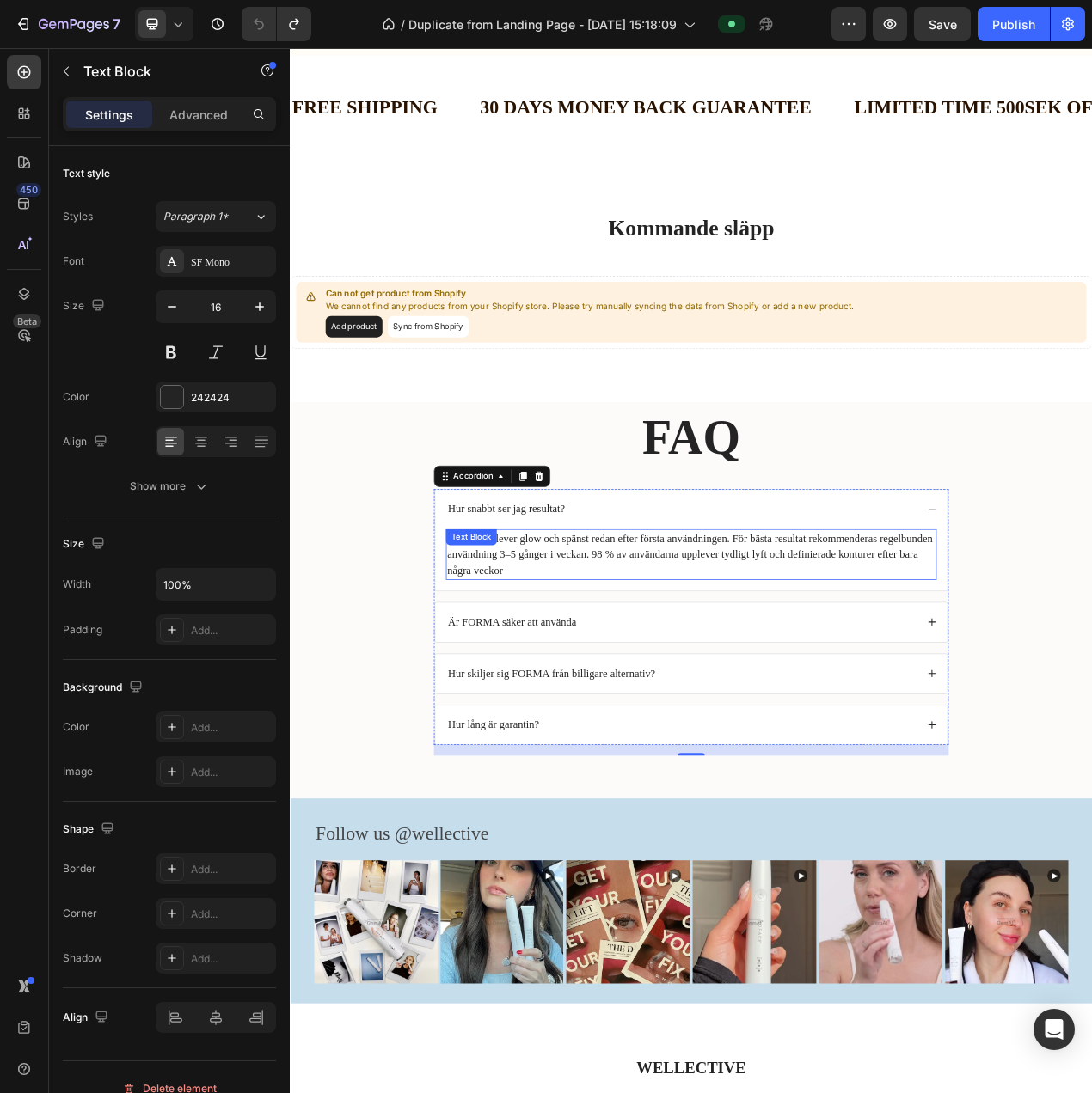
click at [553, 718] on p "Många upplever glow och spänst redan efter första användningen. För bästa resul…" at bounding box center [806, 699] width 628 height 62
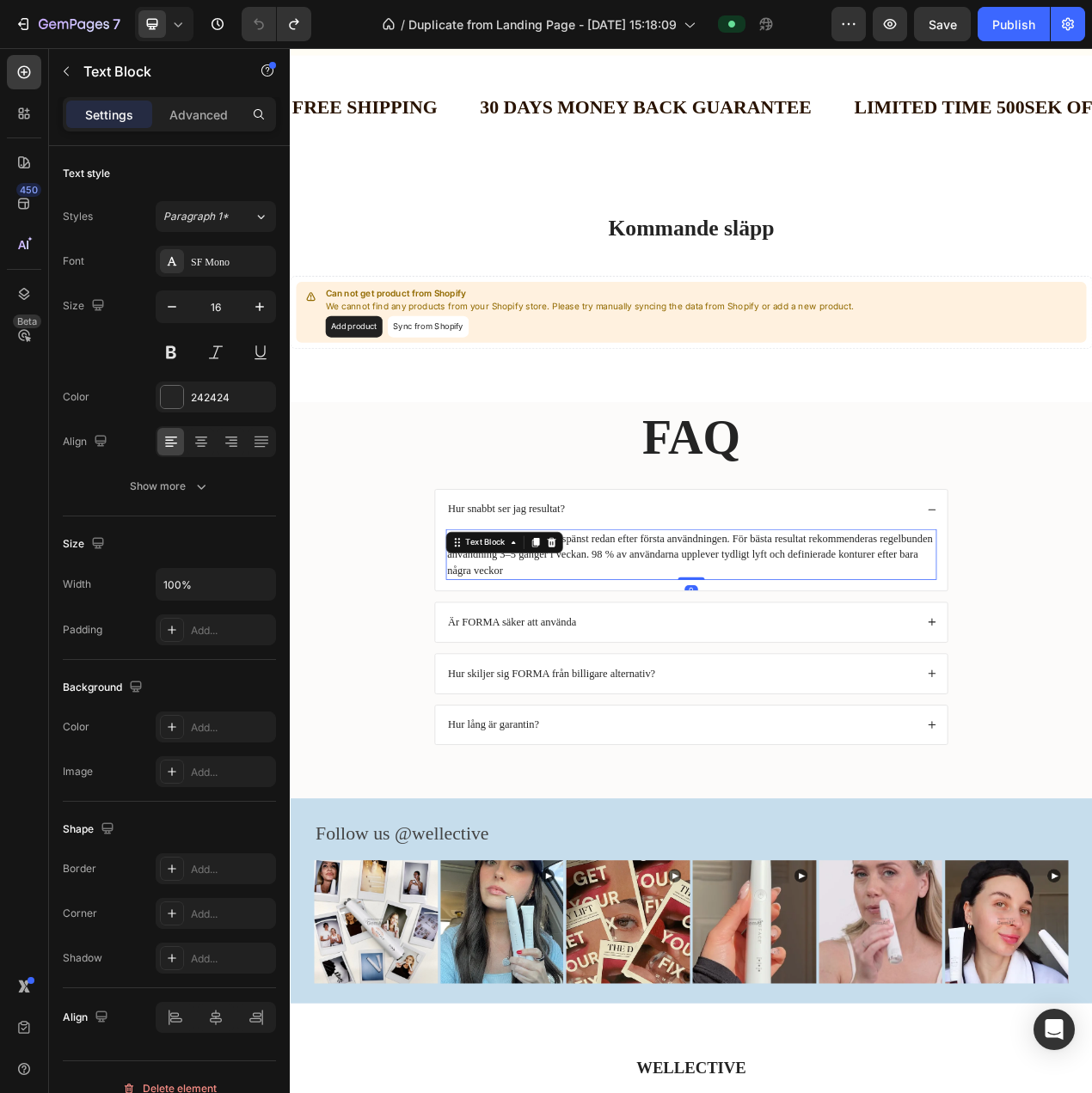
click at [553, 718] on p "Många upplever glow och spänst redan efter första användningen. För bästa resul…" at bounding box center [806, 699] width 628 height 62
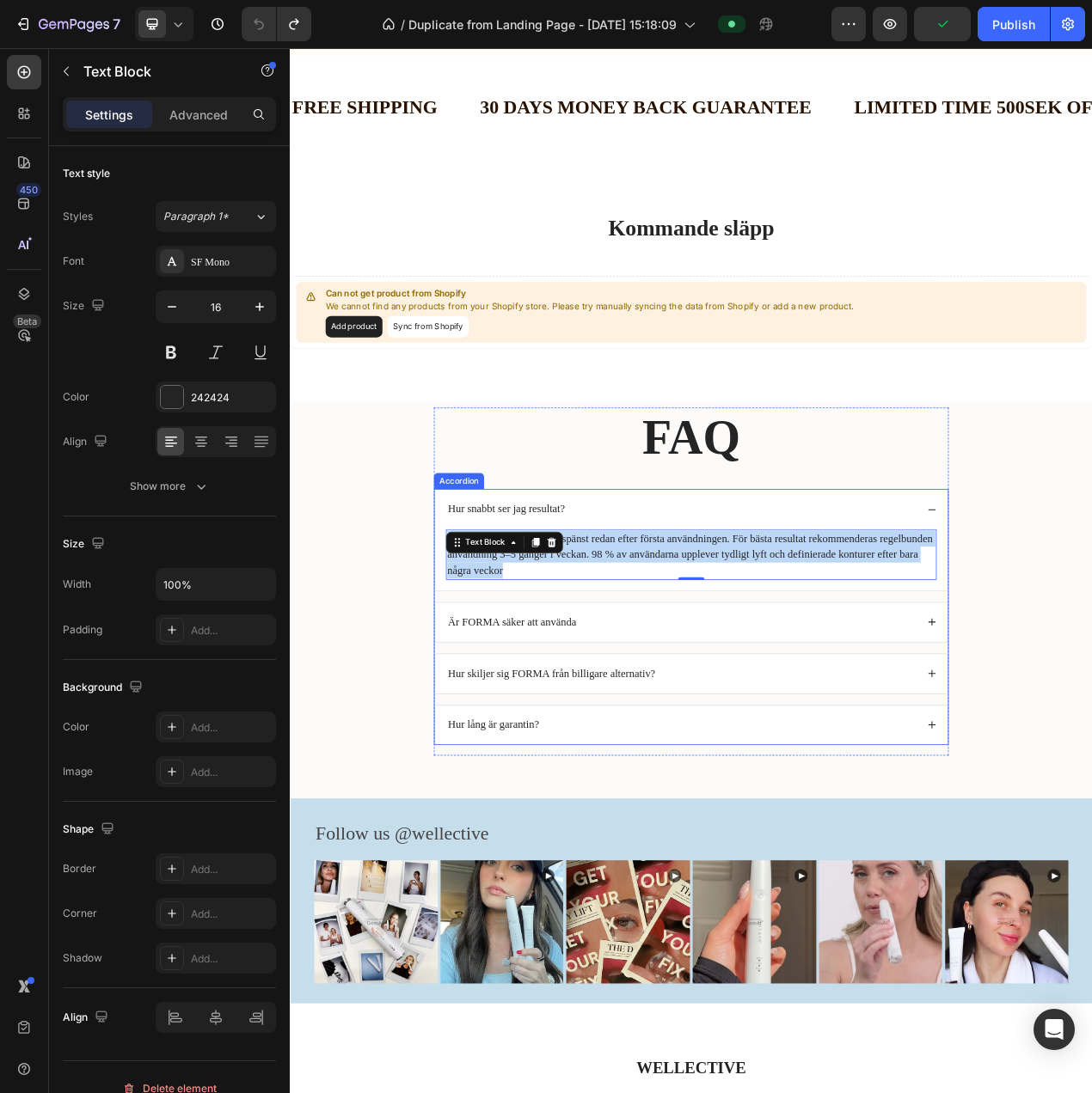
click at [642, 787] on p "Är FORMA säker att använda" at bounding box center [574, 787] width 165 height 18
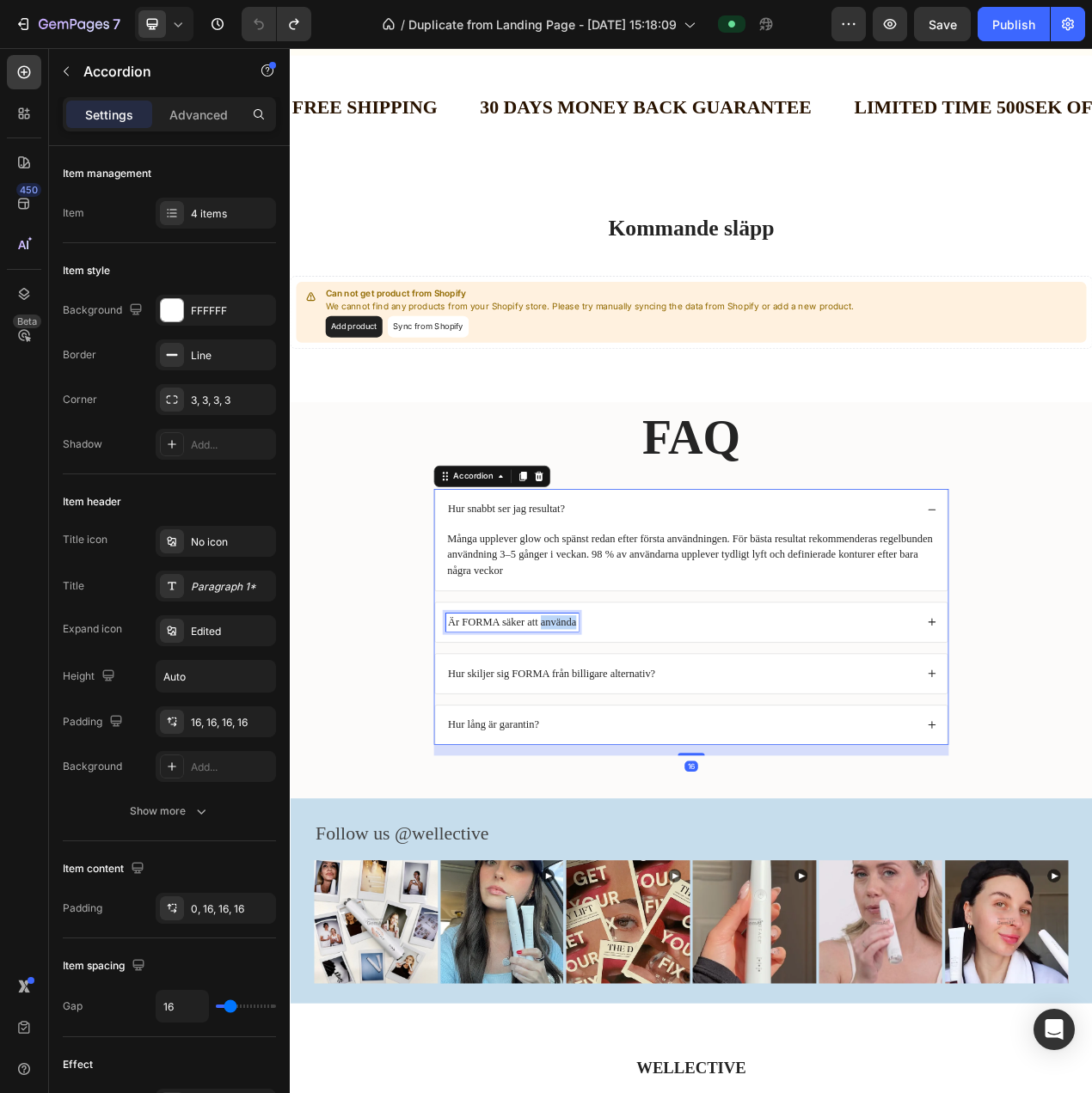
click at [632, 787] on p "Är FORMA säker att använda" at bounding box center [574, 787] width 165 height 18
click at [648, 791] on p "Är FORMA säker att använda" at bounding box center [574, 787] width 165 height 18
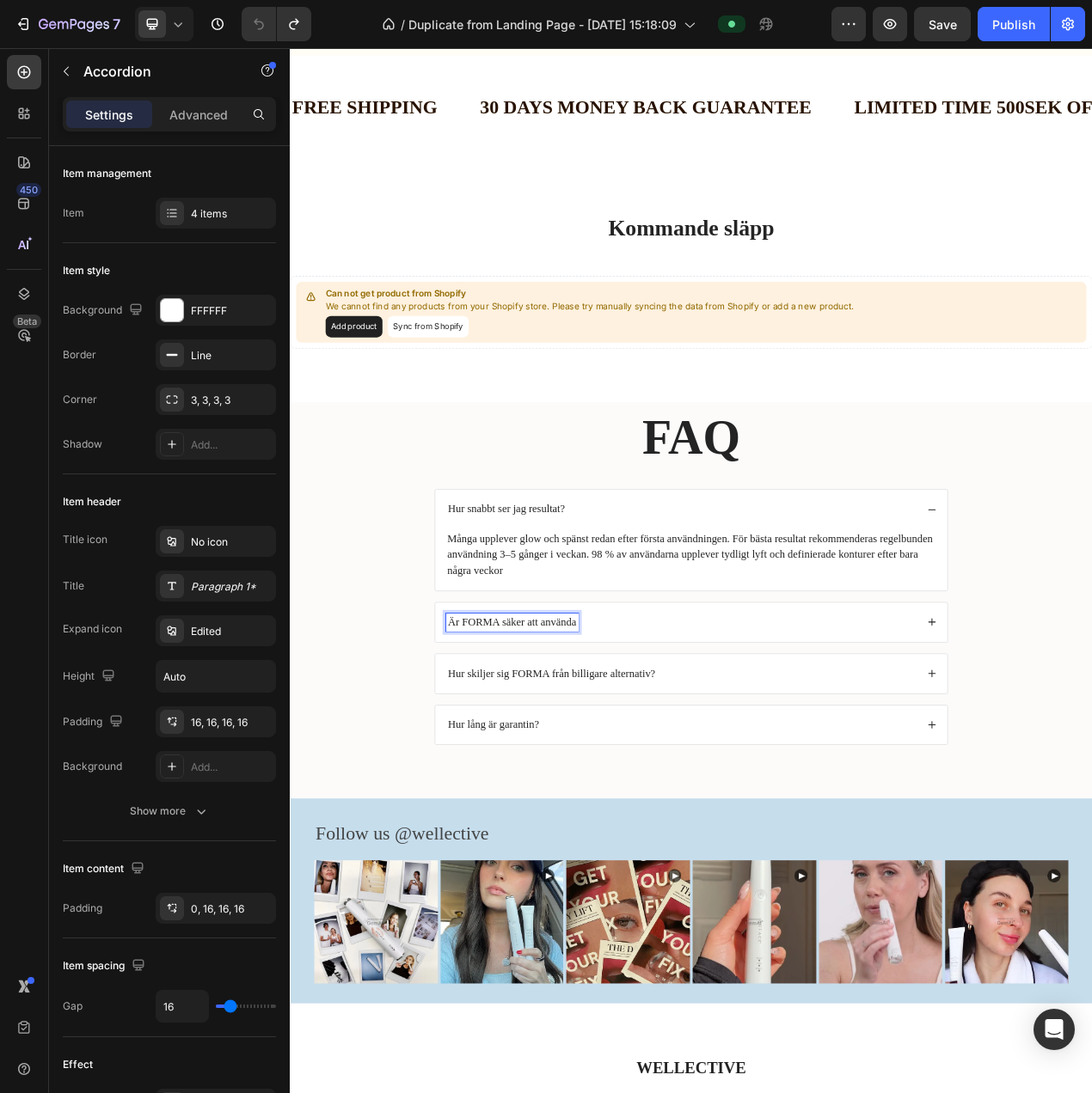
click at [720, 799] on div "Är FORMA säker att använda" at bounding box center [805, 786] width 658 height 50
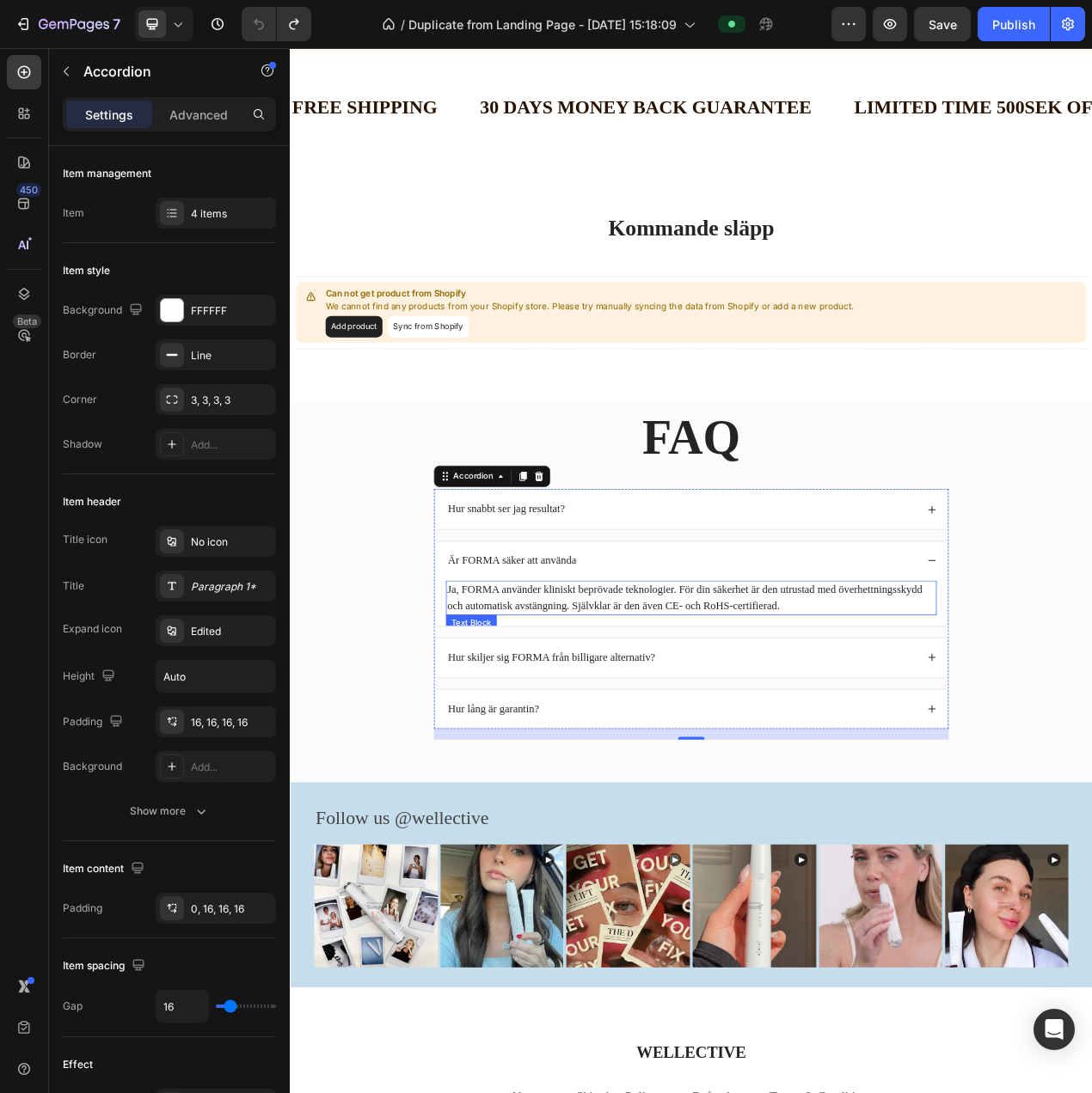
click at [724, 745] on p "Ja, FORMA använder kliniskt beprövade teknologier. För din säkerhet är den utru…" at bounding box center [806, 755] width 628 height 42
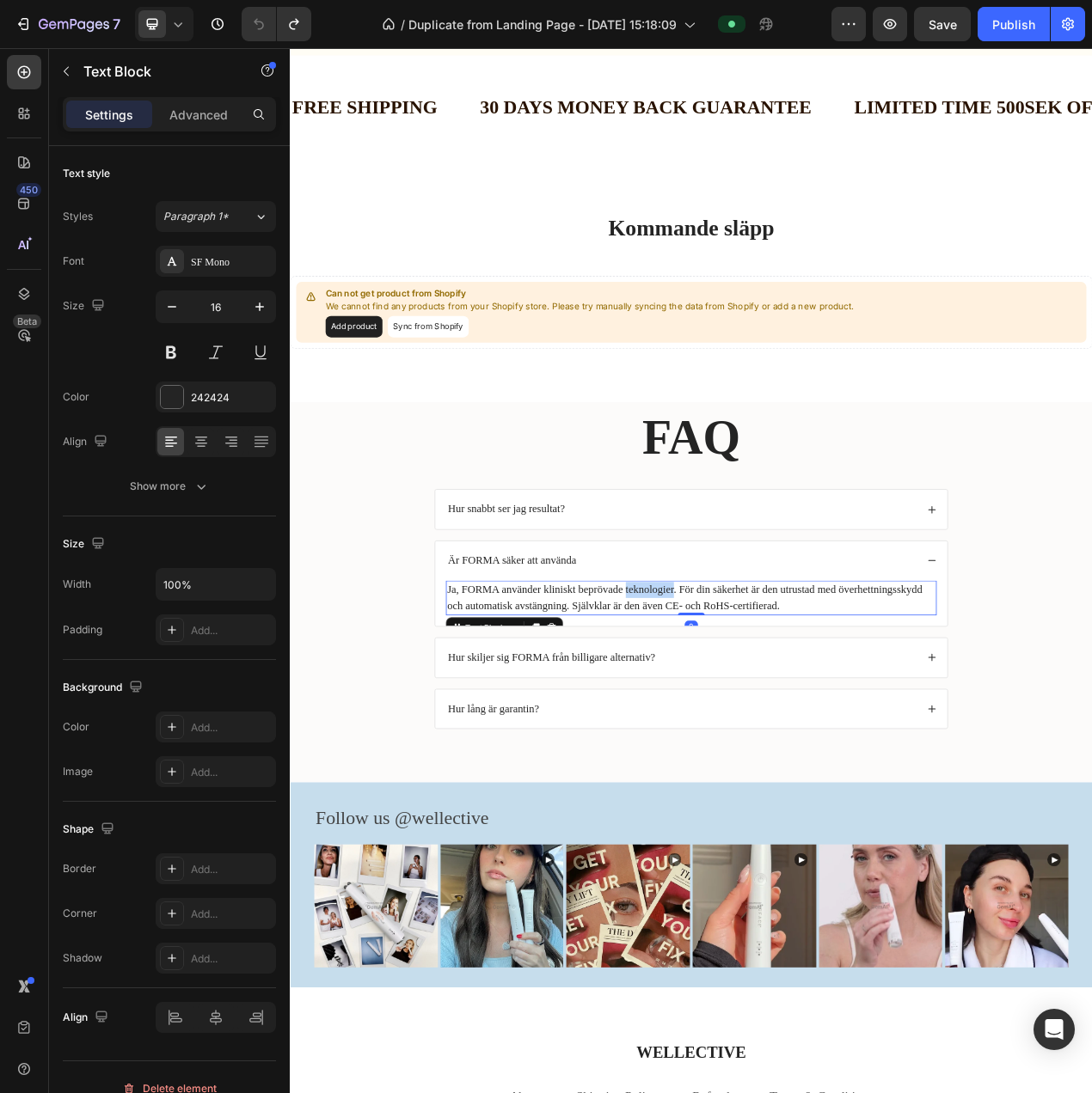
click at [724, 745] on p "Ja, FORMA använder kliniskt beprövade teknologier. För din säkerhet är den utru…" at bounding box center [806, 755] width 628 height 42
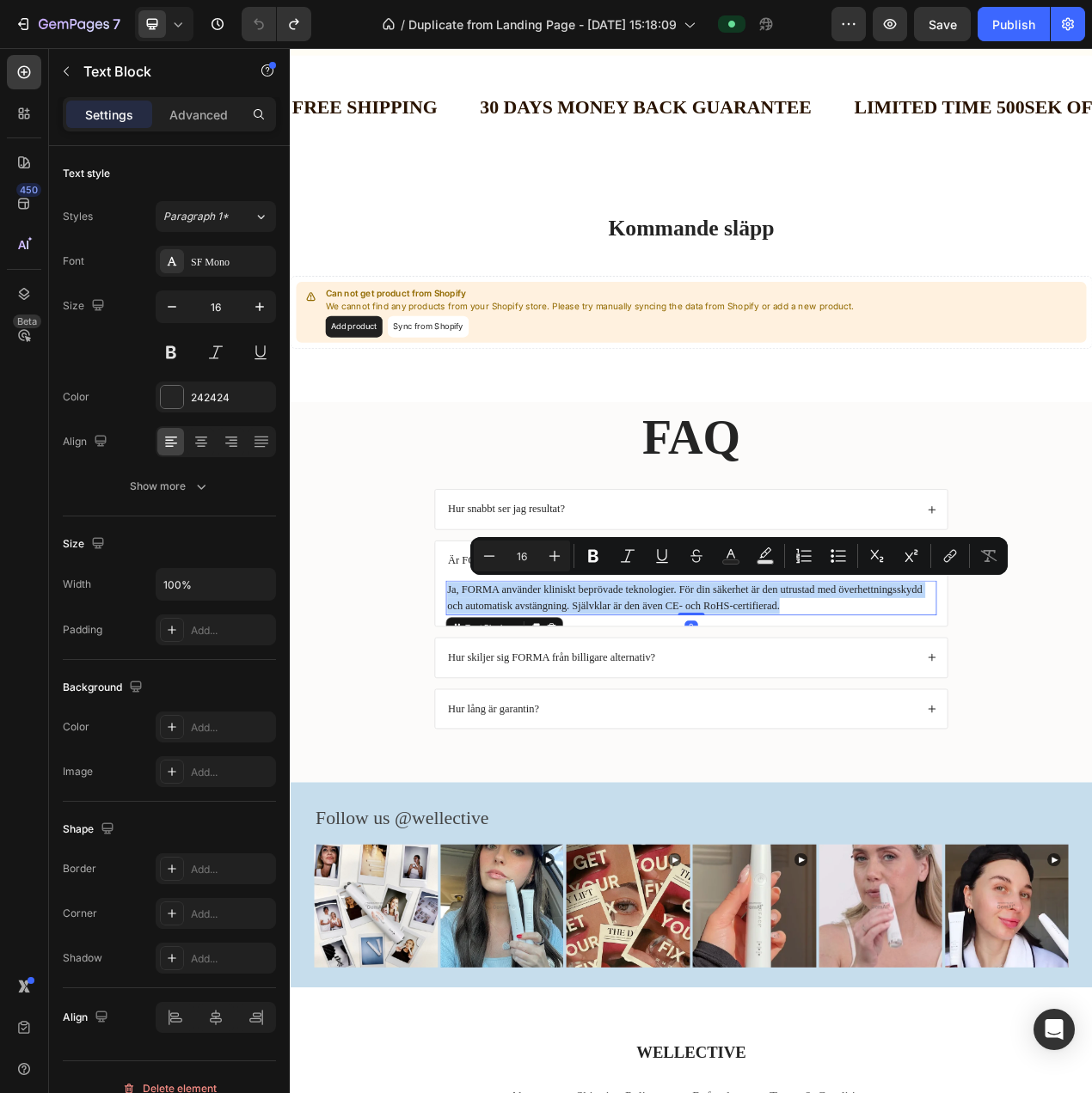
copy p "Ja, FORMA använder kliniskt beprövade teknologier. För din säkerhet är den utru…"
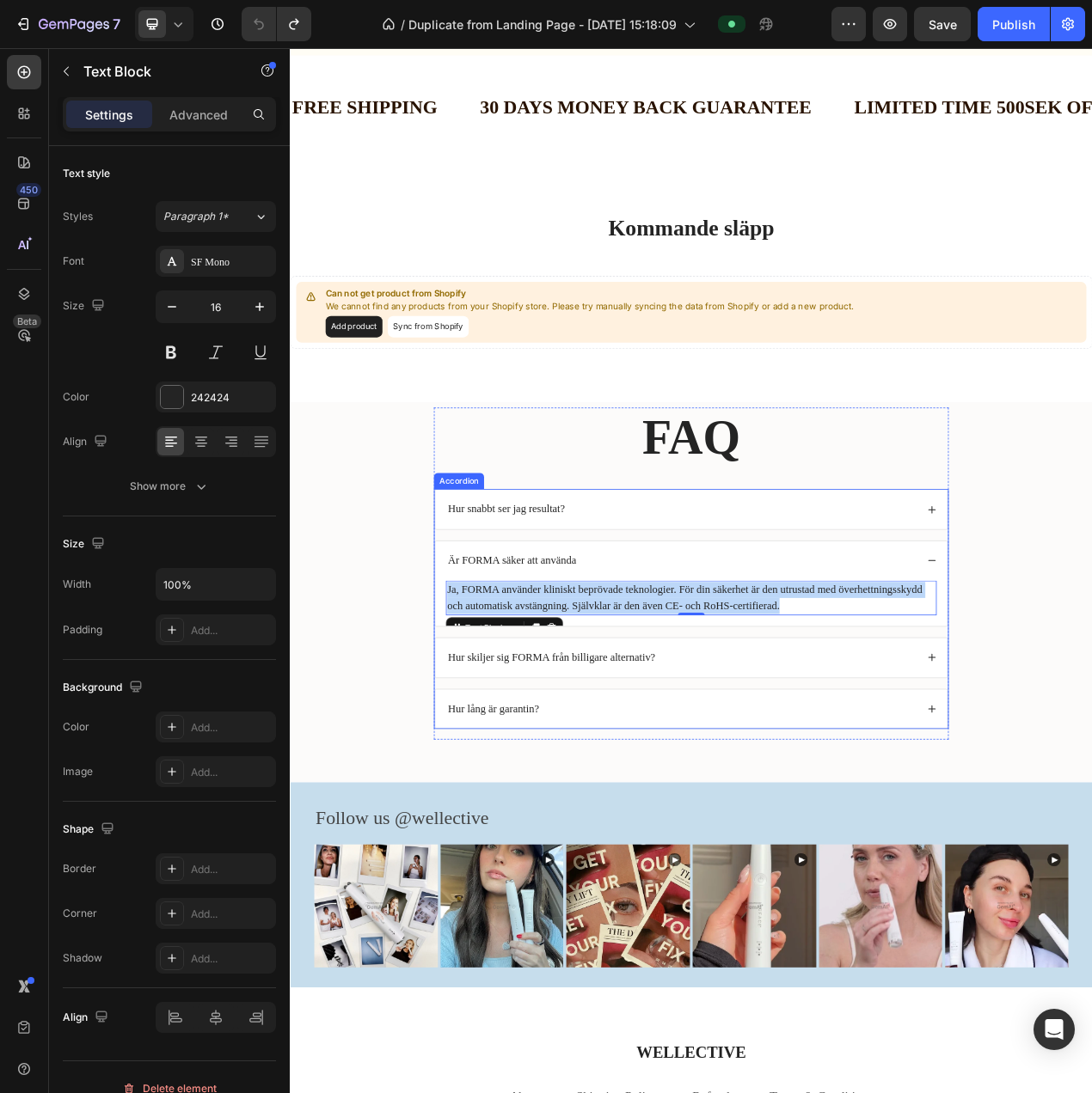
click at [681, 825] on p "Hur skiljer sig FORMA från billigare alternativ?" at bounding box center [625, 833] width 266 height 18
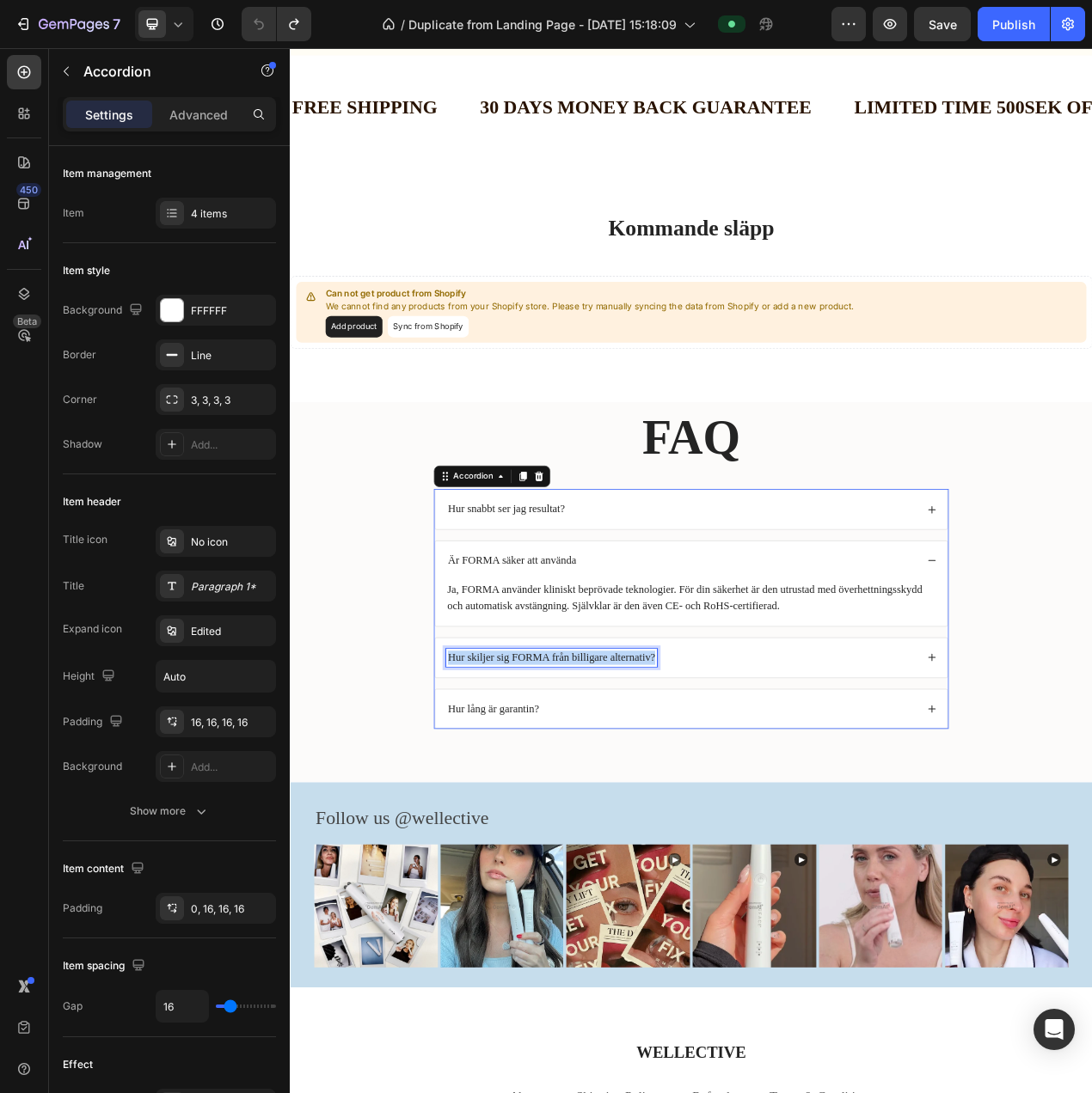
click at [681, 825] on p "Hur skiljer sig FORMA från billigare alternativ?" at bounding box center [625, 833] width 266 height 18
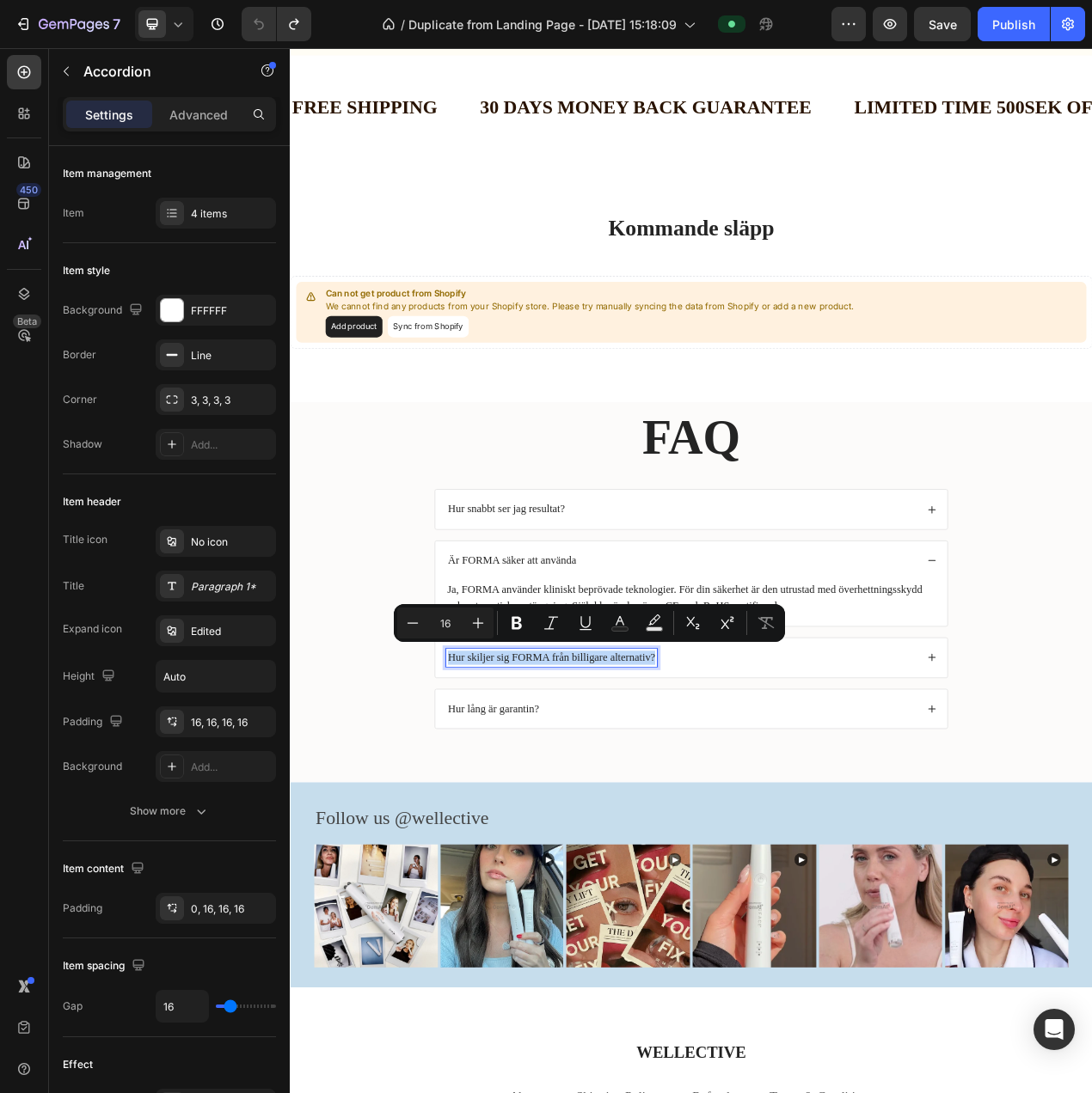
copy p "Hur skiljer sig FORMA från billigare alternativ?"
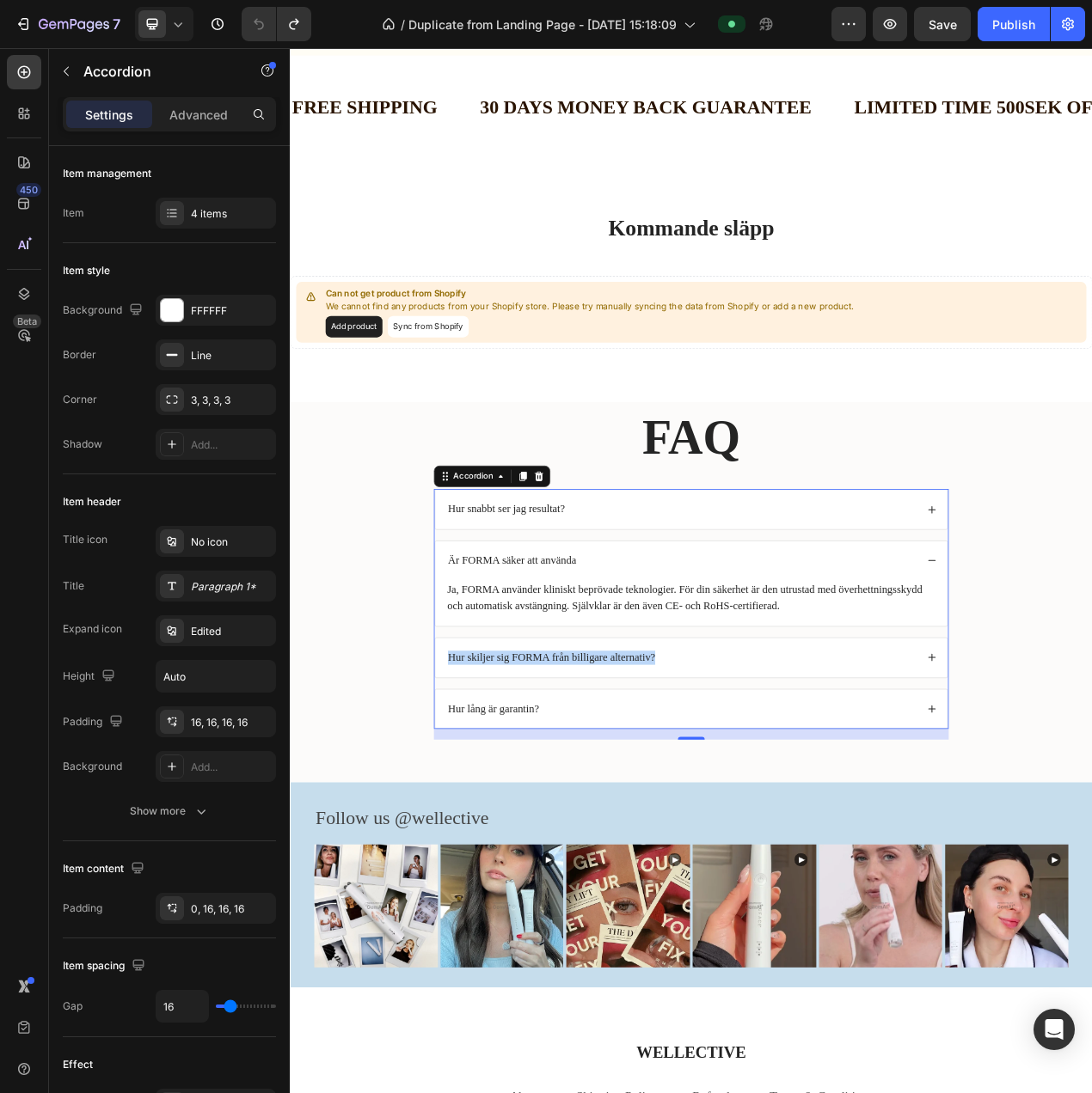
click at [697, 824] on p "Hur skiljer sig FORMA från billigare alternativ?" at bounding box center [625, 833] width 266 height 18
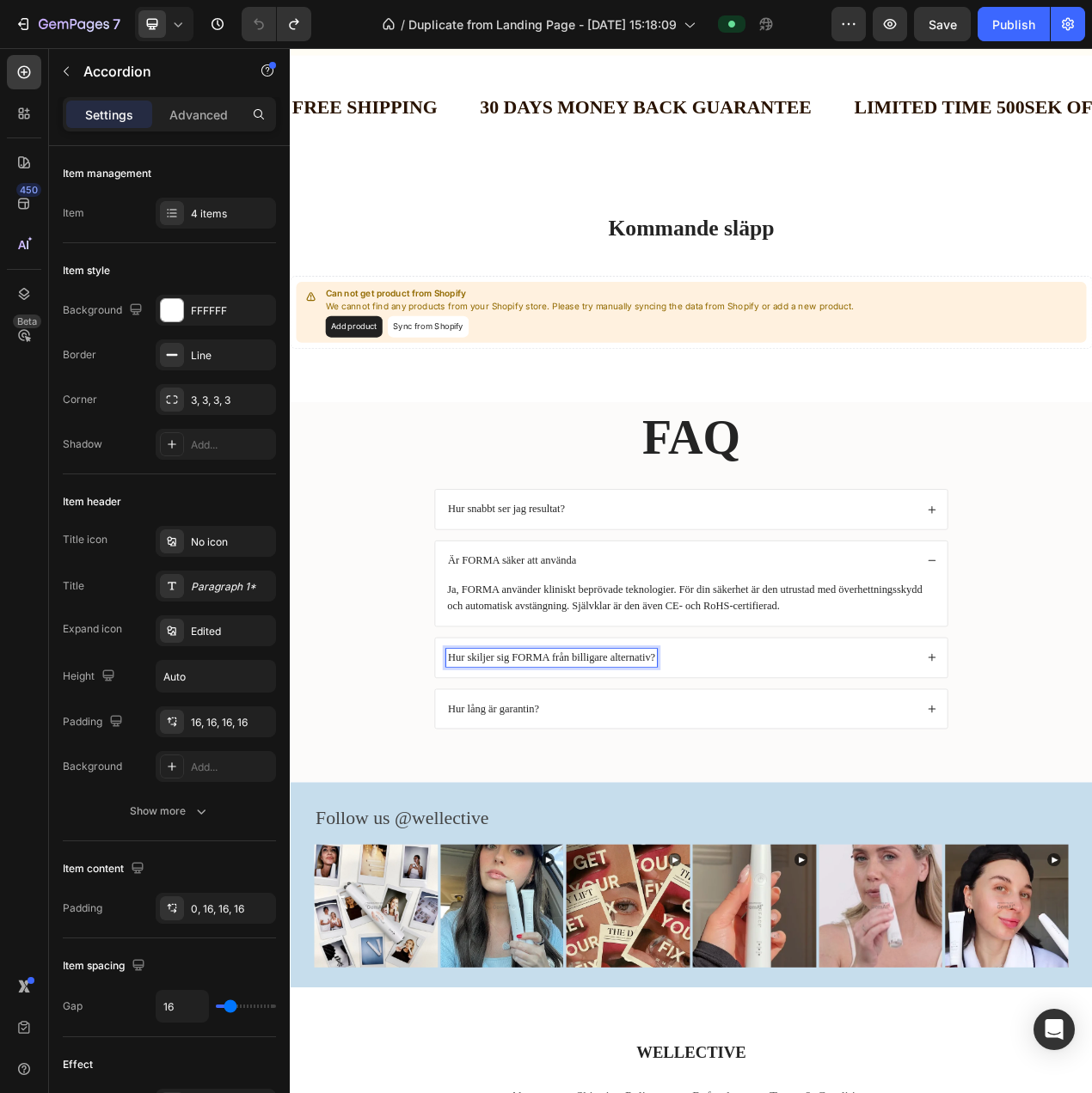
click at [825, 831] on div "Hur skiljer sig FORMA från billigare alternativ?" at bounding box center [792, 832] width 605 height 23
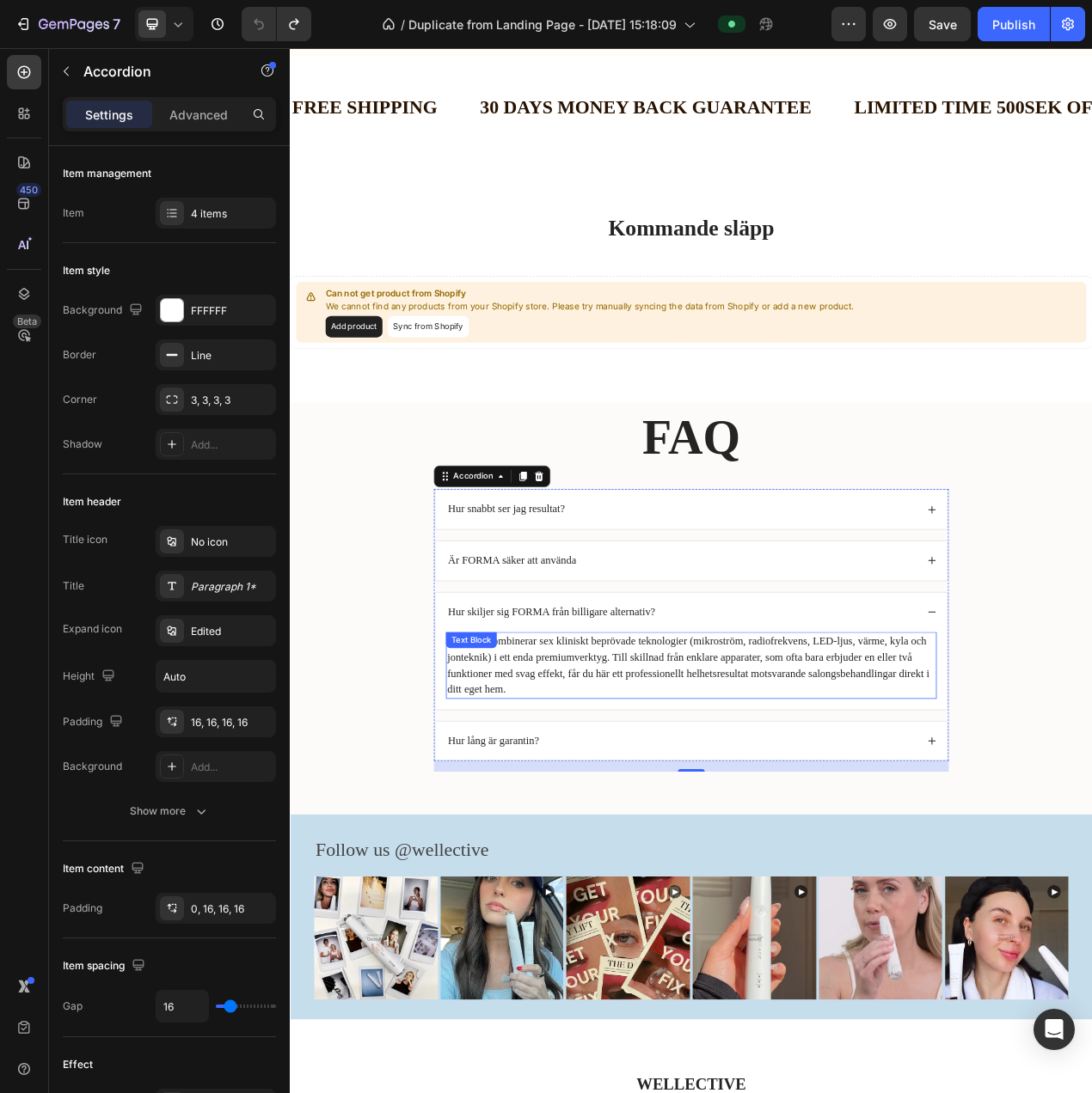
click at [755, 823] on p "FORMA kombinerar sex kliniskt beprövade teknologier (mikroström, radiofrekvens,…" at bounding box center [806, 842] width 628 height 82
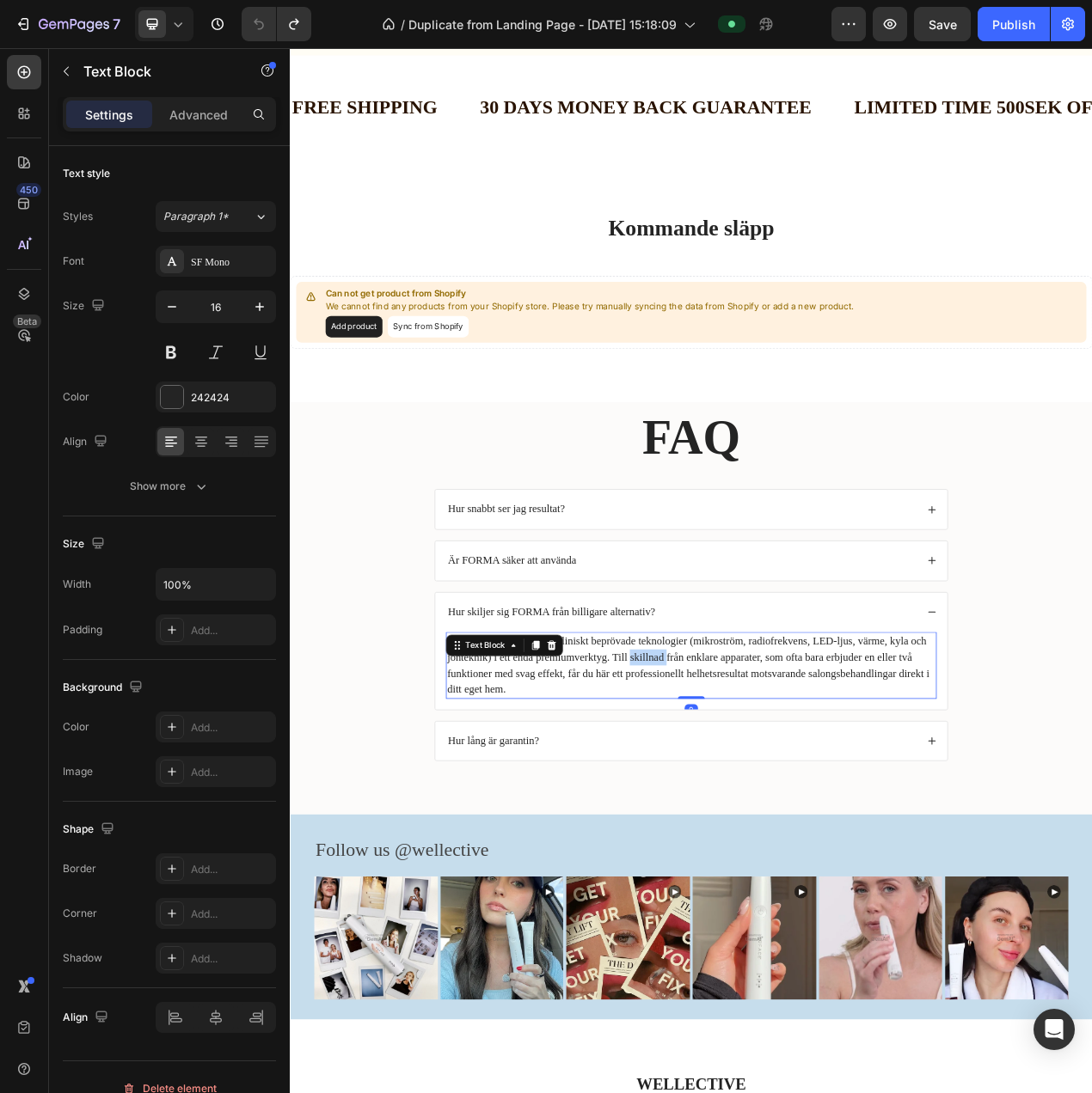
click at [755, 823] on p "FORMA kombinerar sex kliniskt beprövade teknologier (mikroström, radiofrekvens,…" at bounding box center [806, 842] width 628 height 82
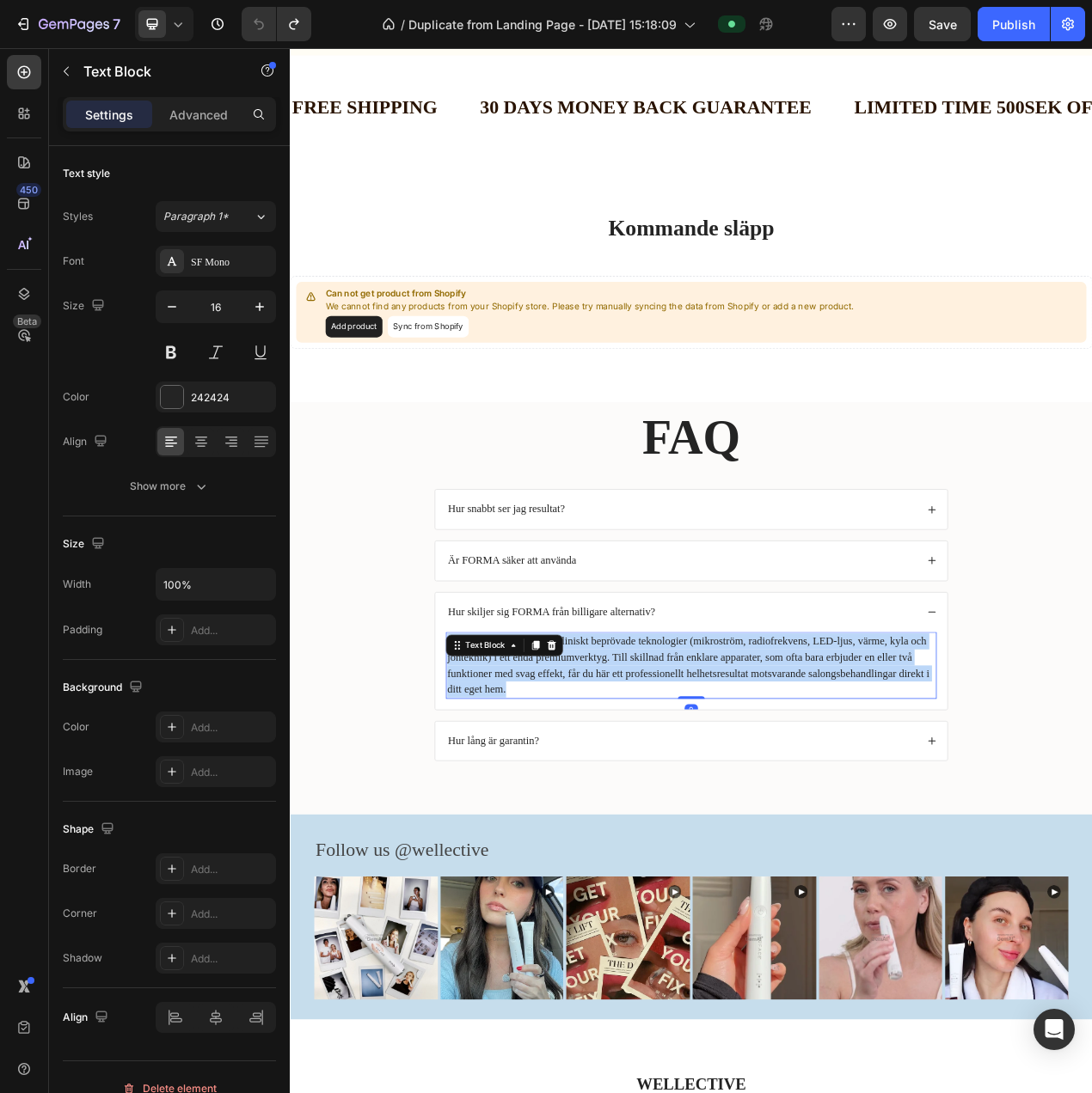
click at [755, 823] on p "FORMA kombinerar sex kliniskt beprövade teknologier (mikroström, radiofrekvens,…" at bounding box center [806, 842] width 628 height 82
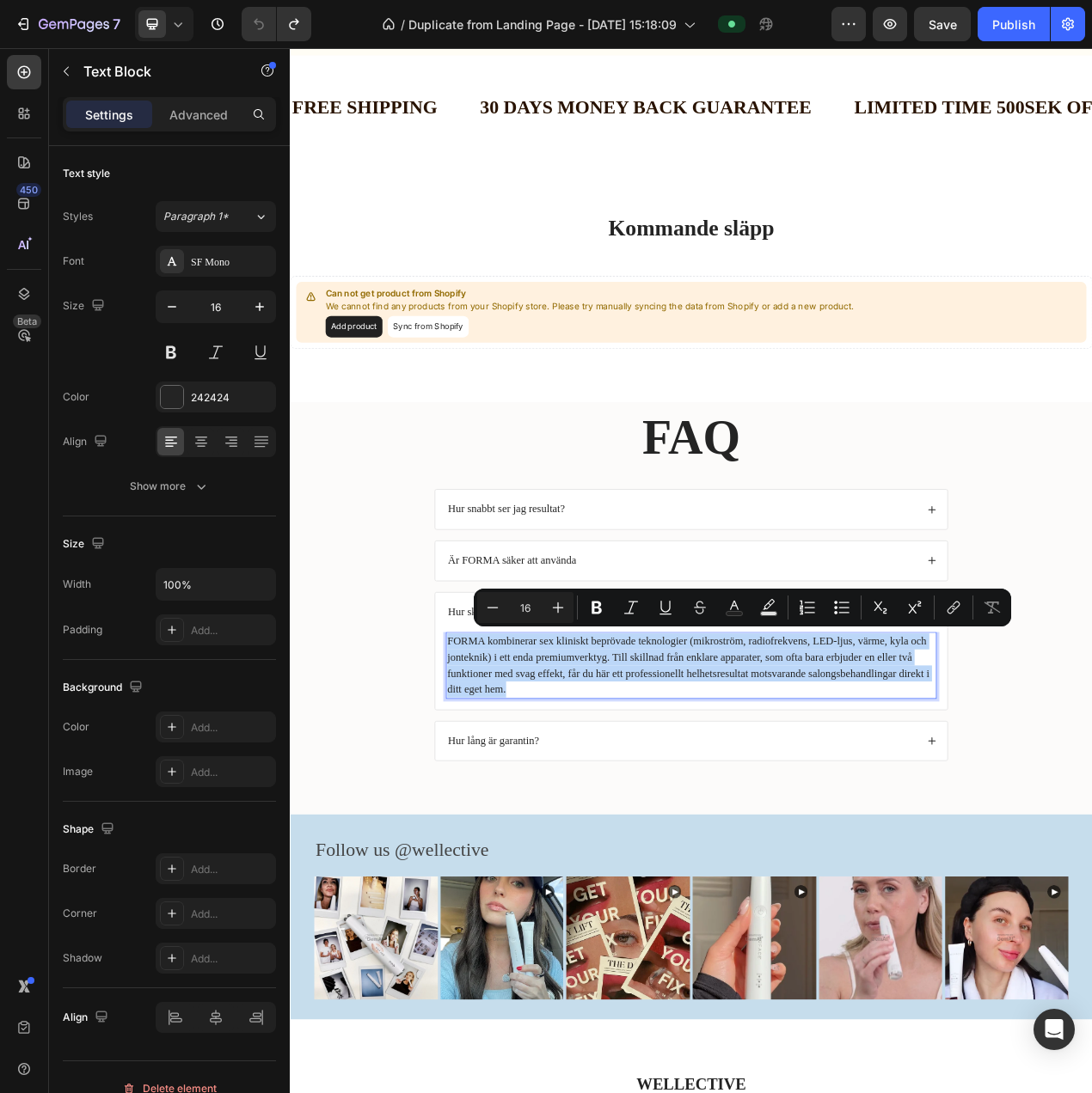
copy p "FORMA kombinerar sex kliniskt beprövade teknologier (mikroström, radiofrekvens,…"
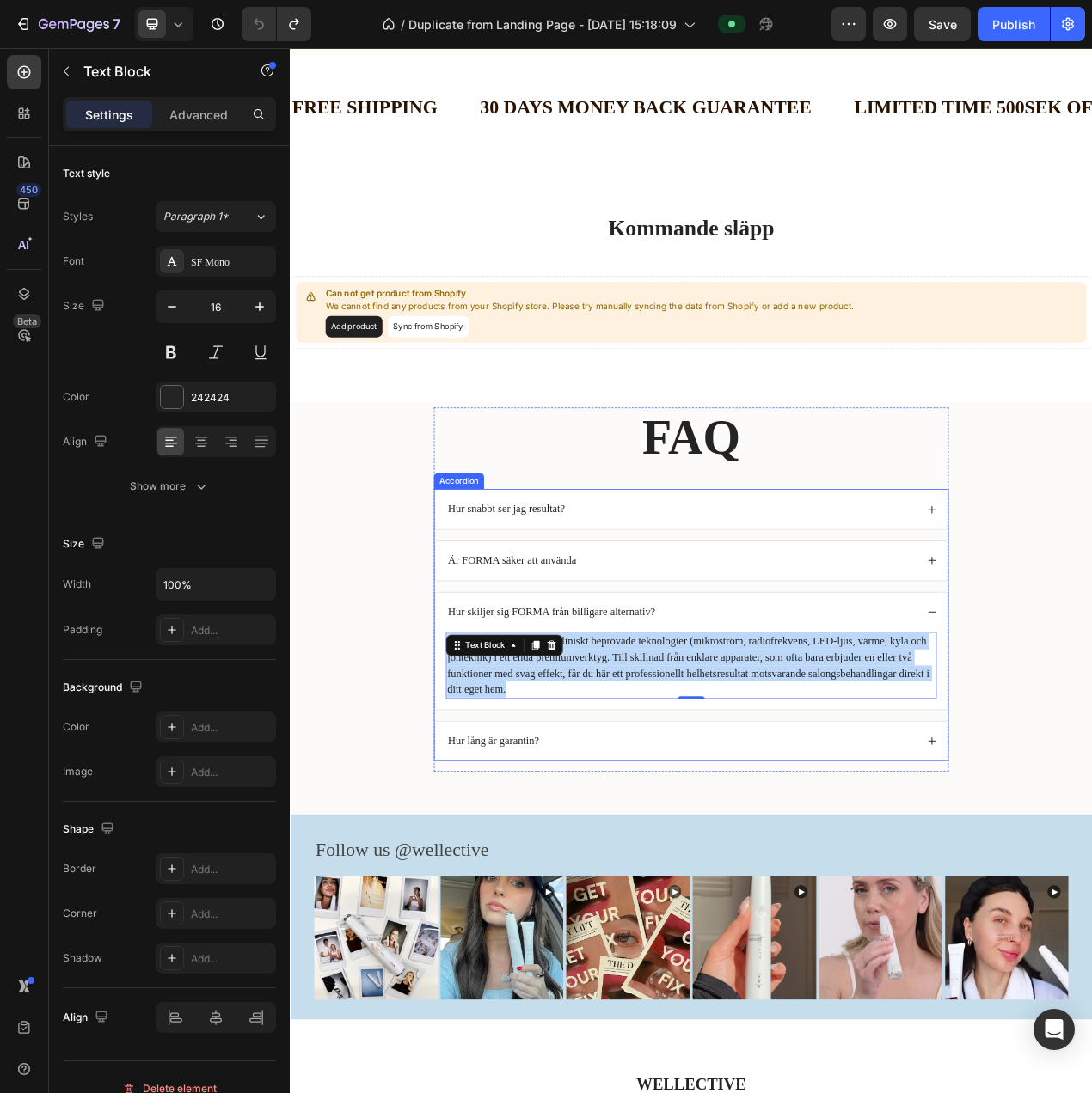
click at [608, 918] on div "Hur lång är garantin?" at bounding box center [805, 940] width 658 height 50
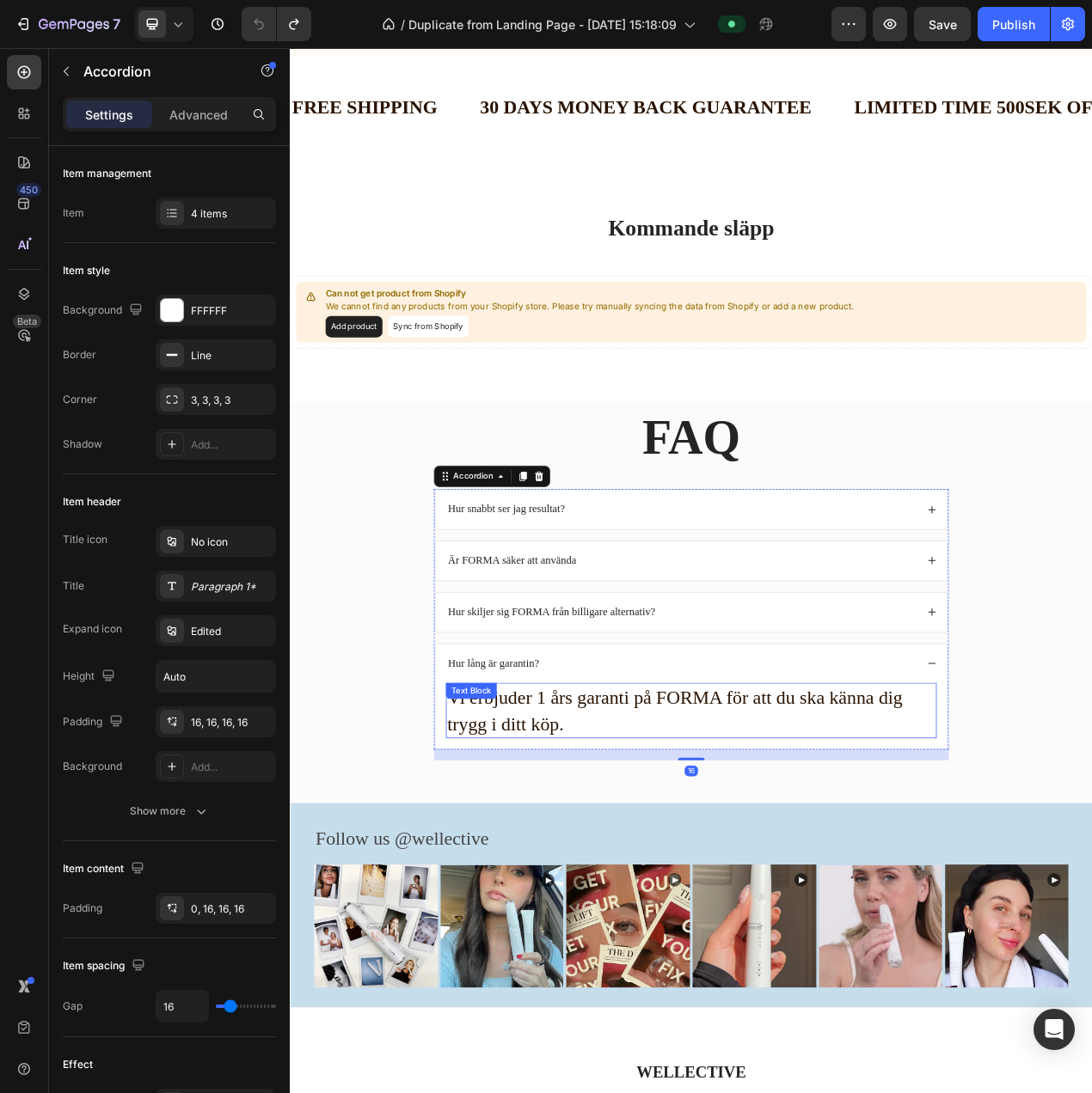
click at [597, 934] on p "Vi erbjuder 1 års garanti på FORMA för att du ska känna dig trygg i ditt köp." at bounding box center [806, 900] width 628 height 67
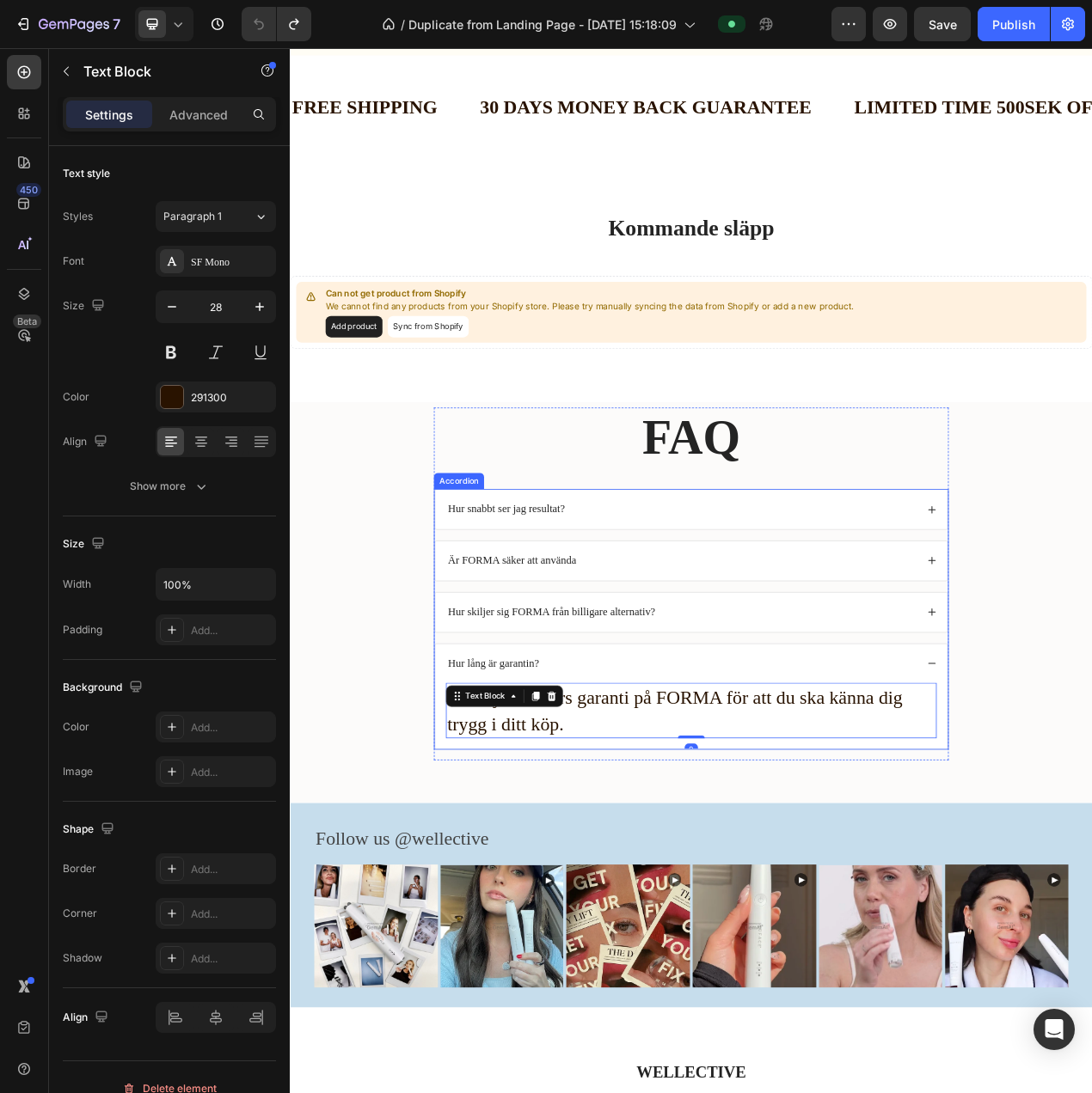
click at [602, 837] on p "Hur lång är garantin?" at bounding box center [550, 840] width 117 height 18
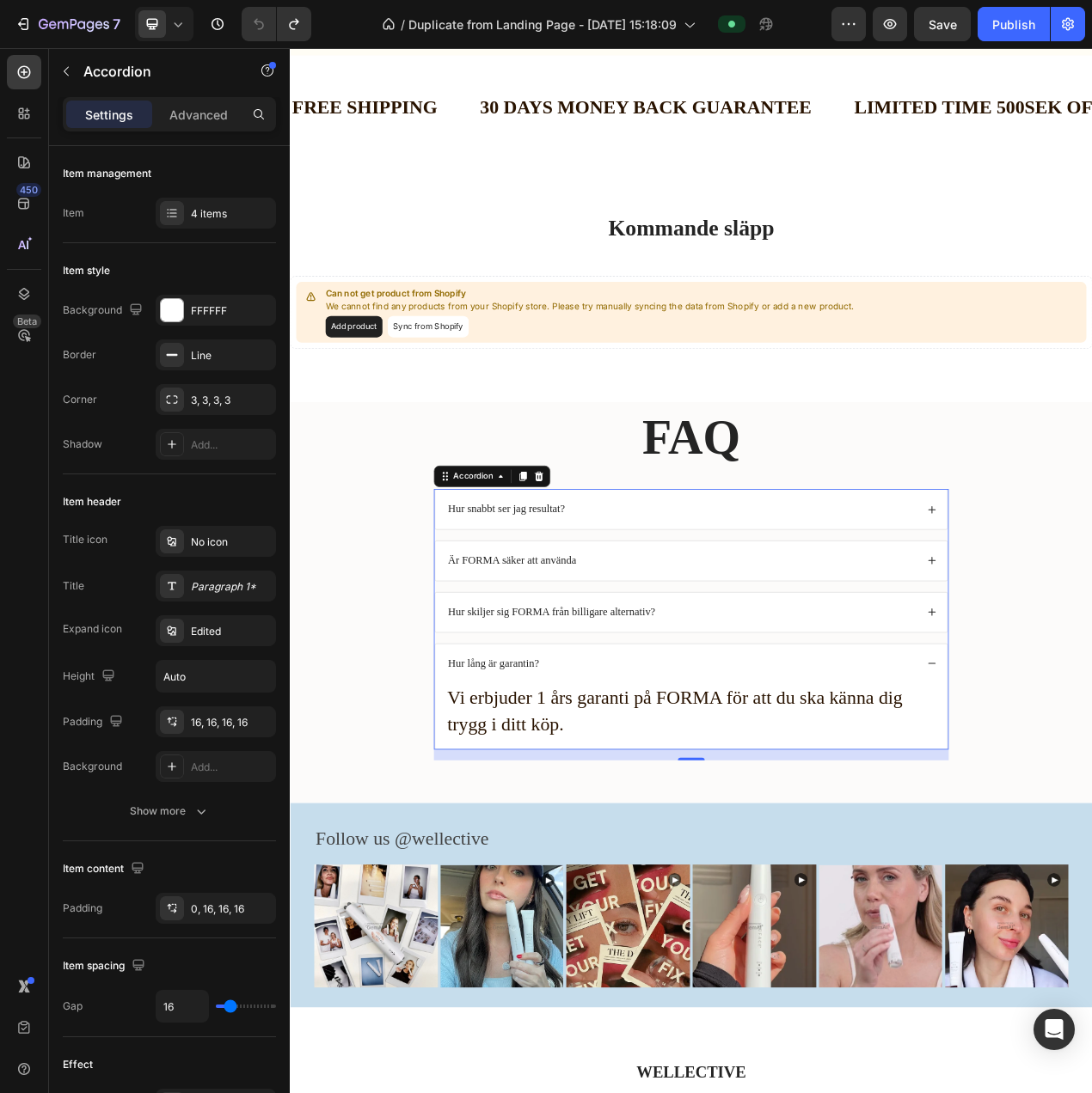
click at [616, 873] on p "Vi erbjuder 1 års garanti på FORMA för att du ska känna dig trygg i ditt köp." at bounding box center [806, 900] width 628 height 67
click at [634, 892] on p "Vi erbjuder 1 års garanti på FORMA för att du ska känna dig trygg i ditt köp." at bounding box center [806, 900] width 628 height 67
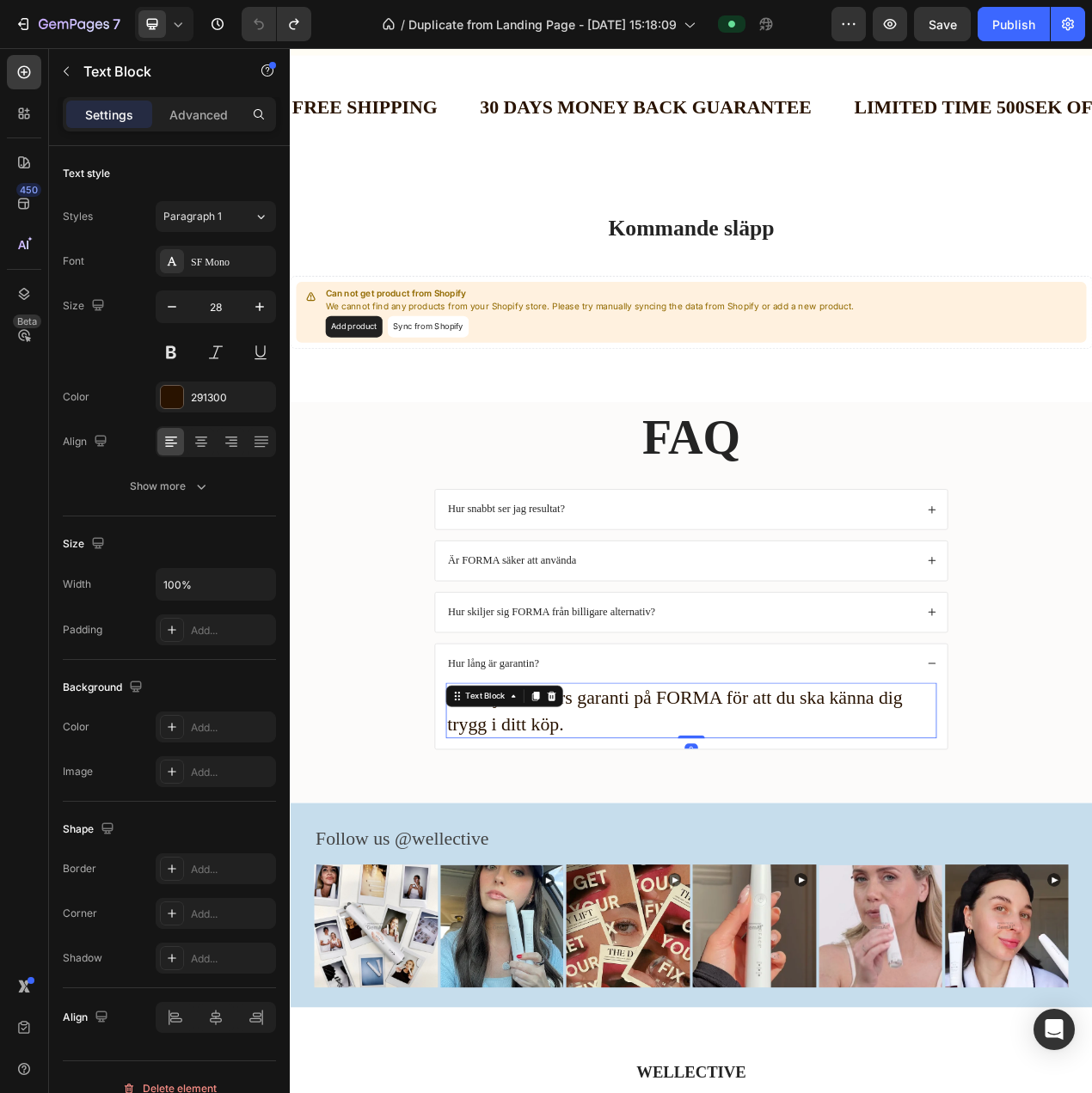
click at [634, 892] on p "Vi erbjuder 1 års garanti på FORMA för att du ska känna dig trygg i ditt köp." at bounding box center [806, 900] width 628 height 67
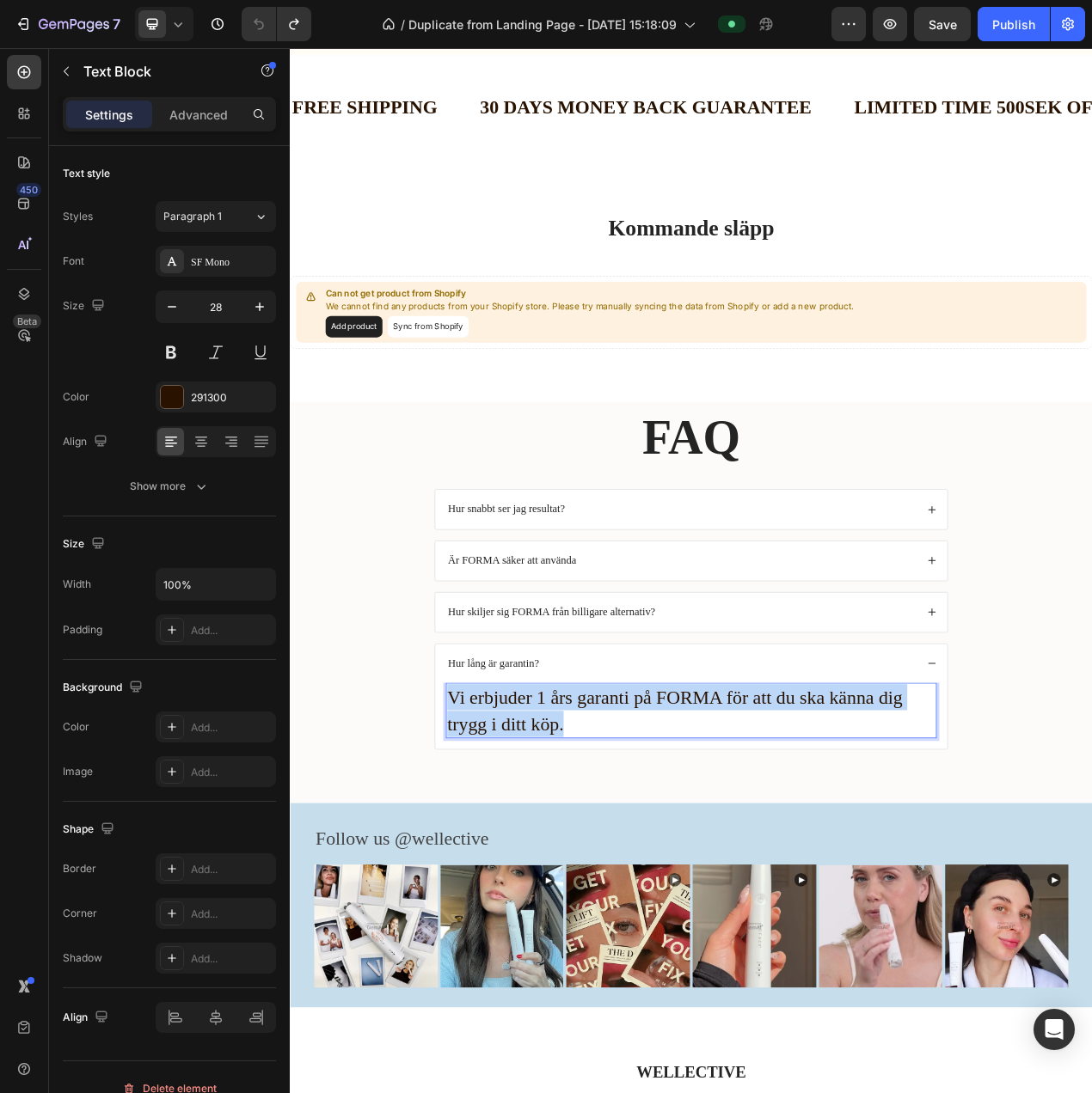
click at [634, 892] on p "Vi erbjuder 1 års garanti på FORMA för att du ska känna dig trygg i ditt köp." at bounding box center [806, 900] width 628 height 67
click at [443, 545] on div "FAQ Heading Hur snabbt ser jag resultat? Är FORMA säker att använda Hur skiljer…" at bounding box center [805, 745] width 997 height 467
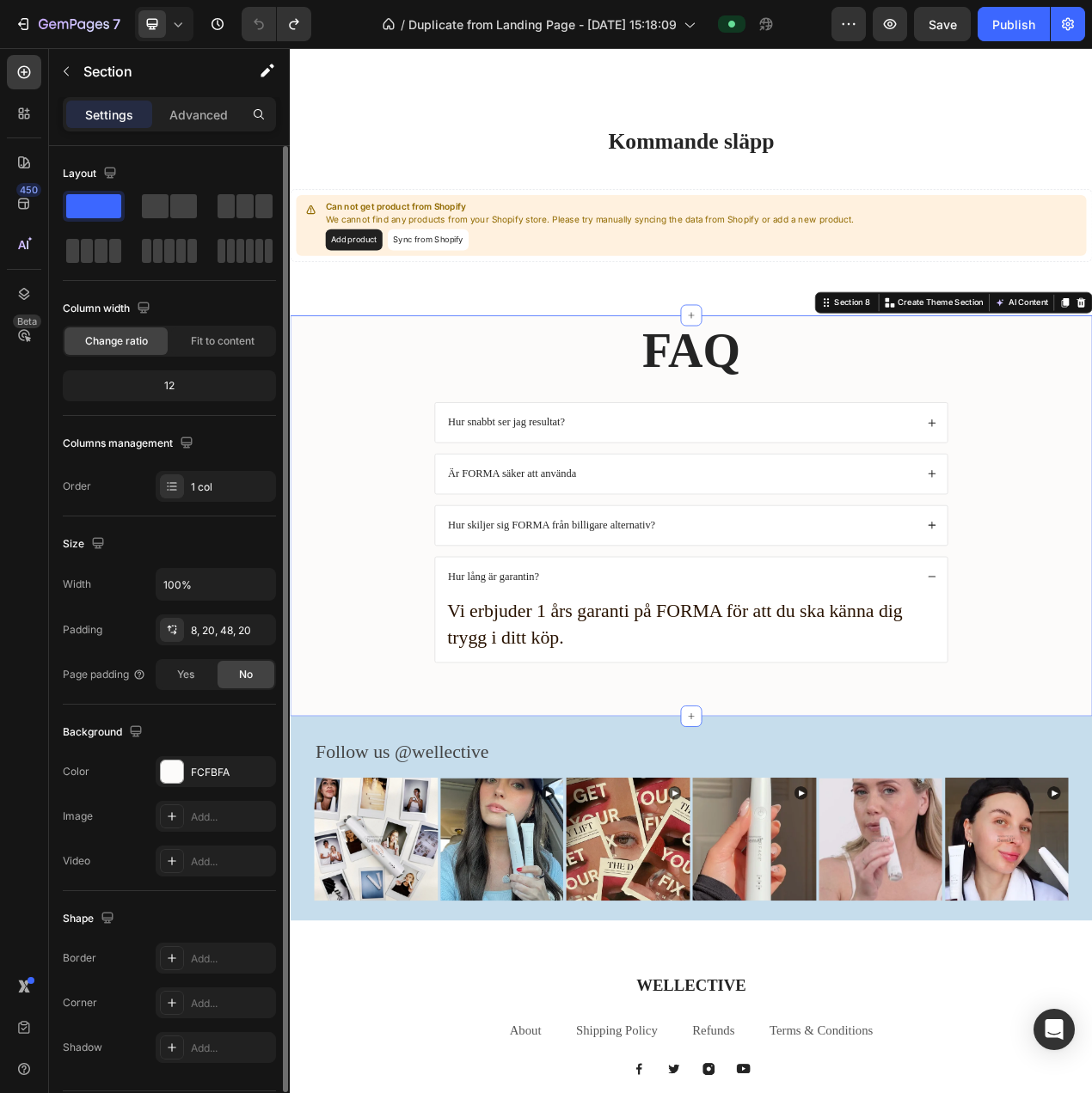
scroll to position [3094, 0]
